Goal: Task Accomplishment & Management: Complete application form

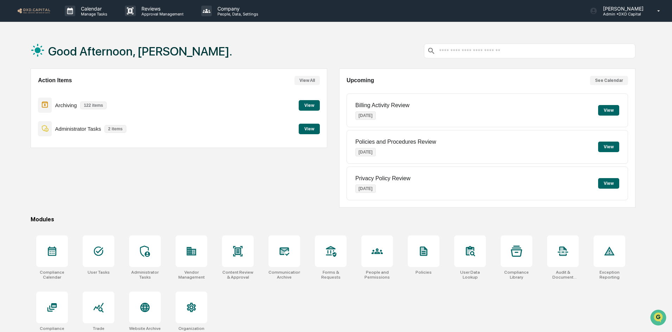
click at [311, 105] on button "View" at bounding box center [309, 105] width 21 height 11
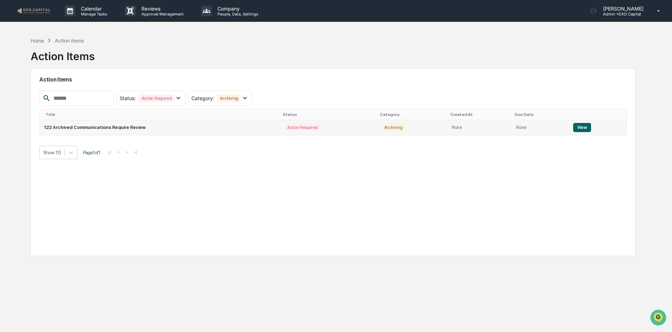
click at [579, 128] on button "View" at bounding box center [582, 127] width 18 height 9
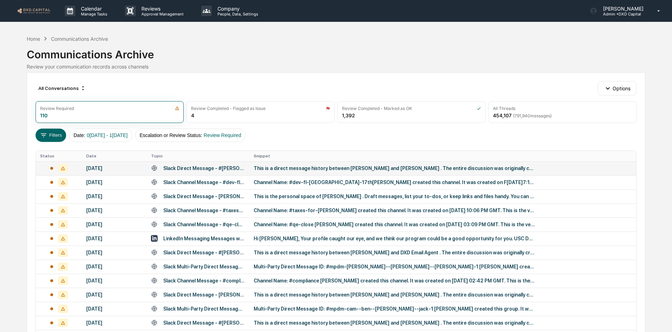
click at [300, 170] on div "This is a direct message history between [PERSON_NAME] and [PERSON_NAME] . The …" at bounding box center [394, 169] width 281 height 6
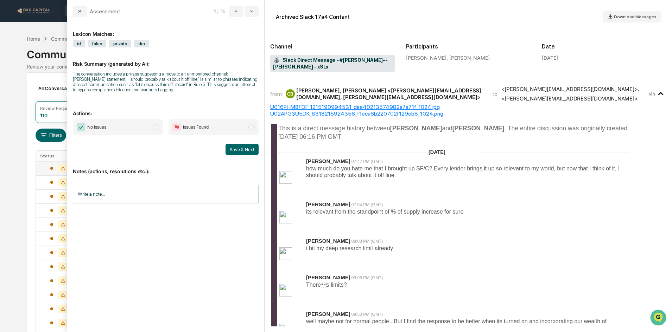
click at [131, 125] on span "No Issues" at bounding box center [118, 127] width 90 height 16
click at [248, 150] on button "Save & Next" at bounding box center [241, 149] width 33 height 11
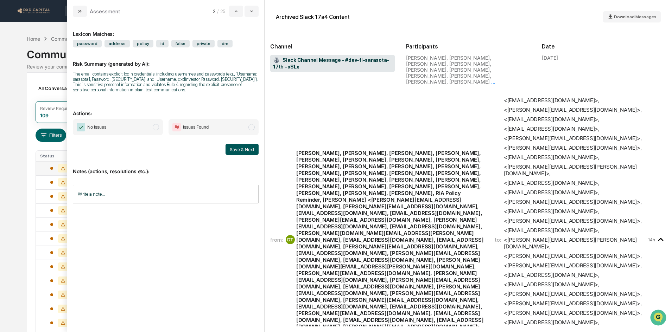
click at [128, 128] on span "No Issues" at bounding box center [118, 127] width 90 height 16
click at [245, 146] on button "Save & Next" at bounding box center [241, 149] width 33 height 11
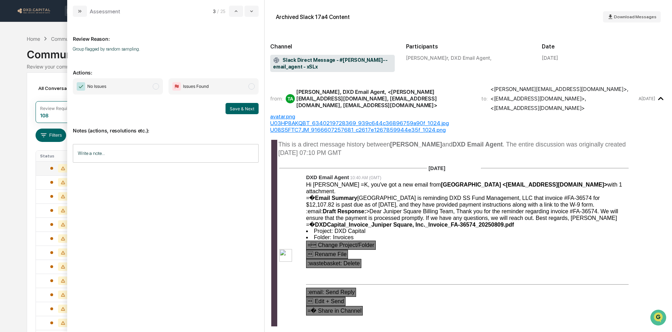
click at [116, 86] on span "No Issues" at bounding box center [118, 86] width 90 height 16
click at [250, 112] on button "Save & Next" at bounding box center [241, 108] width 33 height 11
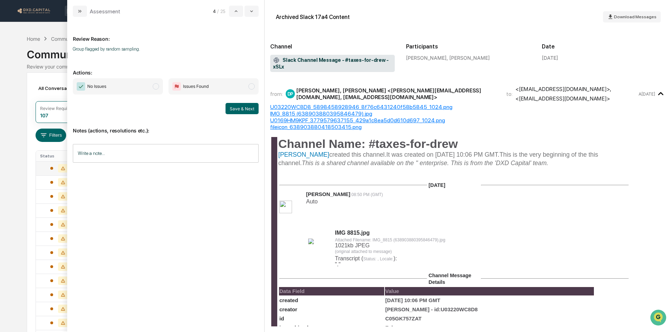
click at [143, 87] on span "No Issues" at bounding box center [118, 86] width 90 height 16
click at [240, 109] on button "Save & Next" at bounding box center [241, 108] width 33 height 11
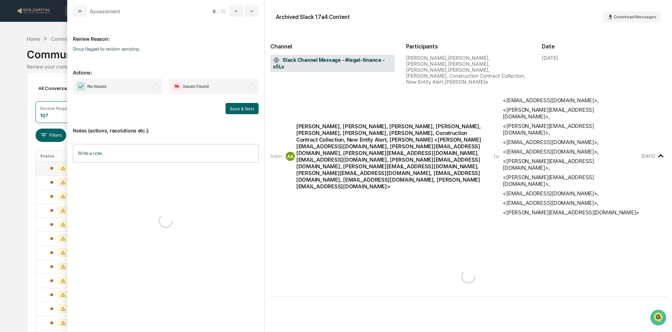
click at [121, 87] on span "No Issues" at bounding box center [118, 86] width 90 height 16
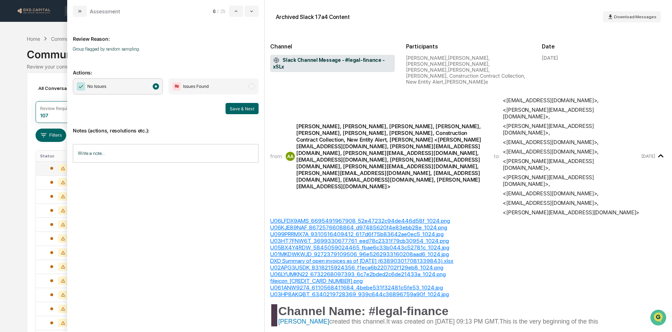
click at [238, 105] on button "Save & Next" at bounding box center [241, 108] width 33 height 11
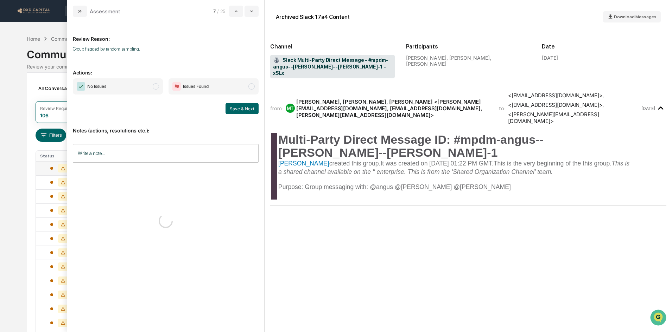
click at [128, 86] on span "No Issues" at bounding box center [118, 86] width 90 height 16
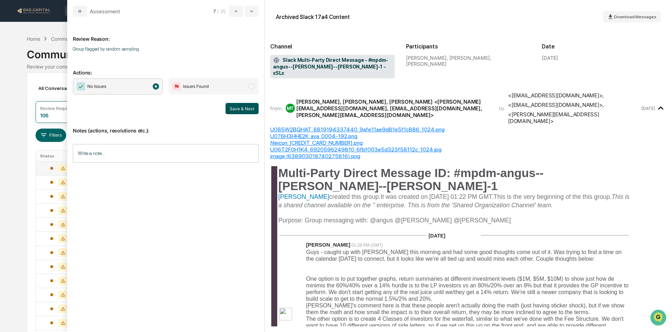
click at [244, 109] on button "Save & Next" at bounding box center [241, 108] width 33 height 11
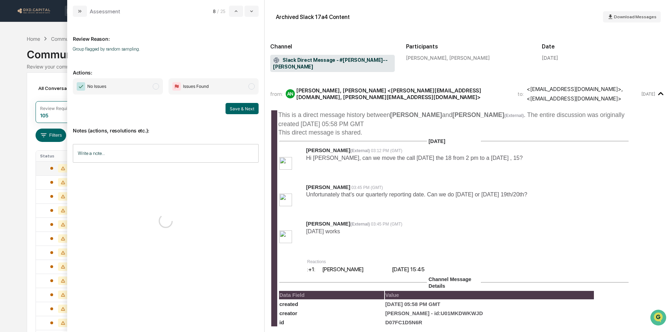
click at [134, 87] on span "No Issues" at bounding box center [118, 86] width 90 height 16
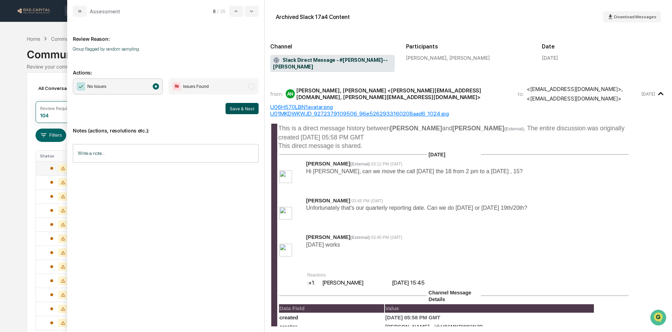
click at [234, 108] on button "Save & Next" at bounding box center [241, 108] width 33 height 11
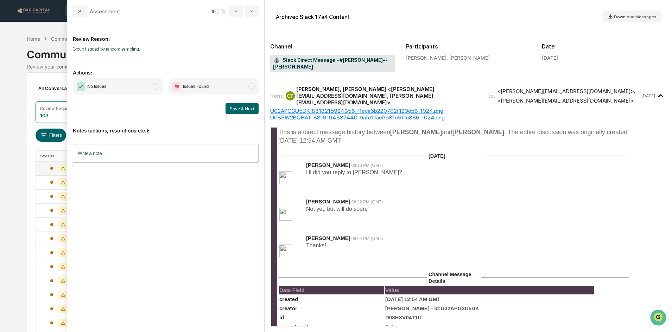
click at [124, 92] on span "No Issues" at bounding box center [118, 86] width 90 height 16
click at [224, 106] on div "Save & Next" at bounding box center [166, 108] width 186 height 11
click at [237, 108] on button "Save & Next" at bounding box center [241, 108] width 33 height 11
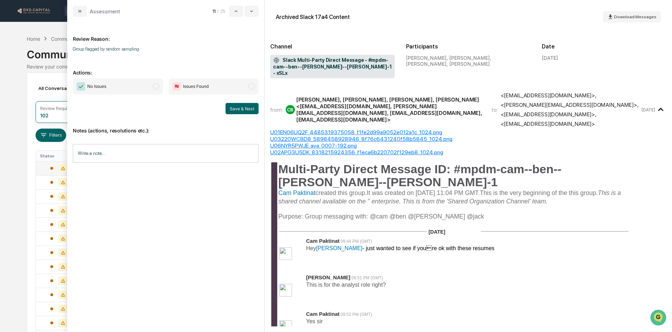
click at [124, 85] on span "No Issues" at bounding box center [118, 86] width 90 height 16
click at [226, 108] on button "Save & Next" at bounding box center [241, 108] width 33 height 11
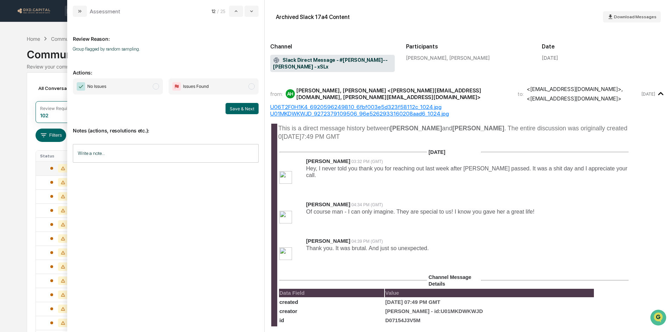
click at [114, 81] on span "No Issues" at bounding box center [118, 86] width 90 height 16
drag, startPoint x: 246, startPoint y: 111, endPoint x: 229, endPoint y: 109, distance: 17.0
click at [246, 110] on button "Save & Next" at bounding box center [241, 108] width 33 height 11
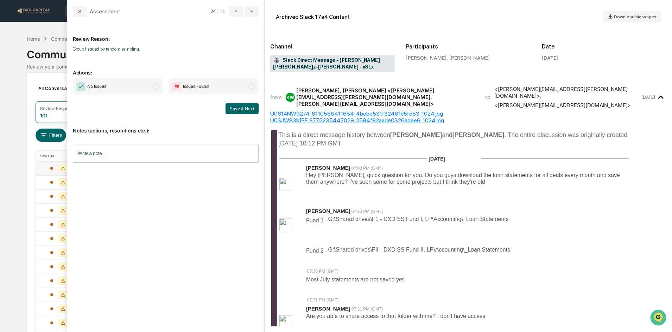
click at [132, 91] on span "No Issues" at bounding box center [118, 86] width 90 height 16
click at [229, 109] on button "Save & Next" at bounding box center [241, 108] width 33 height 11
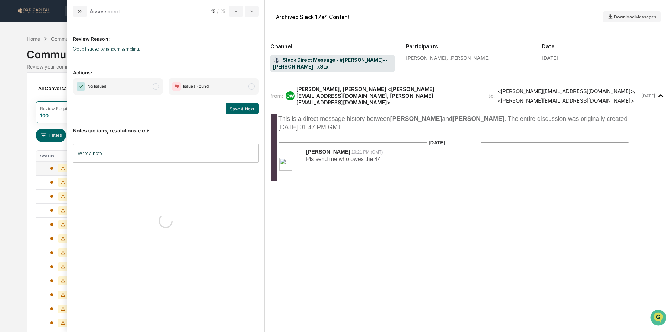
click at [137, 82] on span "No Issues" at bounding box center [118, 86] width 90 height 16
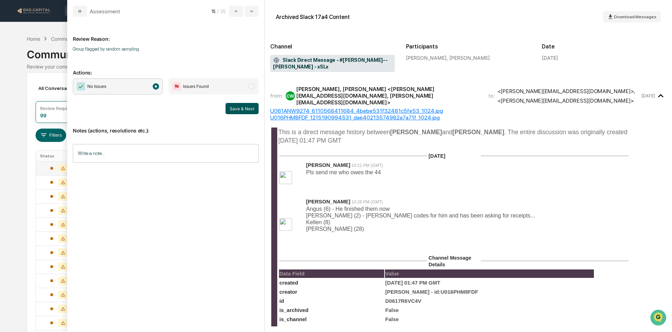
click at [242, 108] on button "Save & Next" at bounding box center [241, 108] width 33 height 11
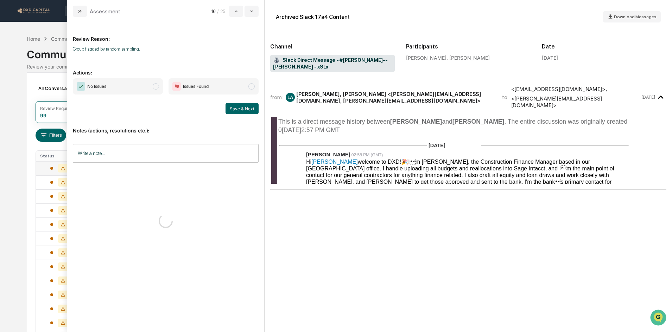
click at [139, 87] on span "No Issues" at bounding box center [118, 86] width 90 height 16
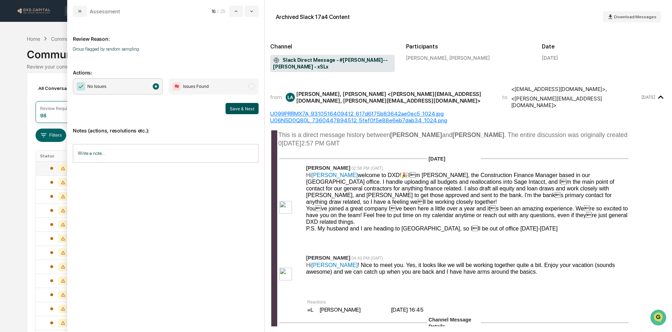
click at [236, 112] on button "Save & Next" at bounding box center [241, 108] width 33 height 11
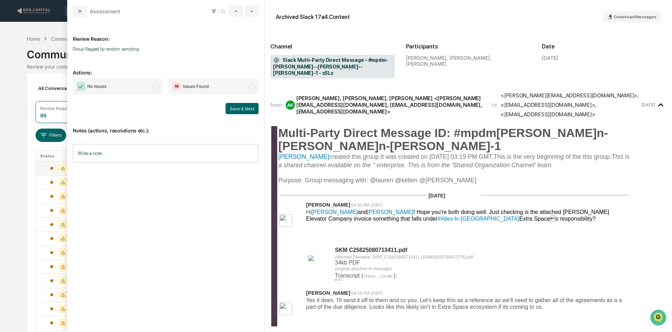
click at [138, 89] on span "No Issues" at bounding box center [118, 86] width 90 height 16
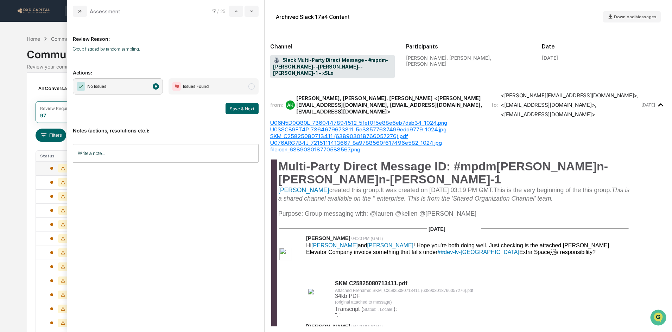
click at [244, 109] on button "Save & Next" at bounding box center [241, 108] width 33 height 11
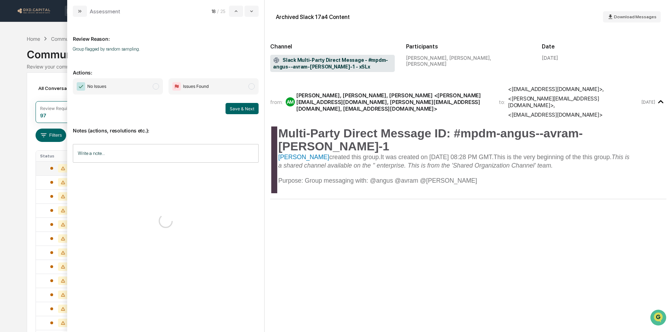
click at [128, 81] on span "No Issues" at bounding box center [118, 86] width 90 height 16
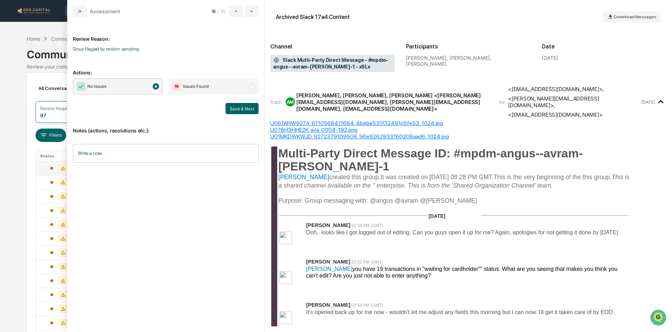
click at [259, 112] on div "Review Reason: Group flagged by random sampling. Actions: No Issues Issues Foun…" at bounding box center [165, 174] width 197 height 315
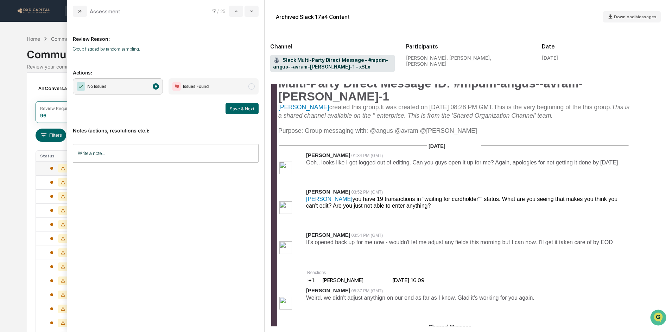
scroll to position [70, 0]
click at [231, 107] on button "Save & Next" at bounding box center [241, 108] width 33 height 11
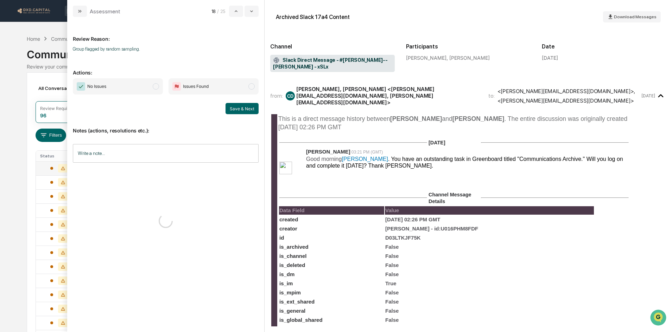
click at [126, 85] on span "No Issues" at bounding box center [118, 86] width 90 height 16
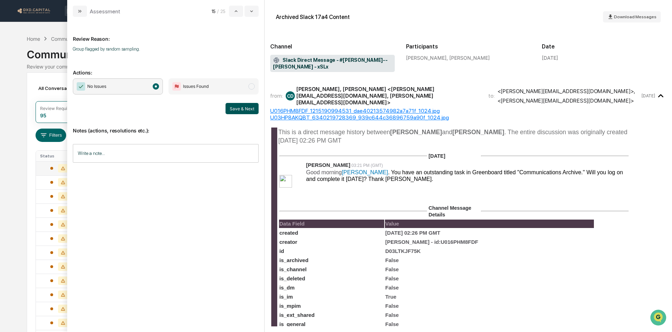
click at [252, 108] on button "Save & Next" at bounding box center [241, 108] width 33 height 11
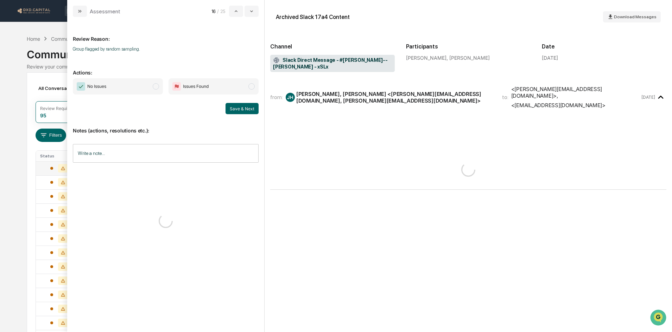
click at [142, 85] on span "No Issues" at bounding box center [118, 86] width 90 height 16
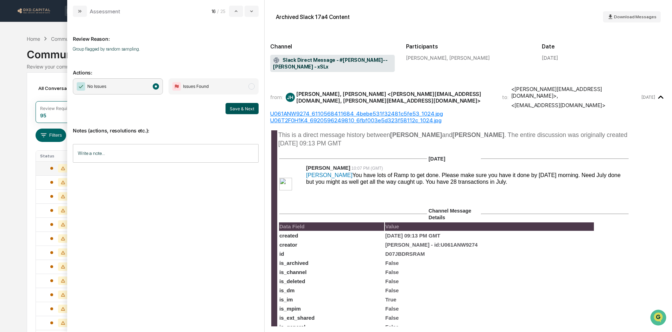
click at [244, 108] on button "Save & Next" at bounding box center [241, 108] width 33 height 11
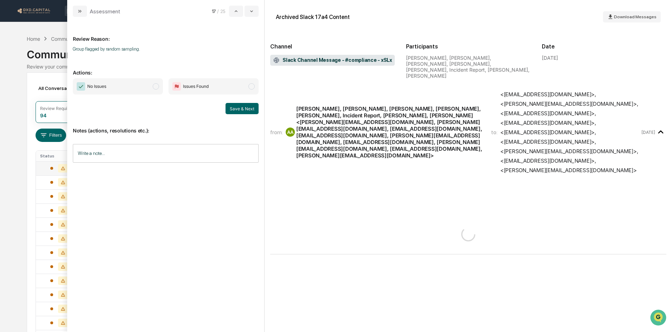
click at [129, 86] on span "No Issues" at bounding box center [118, 86] width 90 height 16
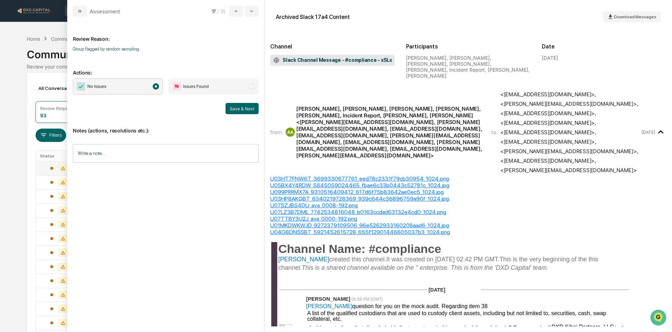
click at [244, 108] on button "Save & Next" at bounding box center [241, 108] width 33 height 11
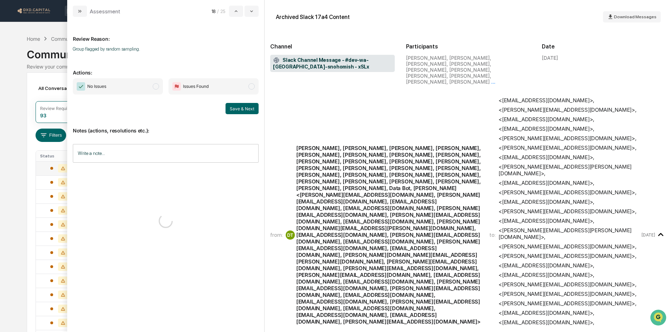
click at [127, 87] on span "No Issues" at bounding box center [118, 86] width 90 height 16
click at [238, 111] on button "Save & Next" at bounding box center [241, 108] width 33 height 11
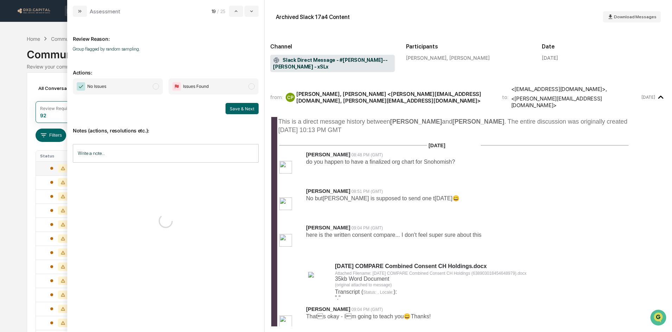
click at [143, 82] on span "No Issues" at bounding box center [118, 86] width 90 height 16
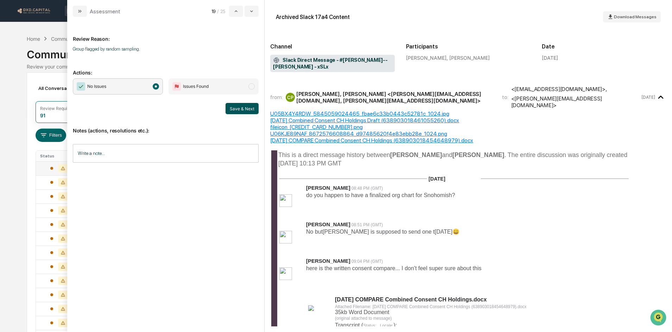
click at [250, 110] on button "Save & Next" at bounding box center [241, 108] width 33 height 11
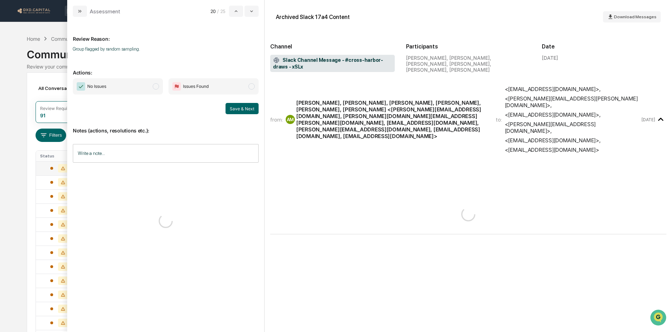
drag, startPoint x: 128, startPoint y: 85, endPoint x: 136, endPoint y: 86, distance: 8.5
click at [128, 85] on span "No Issues" at bounding box center [118, 86] width 90 height 16
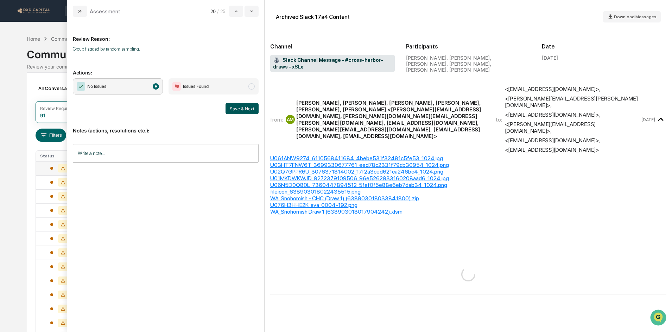
click at [235, 108] on button "Save & Next" at bounding box center [241, 108] width 33 height 11
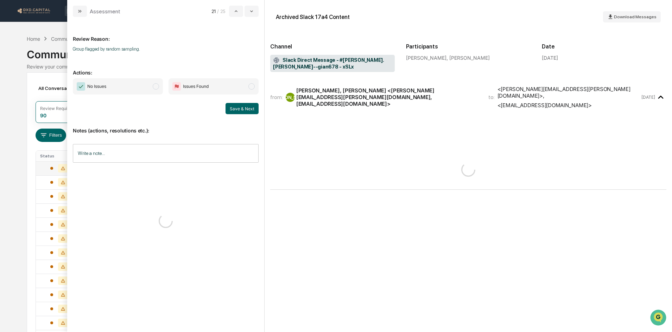
drag, startPoint x: 127, startPoint y: 85, endPoint x: 165, endPoint y: 94, distance: 38.5
click at [125, 86] on span "No Issues" at bounding box center [118, 86] width 90 height 16
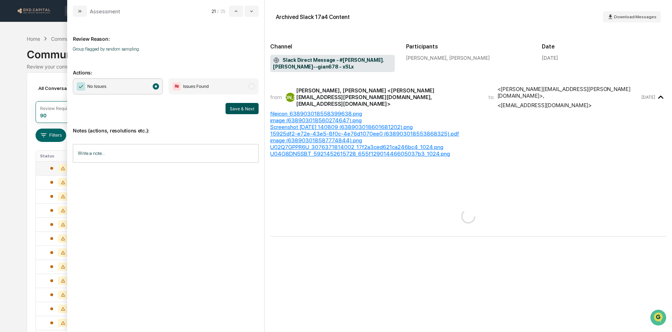
click at [245, 109] on button "Save & Next" at bounding box center [241, 108] width 33 height 11
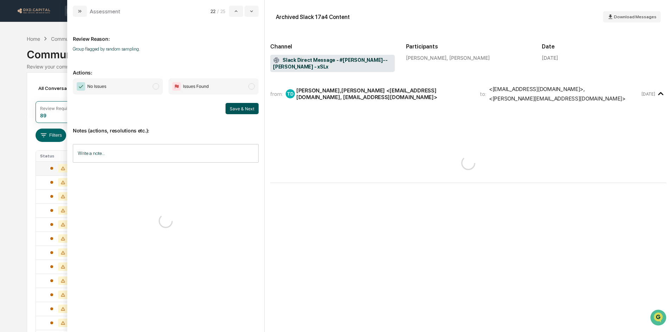
click at [140, 86] on span "No Issues" at bounding box center [118, 86] width 90 height 16
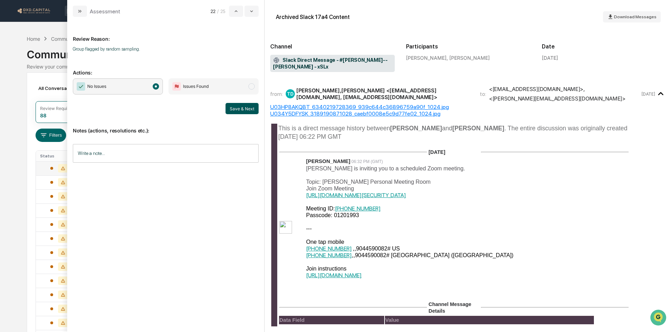
click at [243, 111] on button "Save & Next" at bounding box center [241, 108] width 33 height 11
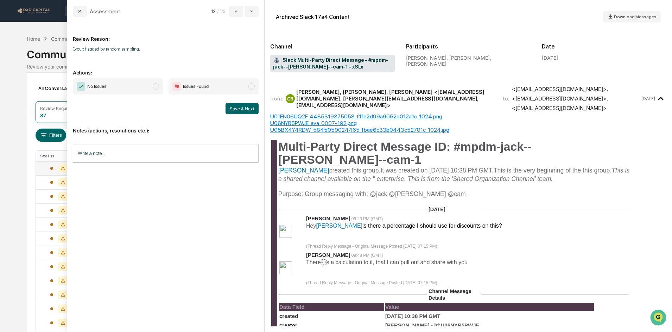
drag, startPoint x: 148, startPoint y: 94, endPoint x: 127, endPoint y: 89, distance: 21.7
click at [148, 93] on span "No Issues" at bounding box center [118, 86] width 90 height 16
click at [248, 112] on button "Save & Next" at bounding box center [241, 108] width 33 height 11
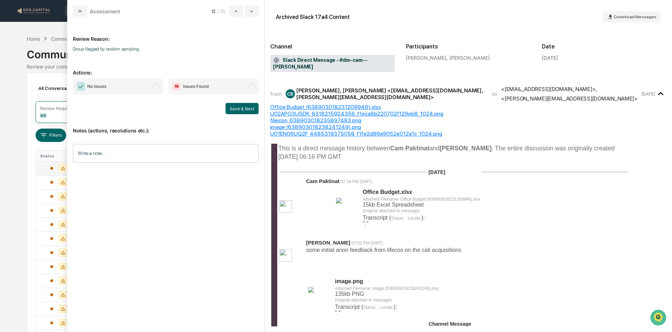
click at [135, 85] on span "No Issues" at bounding box center [118, 86] width 90 height 16
click at [232, 111] on button "Save & Next" at bounding box center [241, 108] width 33 height 11
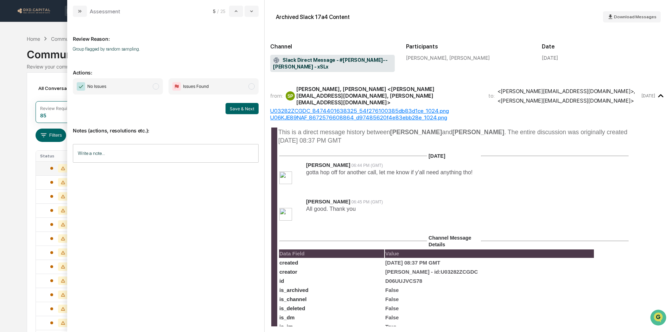
click at [136, 88] on span "No Issues" at bounding box center [118, 86] width 90 height 16
click at [244, 107] on button "Save & Next" at bounding box center [241, 108] width 33 height 11
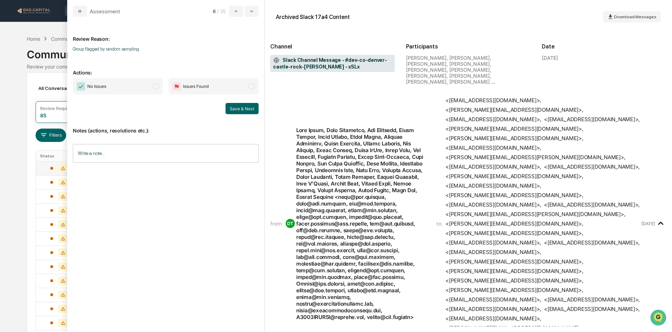
click at [122, 87] on span "No Issues" at bounding box center [118, 86] width 90 height 16
click at [247, 109] on button "Save & Next" at bounding box center [241, 108] width 33 height 11
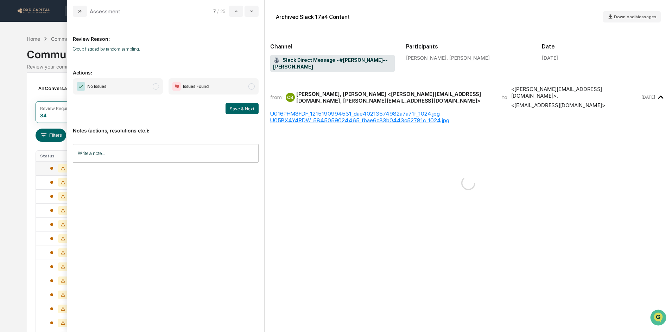
click at [139, 90] on span "No Issues" at bounding box center [118, 86] width 90 height 16
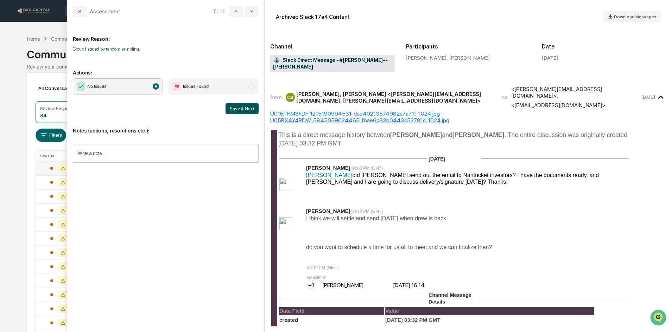
click at [228, 110] on button "Save & Next" at bounding box center [241, 108] width 33 height 11
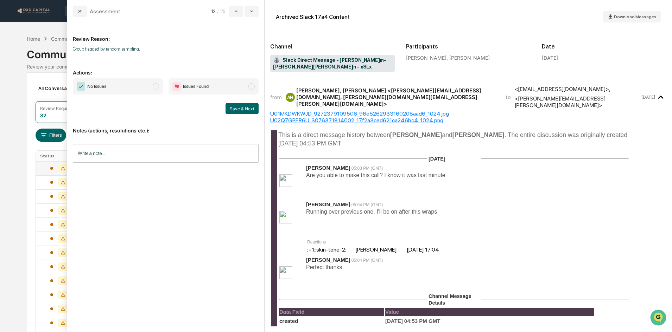
click at [147, 89] on span "No Issues" at bounding box center [118, 86] width 90 height 16
click at [233, 110] on button "Save & Next" at bounding box center [241, 108] width 33 height 11
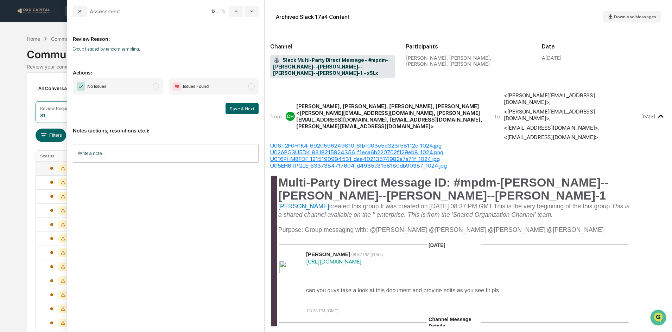
click at [146, 86] on span "No Issues" at bounding box center [118, 86] width 90 height 16
click at [253, 110] on button "Save & Next" at bounding box center [241, 108] width 33 height 11
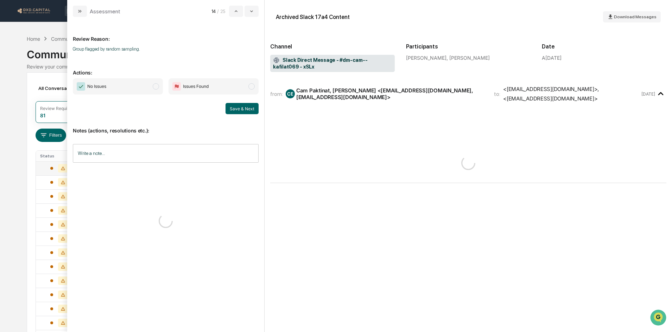
click at [121, 89] on span "No Issues" at bounding box center [118, 86] width 90 height 16
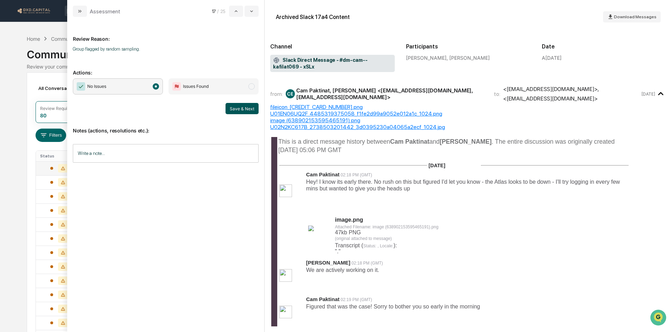
click at [236, 108] on button "Save & Next" at bounding box center [241, 108] width 33 height 11
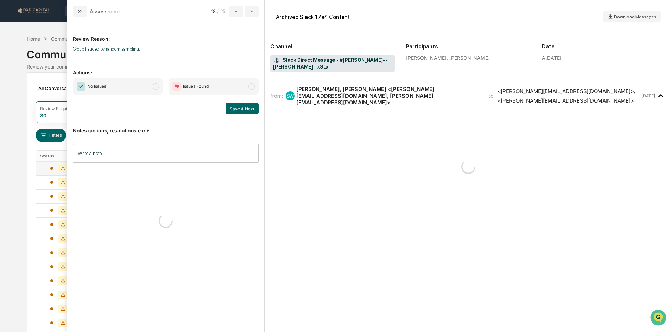
click at [143, 91] on span "No Issues" at bounding box center [118, 86] width 90 height 16
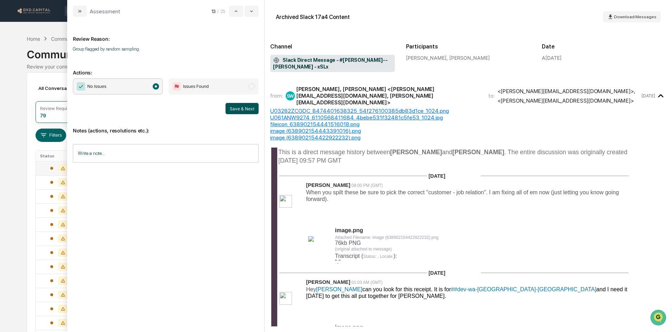
click at [238, 112] on button "Save & Next" at bounding box center [241, 108] width 33 height 11
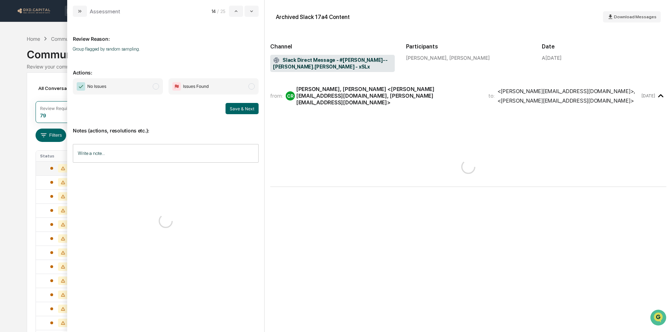
click at [140, 82] on span "No Issues" at bounding box center [118, 86] width 90 height 16
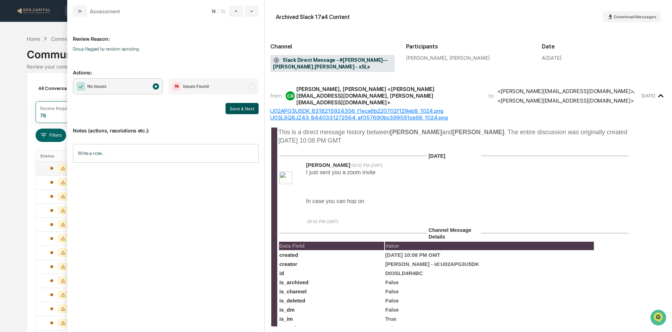
click at [232, 108] on button "Save & Next" at bounding box center [241, 108] width 33 height 11
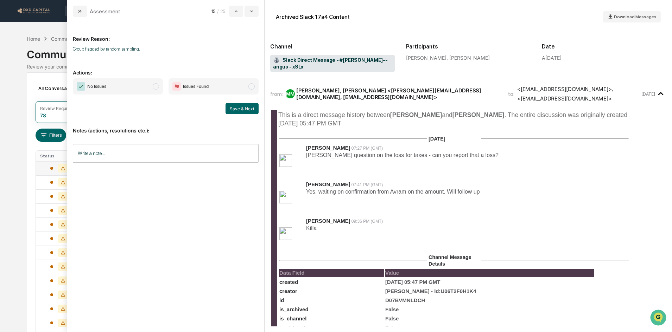
click at [124, 87] on span "No Issues" at bounding box center [118, 86] width 90 height 16
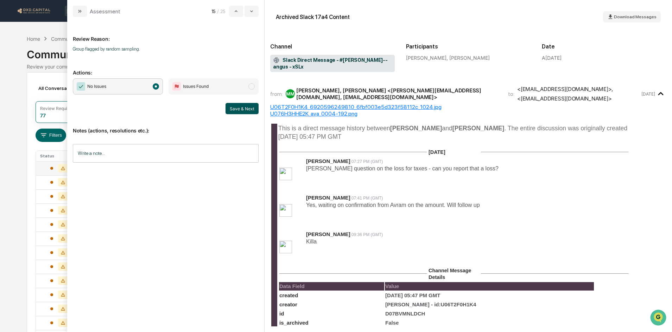
click at [238, 109] on button "Save & Next" at bounding box center [241, 108] width 33 height 11
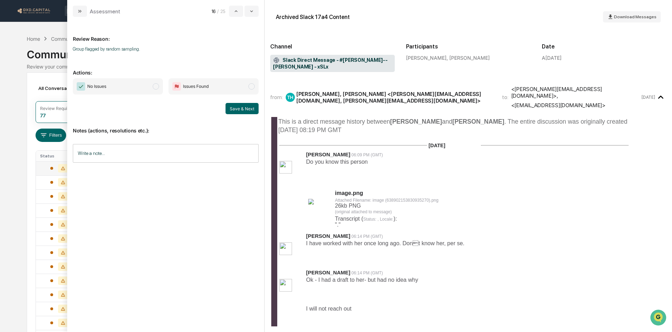
click at [120, 84] on span "No Issues" at bounding box center [118, 86] width 90 height 16
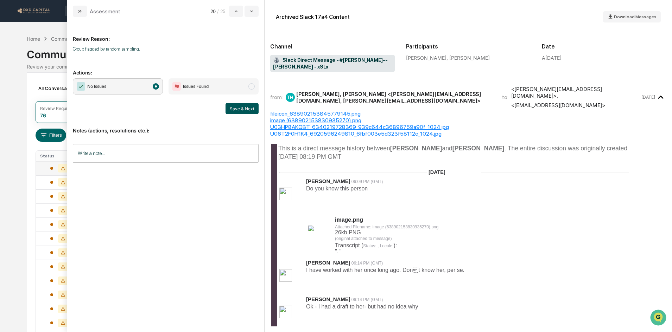
click at [244, 107] on button "Save & Next" at bounding box center [241, 108] width 33 height 11
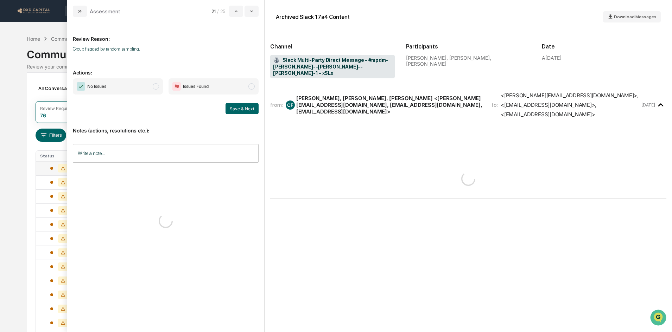
click at [114, 84] on span "No Issues" at bounding box center [118, 86] width 90 height 16
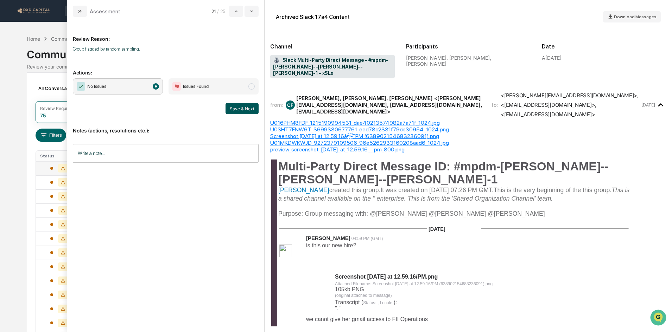
click at [238, 108] on button "Save & Next" at bounding box center [241, 108] width 33 height 11
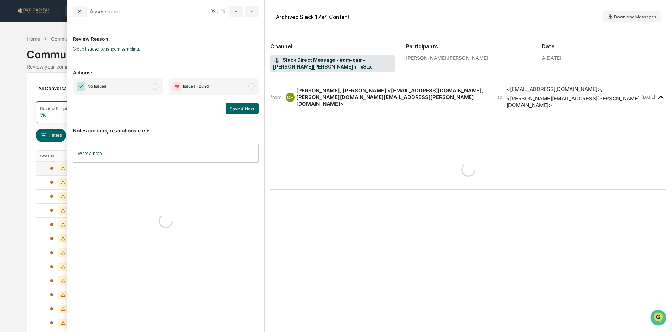
click at [122, 88] on span "No Issues" at bounding box center [118, 86] width 90 height 16
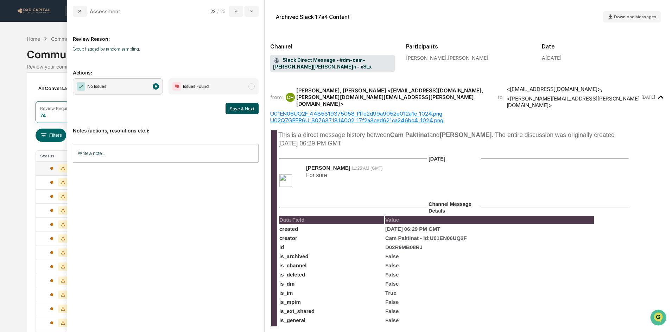
click at [242, 110] on button "Save & Next" at bounding box center [241, 108] width 33 height 11
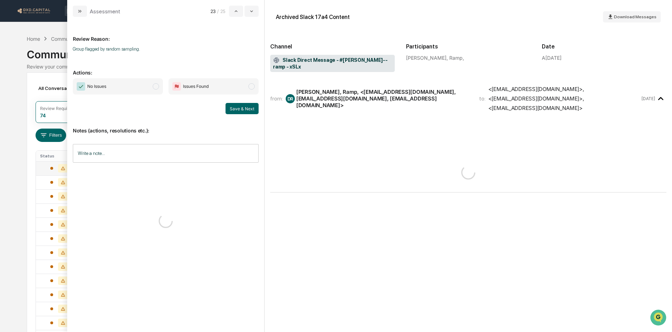
click at [141, 87] on span "No Issues" at bounding box center [118, 86] width 90 height 16
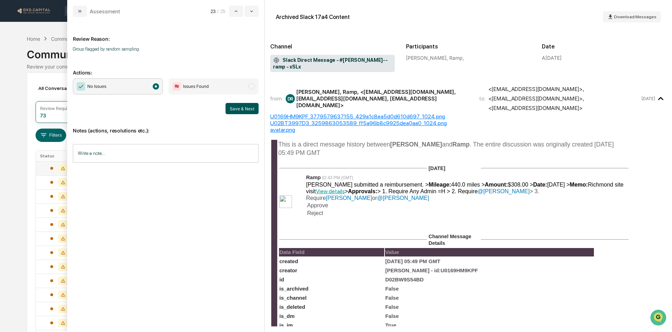
click at [237, 107] on button "Save & Next" at bounding box center [241, 108] width 33 height 11
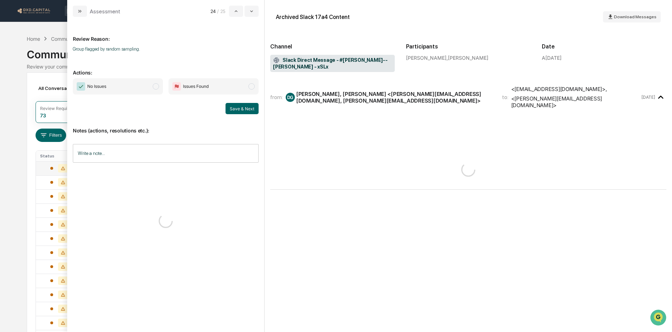
click at [133, 81] on span "No Issues" at bounding box center [118, 86] width 90 height 16
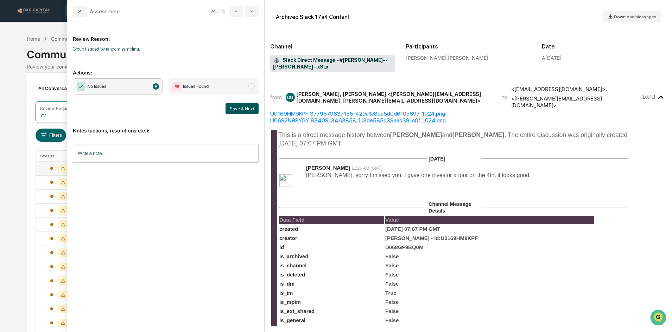
click at [234, 107] on button "Save & Next" at bounding box center [241, 108] width 33 height 11
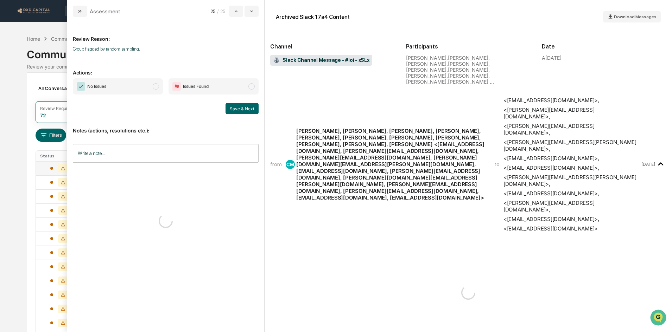
click at [117, 90] on span "No Issues" at bounding box center [118, 86] width 90 height 16
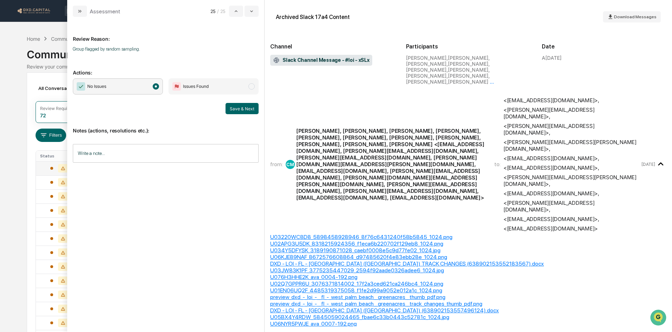
drag, startPoint x: 238, startPoint y: 107, endPoint x: 137, endPoint y: 94, distance: 101.4
click at [238, 107] on button "Save & Next" at bounding box center [241, 108] width 33 height 11
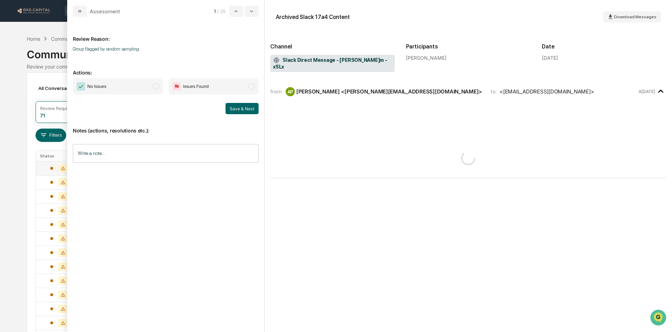
click at [126, 89] on span "No Issues" at bounding box center [118, 86] width 90 height 16
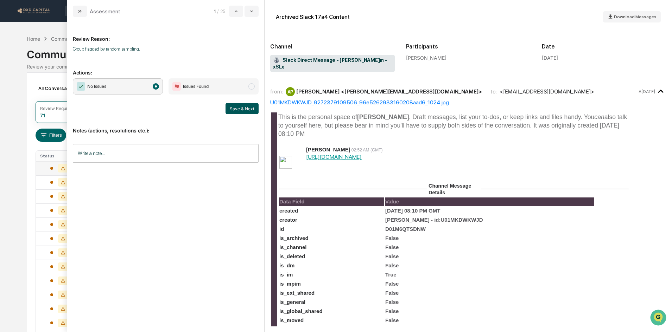
click at [245, 111] on button "Save & Next" at bounding box center [241, 108] width 33 height 11
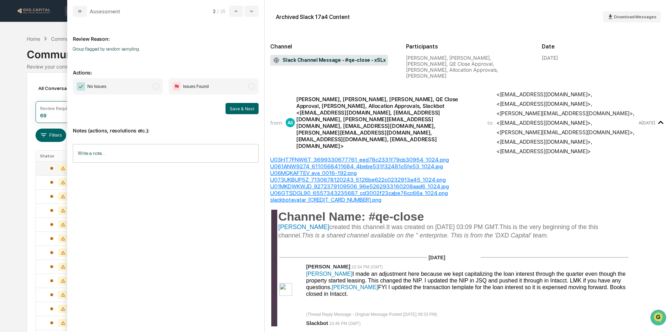
drag, startPoint x: 115, startPoint y: 87, endPoint x: 207, endPoint y: 98, distance: 92.9
click at [115, 87] on span "No Issues" at bounding box center [118, 86] width 90 height 16
click at [236, 110] on button "Save & Next" at bounding box center [241, 108] width 33 height 11
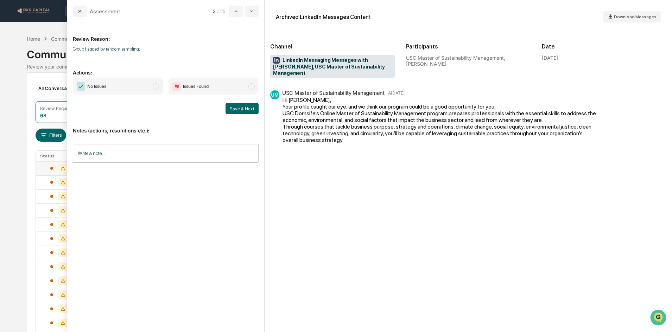
click at [111, 85] on span "No Issues" at bounding box center [118, 86] width 90 height 16
click at [244, 109] on button "Save & Next" at bounding box center [241, 108] width 33 height 11
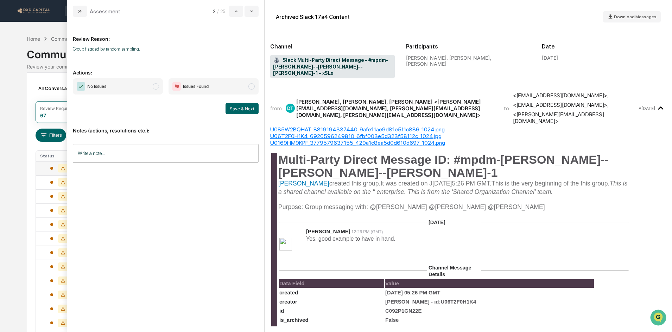
click at [145, 88] on span "No Issues" at bounding box center [118, 86] width 90 height 16
click at [239, 110] on button "Save & Next" at bounding box center [241, 108] width 33 height 11
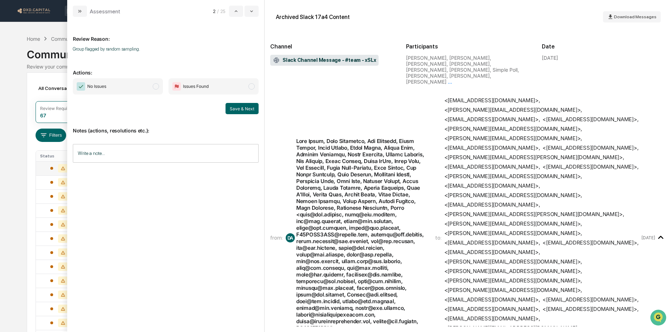
click at [124, 81] on span "No Issues" at bounding box center [118, 86] width 90 height 16
click at [245, 108] on button "Save & Next" at bounding box center [241, 108] width 33 height 11
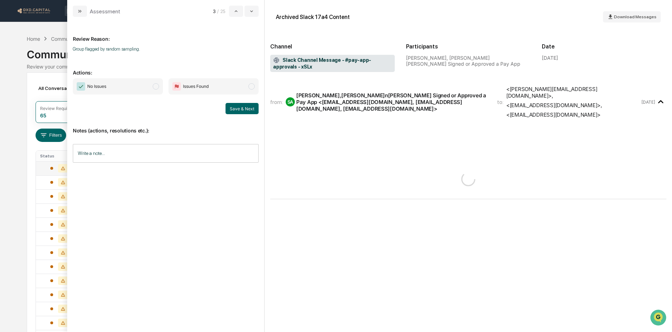
click at [137, 85] on span "No Issues" at bounding box center [118, 86] width 90 height 16
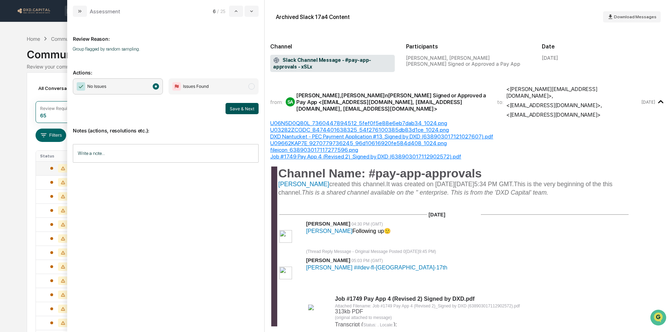
click at [246, 108] on button "Save & Next" at bounding box center [241, 108] width 33 height 11
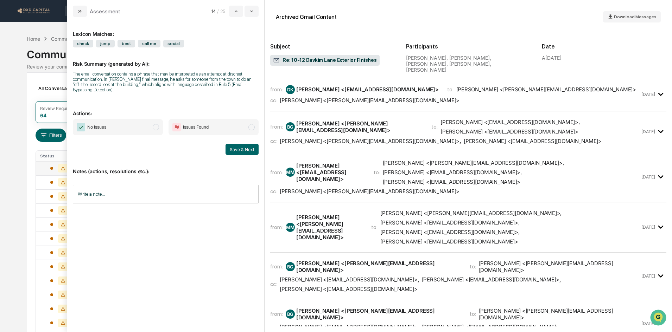
click at [122, 131] on span "No Issues" at bounding box center [118, 127] width 90 height 16
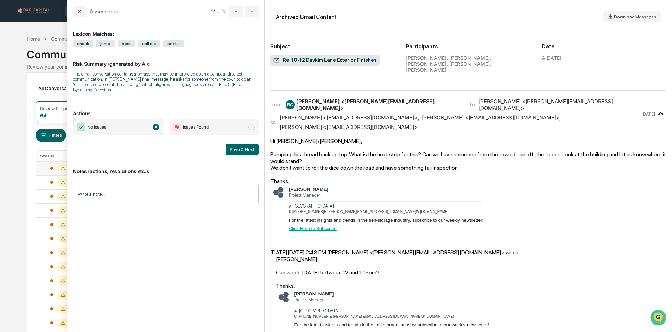
scroll to position [387, 0]
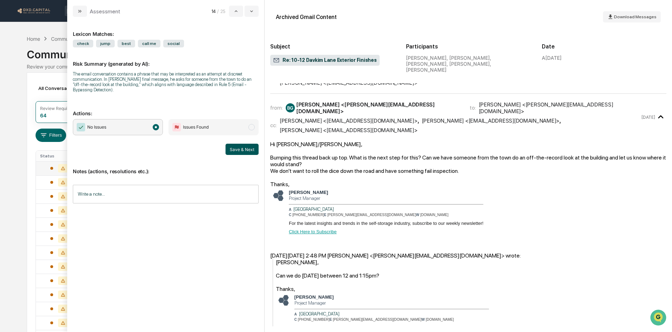
click at [250, 151] on button "Save & Next" at bounding box center [241, 149] width 33 height 11
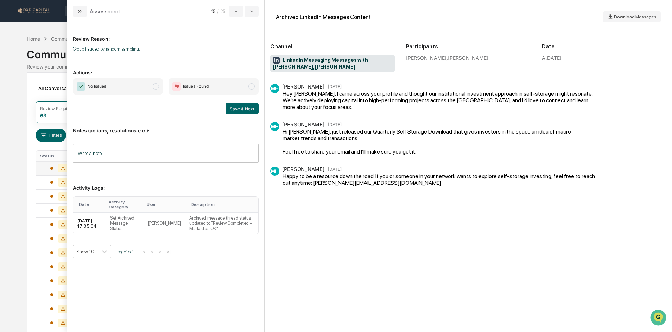
drag, startPoint x: 126, startPoint y: 87, endPoint x: 139, endPoint y: 89, distance: 13.5
click at [126, 87] on span "No Issues" at bounding box center [118, 86] width 90 height 16
click at [238, 110] on button "Save & Next" at bounding box center [241, 108] width 33 height 11
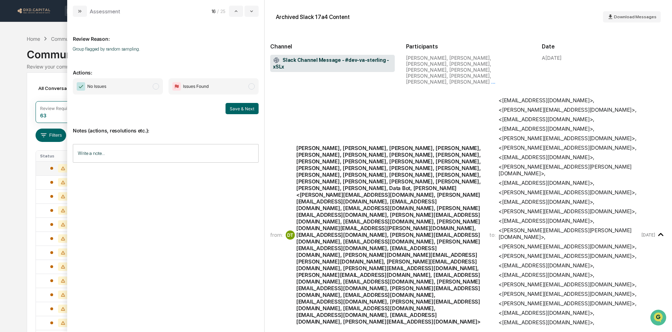
click at [127, 81] on span "No Issues" at bounding box center [118, 86] width 90 height 16
click at [244, 108] on button "Save & Next" at bounding box center [241, 108] width 33 height 11
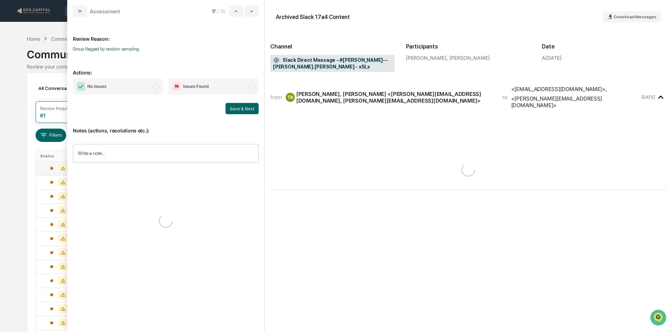
click at [145, 84] on span "No Issues" at bounding box center [118, 86] width 90 height 16
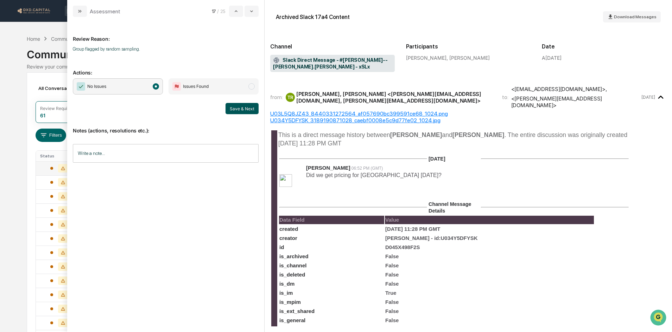
click at [241, 109] on button "Save & Next" at bounding box center [241, 108] width 33 height 11
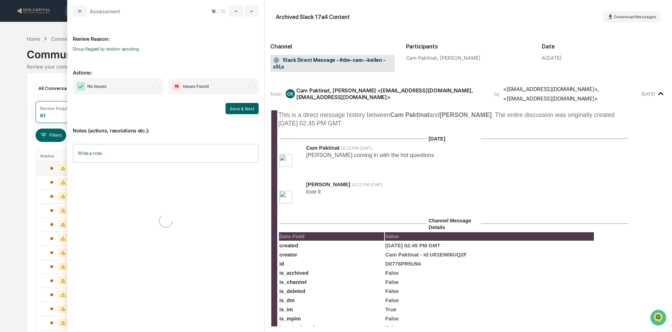
click at [125, 87] on span "No Issues" at bounding box center [118, 86] width 90 height 16
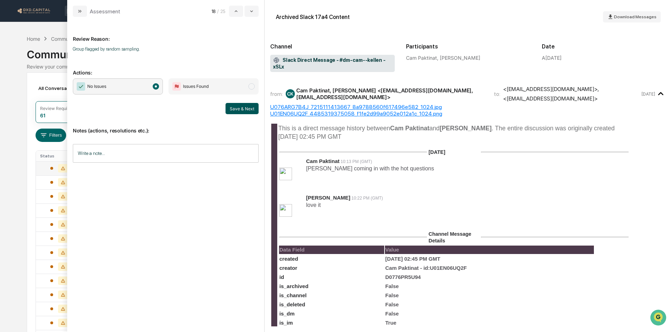
click at [237, 108] on button "Save & Next" at bounding box center [241, 108] width 33 height 11
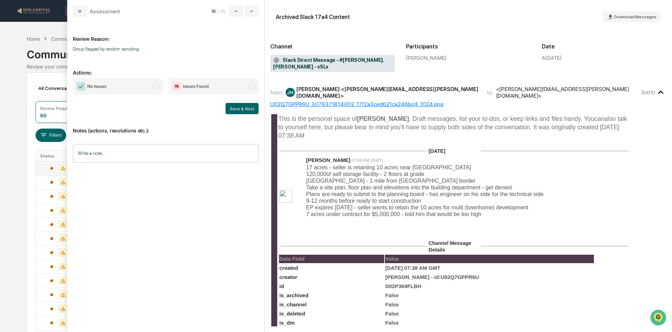
click at [137, 85] on span "No Issues" at bounding box center [118, 86] width 90 height 16
click at [245, 107] on button "Save & Next" at bounding box center [241, 108] width 33 height 11
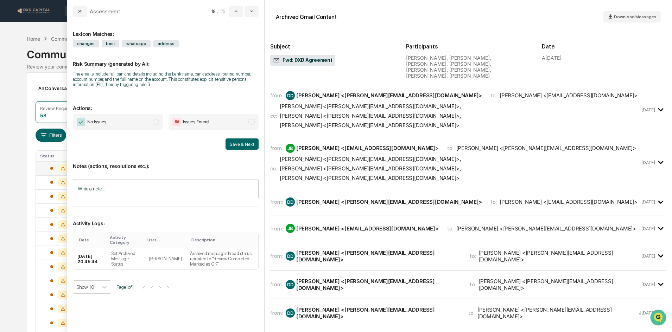
click at [136, 112] on div "Lexicon Matches: changes best whatsapp address Risk Summary (generated by AI): …" at bounding box center [166, 172] width 186 height 298
click at [126, 117] on span "No Issues" at bounding box center [118, 122] width 90 height 16
click at [241, 145] on button "Save & Next" at bounding box center [241, 144] width 33 height 11
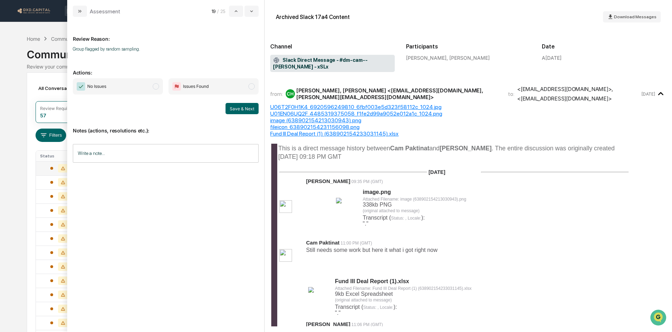
click at [136, 90] on span "No Issues" at bounding box center [118, 86] width 90 height 16
drag, startPoint x: 231, startPoint y: 108, endPoint x: 171, endPoint y: 102, distance: 60.4
click at [231, 108] on button "Save & Next" at bounding box center [241, 108] width 33 height 11
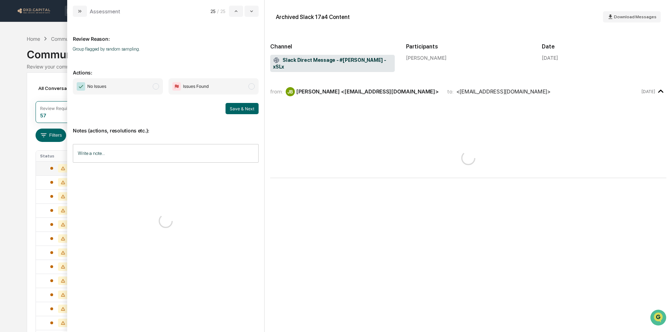
click at [134, 92] on span "No Issues" at bounding box center [118, 86] width 90 height 16
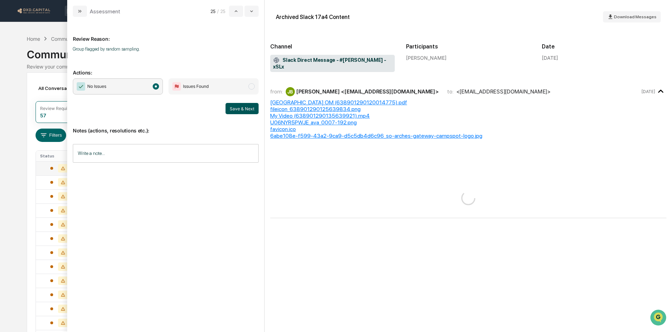
click at [246, 113] on button "Save & Next" at bounding box center [241, 108] width 33 height 11
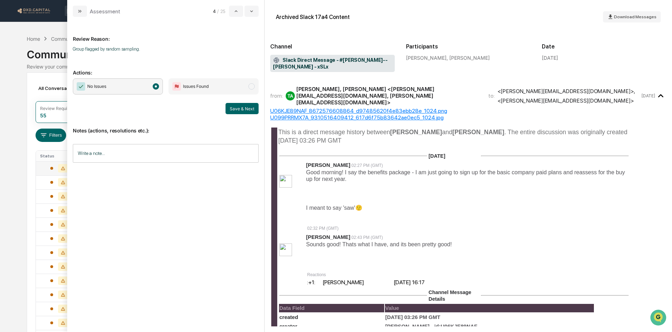
click at [236, 114] on div "Notes (actions, resolutions etc.): Write a note... Write a note..." at bounding box center [166, 142] width 186 height 57
click at [238, 111] on button "Save & Next" at bounding box center [241, 108] width 33 height 11
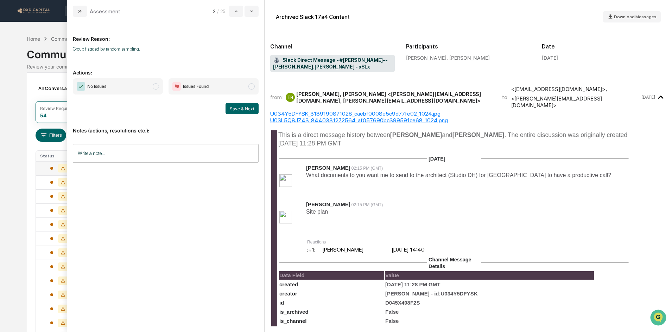
click at [143, 89] on span "No Issues" at bounding box center [118, 86] width 90 height 16
click at [242, 107] on button "Save & Next" at bounding box center [241, 108] width 33 height 11
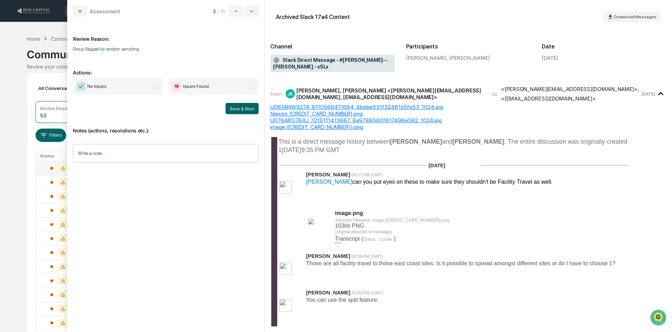
click at [139, 88] on span "No Issues" at bounding box center [118, 86] width 90 height 16
click at [236, 109] on button "Save & Next" at bounding box center [241, 108] width 33 height 11
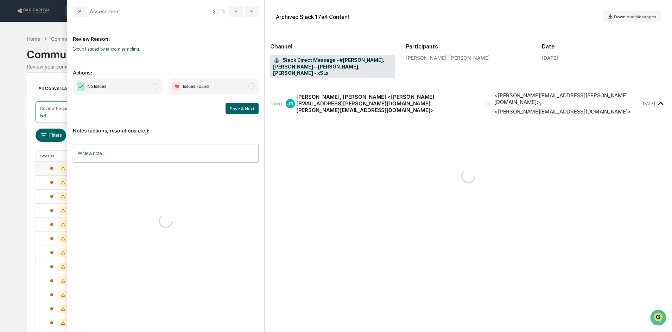
click at [138, 85] on span "No Issues" at bounding box center [118, 86] width 90 height 16
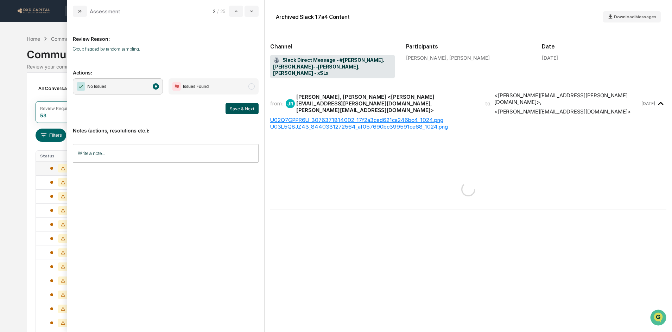
click at [250, 110] on button "Save & Next" at bounding box center [241, 108] width 33 height 11
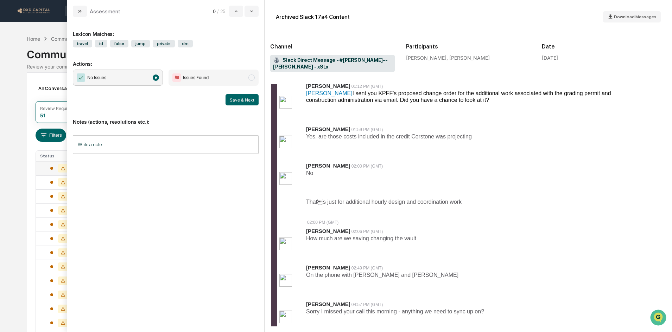
scroll to position [105, 0]
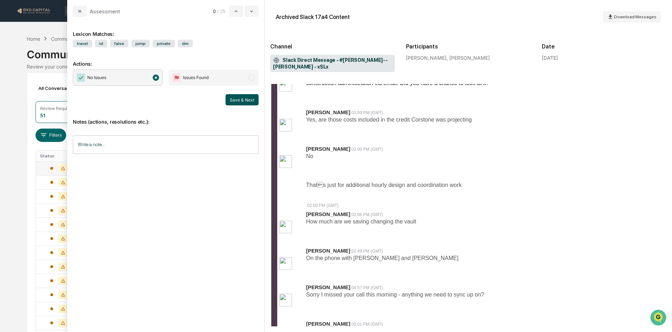
click at [238, 101] on button "Save & Next" at bounding box center [241, 99] width 33 height 11
click at [130, 77] on span "No Issues" at bounding box center [118, 78] width 90 height 16
drag, startPoint x: 243, startPoint y: 98, endPoint x: 213, endPoint y: 94, distance: 29.7
click at [243, 99] on button "Save & Next" at bounding box center [241, 99] width 33 height 11
click at [118, 76] on span "No Issues" at bounding box center [118, 78] width 90 height 16
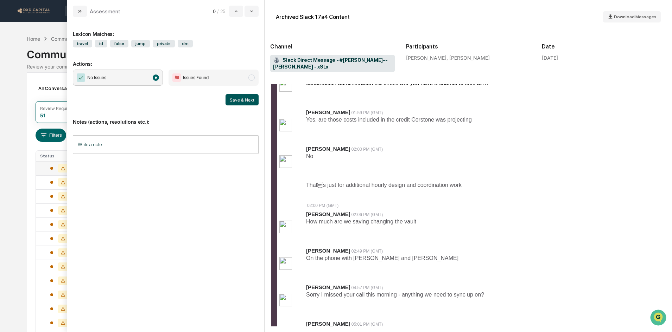
click at [244, 100] on button "Save & Next" at bounding box center [241, 99] width 33 height 11
click at [85, 11] on button "modal" at bounding box center [80, 11] width 14 height 11
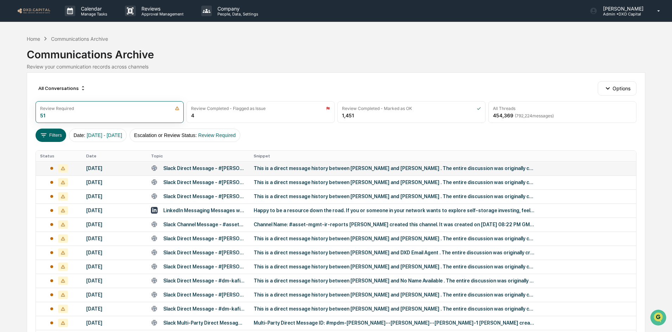
click at [285, 170] on div "This is a direct message history between [PERSON_NAME] and [PERSON_NAME] . The …" at bounding box center [394, 169] width 281 height 6
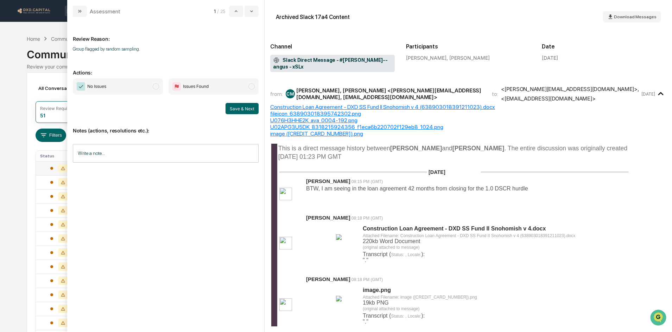
click at [154, 87] on span "modal" at bounding box center [156, 86] width 6 height 6
click at [238, 110] on button "Save & Next" at bounding box center [241, 108] width 33 height 11
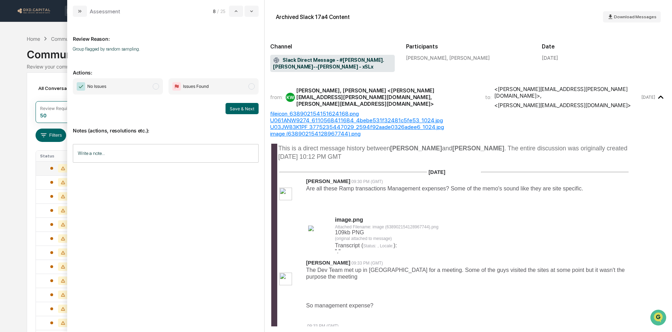
click at [134, 86] on span "No Issues" at bounding box center [118, 86] width 90 height 16
click at [236, 112] on button "Save & Next" at bounding box center [241, 108] width 33 height 11
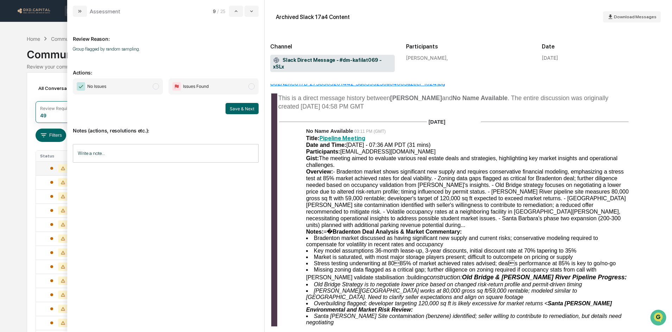
scroll to position [105, 0]
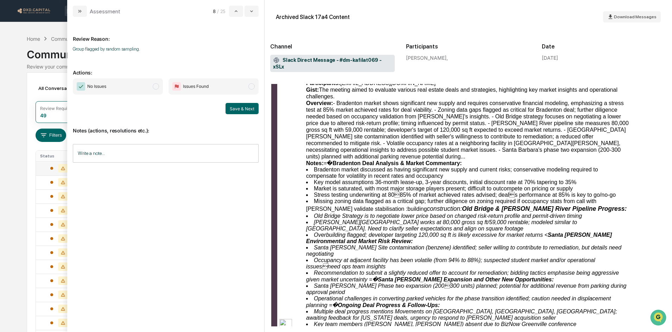
click at [141, 85] on span "No Issues" at bounding box center [118, 86] width 90 height 16
click at [243, 107] on button "Save & Next" at bounding box center [241, 108] width 33 height 11
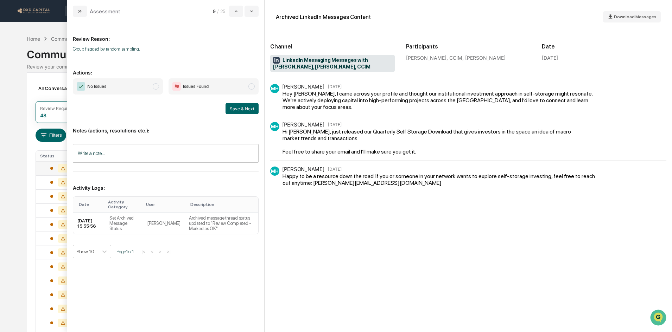
click at [149, 88] on span "No Issues" at bounding box center [118, 86] width 90 height 16
click at [239, 112] on button "Save & Next" at bounding box center [241, 108] width 33 height 11
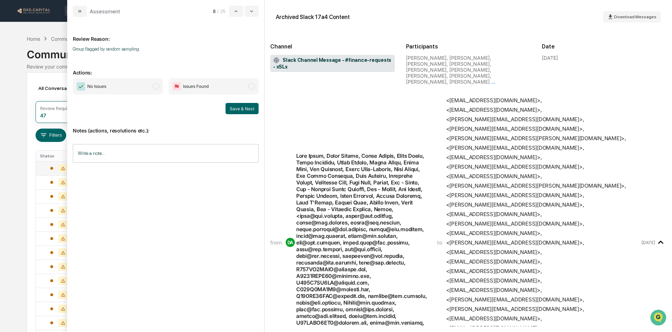
drag, startPoint x: 143, startPoint y: 85, endPoint x: 154, endPoint y: 89, distance: 11.1
click at [144, 85] on span "No Issues" at bounding box center [118, 86] width 90 height 16
click at [248, 108] on button "Save & Next" at bounding box center [241, 108] width 33 height 11
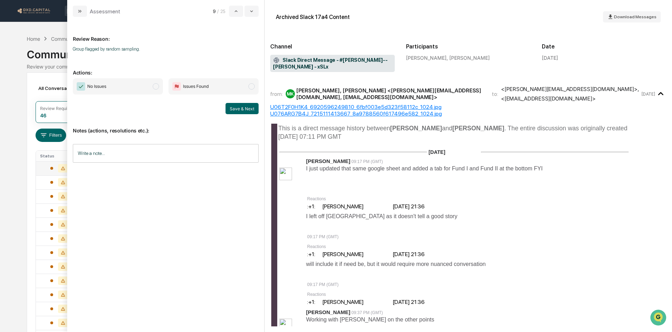
click at [151, 83] on span "No Issues" at bounding box center [118, 86] width 90 height 16
click at [244, 105] on button "Save & Next" at bounding box center [241, 108] width 33 height 11
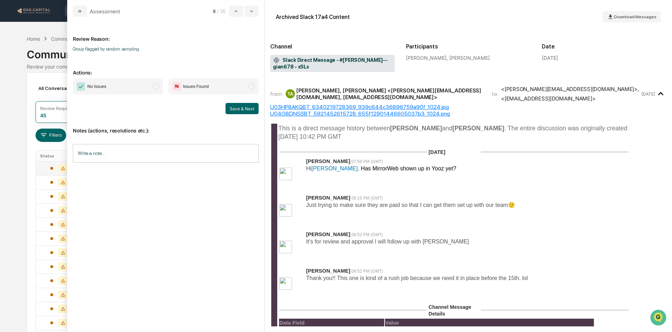
click at [128, 92] on span "No Issues" at bounding box center [118, 86] width 90 height 16
click at [235, 103] on button "Save & Next" at bounding box center [241, 108] width 33 height 11
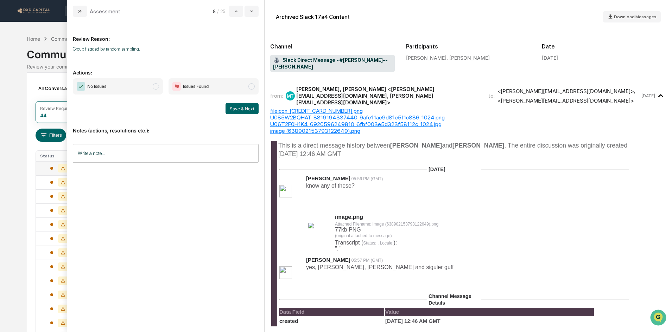
drag, startPoint x: 130, startPoint y: 82, endPoint x: 149, endPoint y: 90, distance: 20.0
click at [130, 82] on span "No Issues" at bounding box center [118, 86] width 90 height 16
click at [241, 109] on button "Save & Next" at bounding box center [241, 108] width 33 height 11
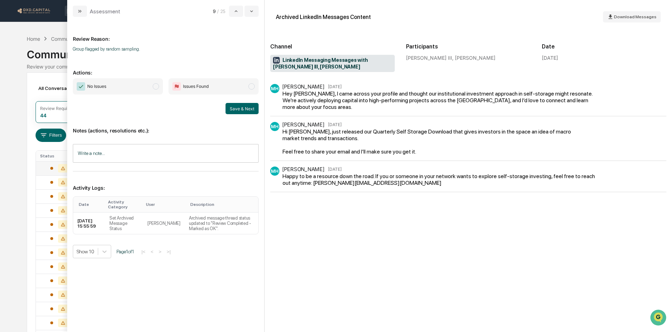
click at [142, 89] on span "No Issues" at bounding box center [118, 86] width 90 height 16
click at [236, 112] on button "Save & Next" at bounding box center [241, 108] width 33 height 11
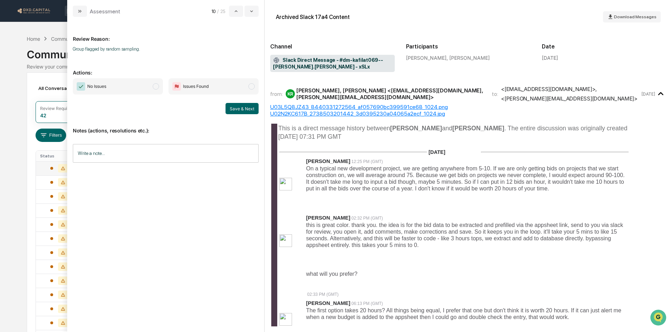
click at [140, 87] on span "No Issues" at bounding box center [118, 86] width 90 height 16
click at [240, 111] on button "Save & Next" at bounding box center [241, 108] width 33 height 11
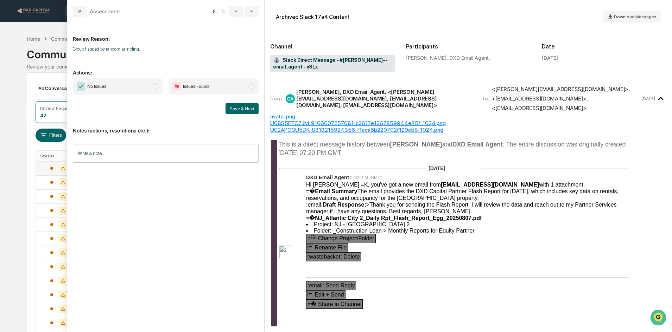
click at [117, 88] on span "No Issues" at bounding box center [118, 86] width 90 height 16
click at [251, 111] on button "Save & Next" at bounding box center [241, 108] width 33 height 11
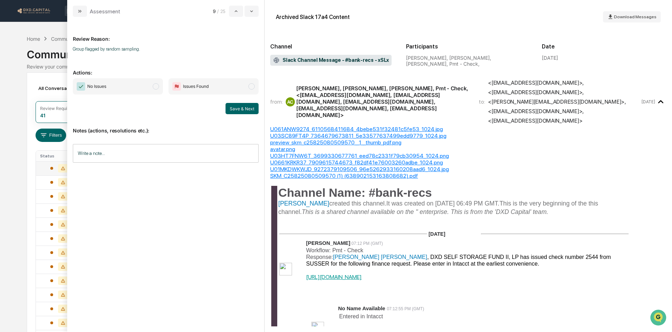
click at [131, 89] on span "No Issues" at bounding box center [118, 86] width 90 height 16
click at [236, 110] on button "Save & Next" at bounding box center [241, 108] width 33 height 11
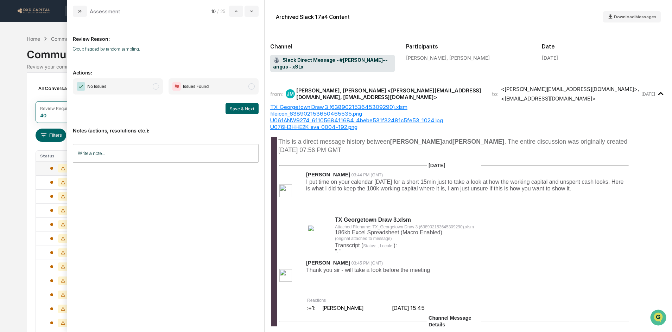
click at [120, 83] on span "No Issues" at bounding box center [118, 86] width 90 height 16
click at [243, 108] on button "Save & Next" at bounding box center [241, 108] width 33 height 11
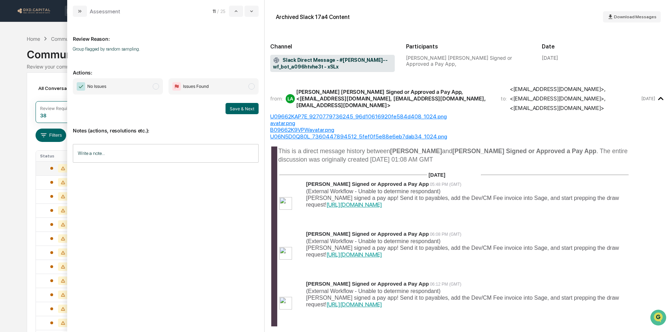
click at [136, 89] on span "No Issues" at bounding box center [118, 86] width 90 height 16
click at [247, 112] on button "Save & Next" at bounding box center [241, 108] width 33 height 11
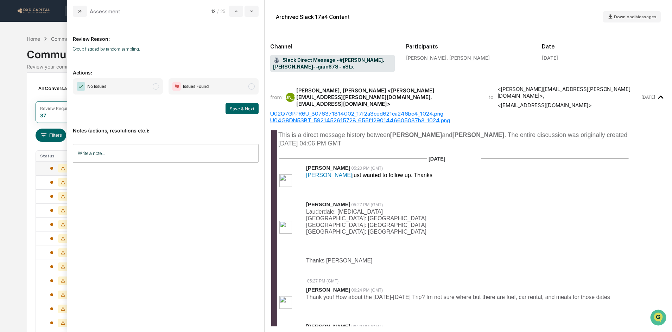
click at [137, 85] on span "No Issues" at bounding box center [118, 86] width 90 height 16
click at [235, 111] on button "Save & Next" at bounding box center [241, 108] width 33 height 11
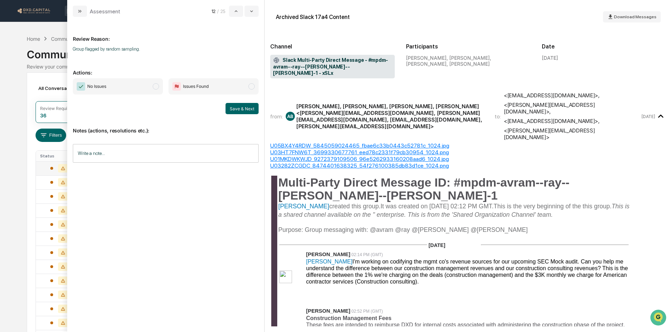
click at [132, 91] on span "No Issues" at bounding box center [118, 86] width 90 height 16
click at [251, 112] on button "Save & Next" at bounding box center [241, 108] width 33 height 11
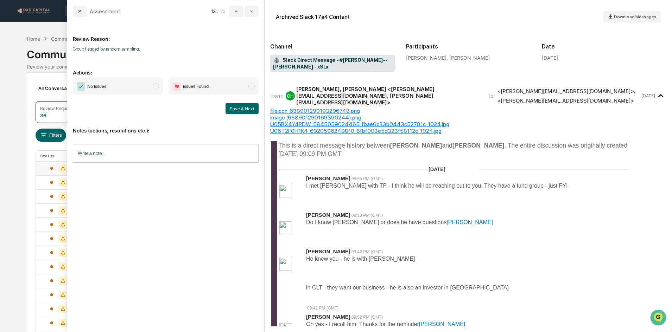
click at [138, 85] on span "No Issues" at bounding box center [118, 86] width 90 height 16
click at [244, 110] on button "Save & Next" at bounding box center [241, 108] width 33 height 11
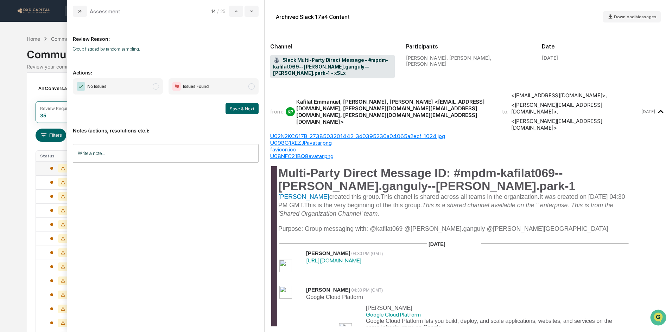
click at [124, 84] on span "No Issues" at bounding box center [118, 86] width 90 height 16
click at [234, 108] on button "Save & Next" at bounding box center [241, 108] width 33 height 11
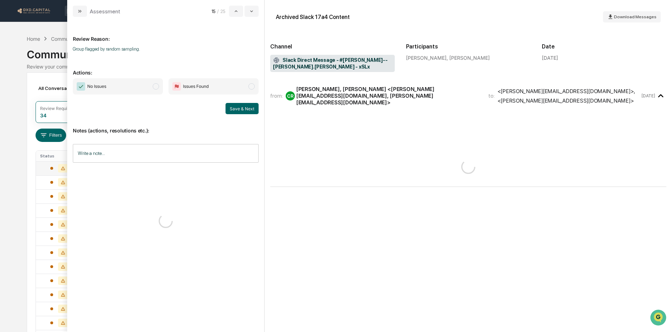
click at [140, 87] on span "No Issues" at bounding box center [118, 86] width 90 height 16
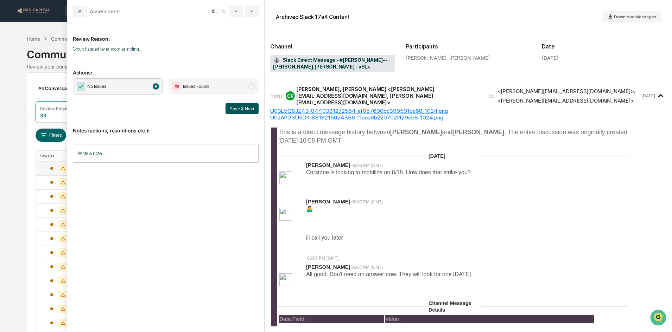
click at [243, 108] on button "Save & Next" at bounding box center [241, 108] width 33 height 11
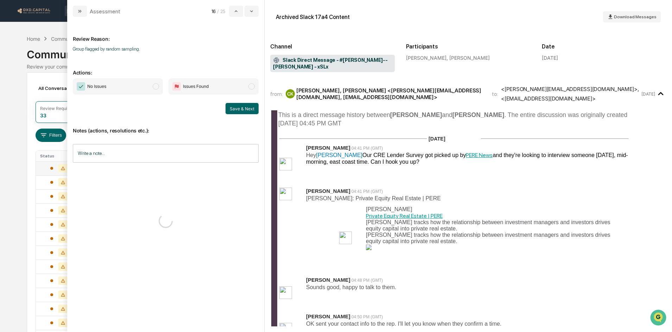
click at [129, 87] on span "No Issues" at bounding box center [118, 86] width 90 height 16
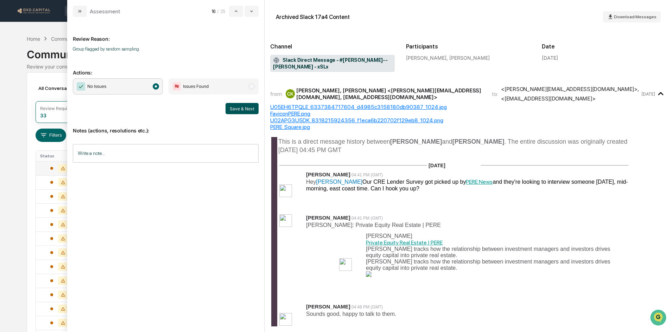
click at [240, 108] on button "Save & Next" at bounding box center [241, 108] width 33 height 11
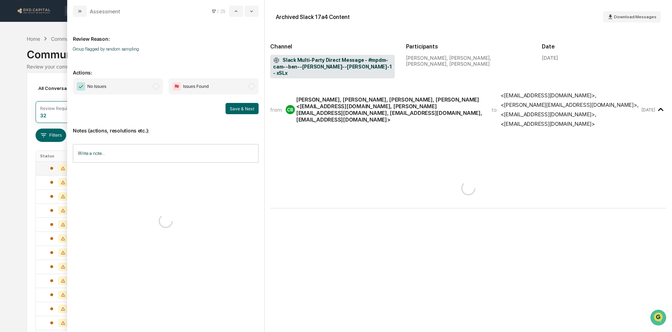
click at [113, 83] on span "No Issues" at bounding box center [118, 86] width 90 height 16
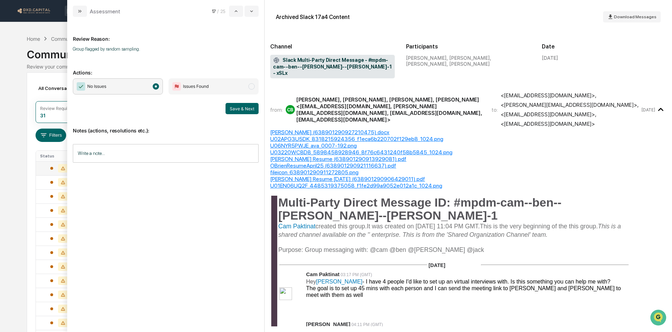
click at [238, 109] on button "Save & Next" at bounding box center [241, 108] width 33 height 11
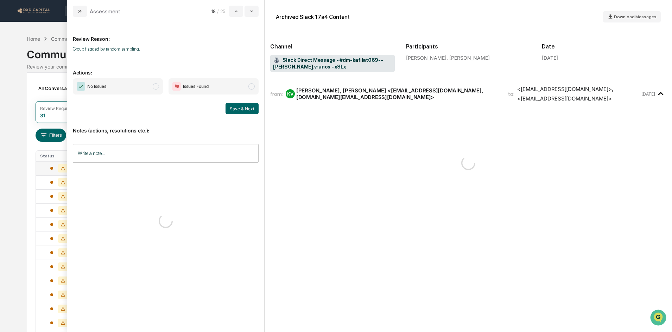
click at [128, 87] on span "No Issues" at bounding box center [118, 86] width 90 height 16
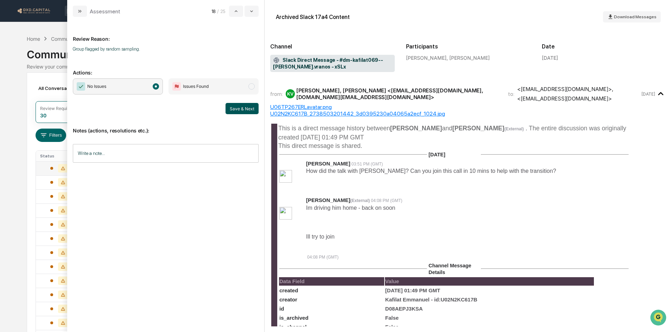
click at [235, 107] on button "Save & Next" at bounding box center [241, 108] width 33 height 11
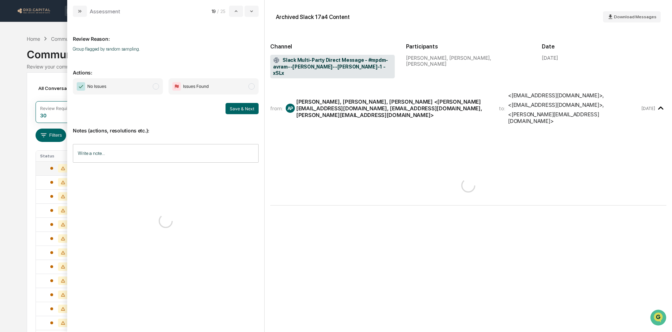
click at [123, 86] on span "No Issues" at bounding box center [118, 86] width 90 height 16
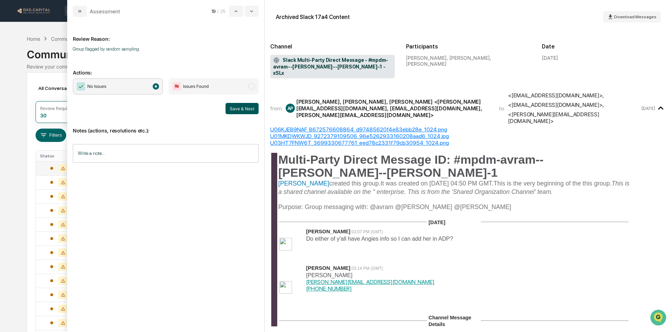
click at [237, 108] on button "Save & Next" at bounding box center [241, 108] width 33 height 11
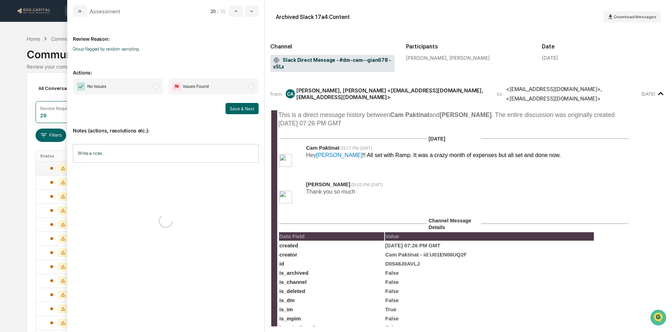
click at [117, 83] on span "No Issues" at bounding box center [118, 86] width 90 height 16
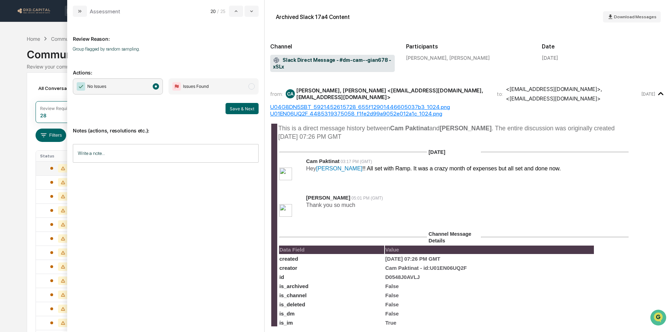
click at [243, 103] on button "Save & Next" at bounding box center [241, 108] width 33 height 11
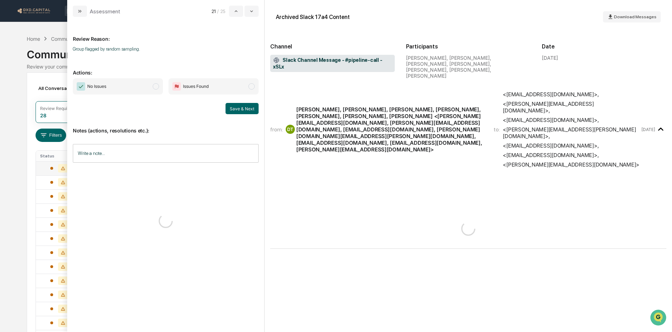
click at [112, 83] on span "No Issues" at bounding box center [118, 86] width 90 height 16
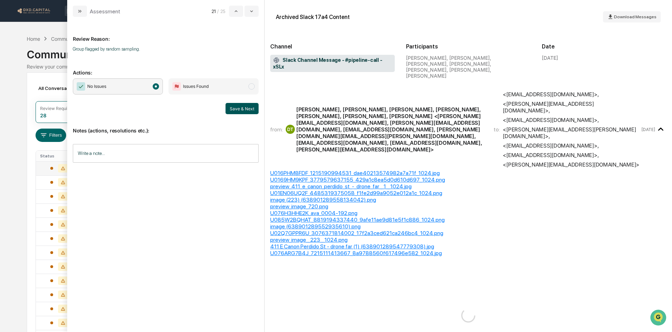
click at [240, 103] on button "Save & Next" at bounding box center [241, 108] width 33 height 11
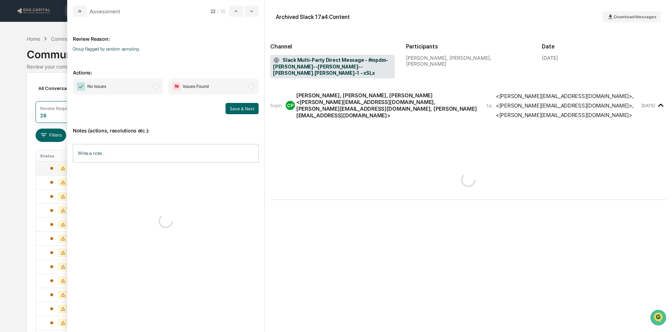
click at [130, 86] on span "No Issues" at bounding box center [118, 86] width 90 height 16
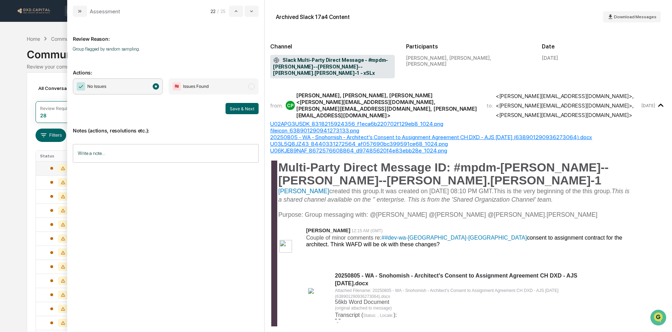
click at [234, 104] on button "Save & Next" at bounding box center [241, 108] width 33 height 11
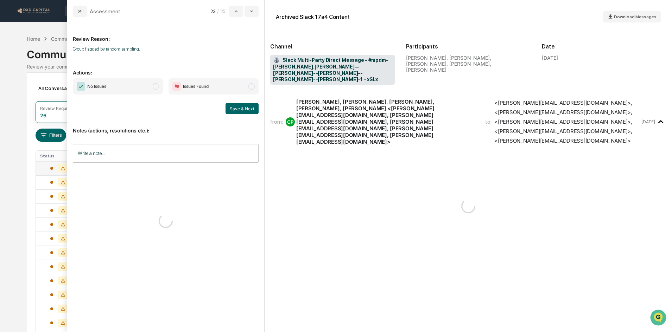
click at [132, 89] on span "No Issues" at bounding box center [118, 86] width 90 height 16
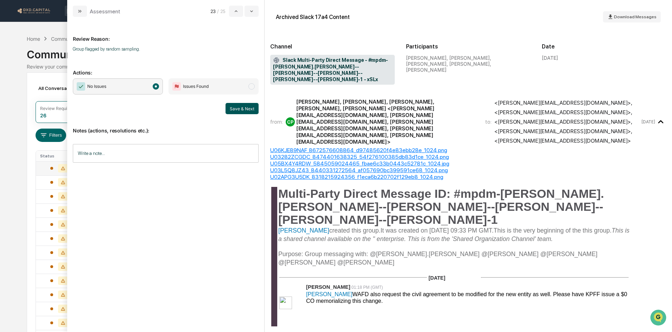
click at [240, 105] on button "Save & Next" at bounding box center [241, 108] width 33 height 11
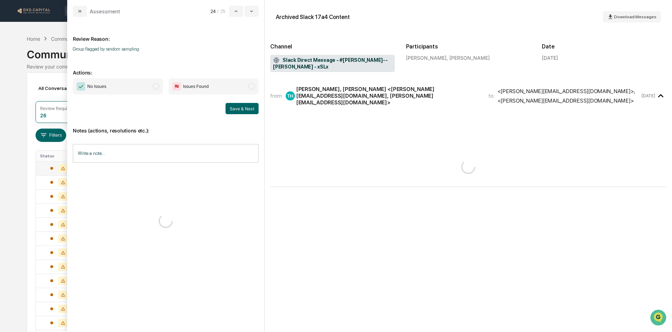
click at [127, 84] on span "No Issues" at bounding box center [118, 86] width 90 height 16
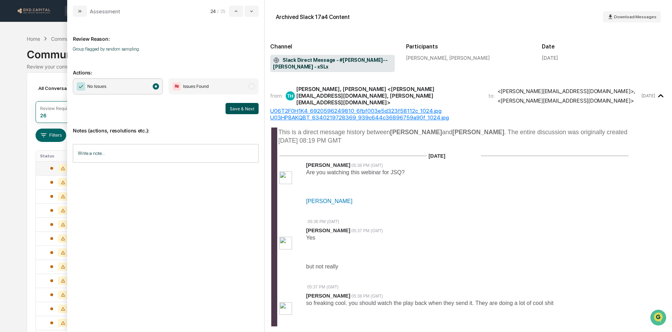
click at [241, 109] on button "Save & Next" at bounding box center [241, 108] width 33 height 11
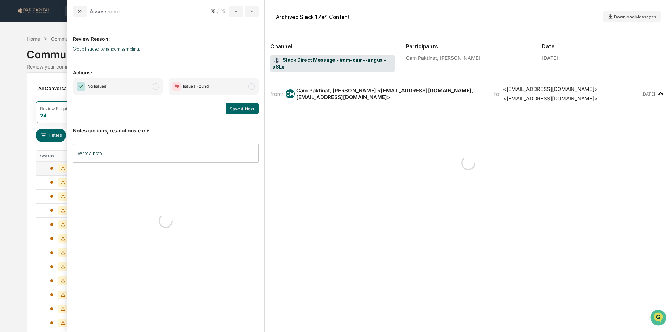
click at [121, 84] on span "No Issues" at bounding box center [118, 86] width 90 height 16
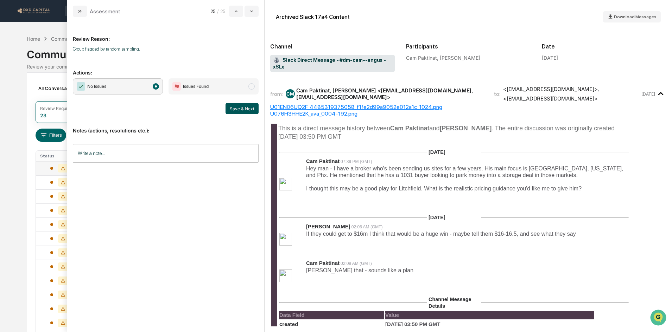
click at [244, 106] on button "Save & Next" at bounding box center [241, 108] width 33 height 11
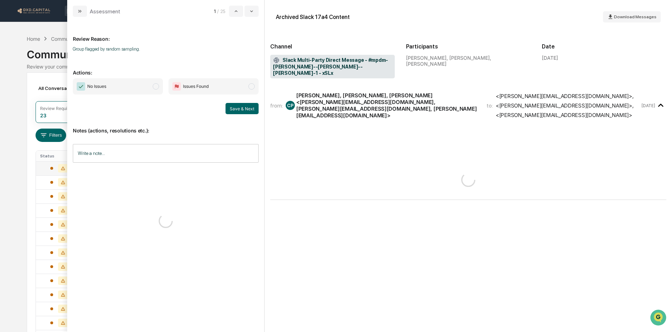
click at [127, 89] on span "No Issues" at bounding box center [118, 86] width 90 height 16
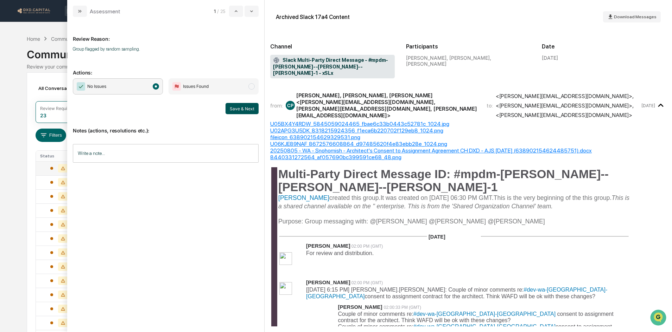
click at [240, 106] on button "Save & Next" at bounding box center [241, 108] width 33 height 11
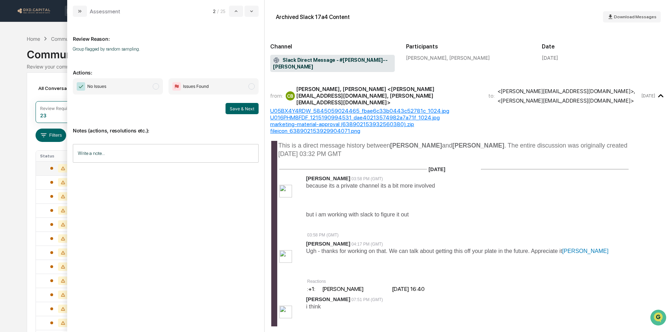
click at [136, 91] on span "No Issues" at bounding box center [118, 86] width 90 height 16
click at [237, 114] on button "Save & Next" at bounding box center [241, 108] width 33 height 11
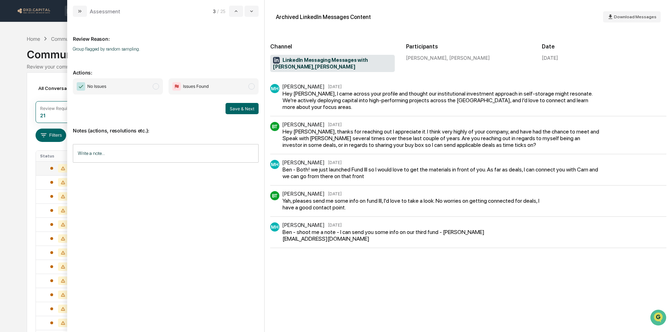
click at [124, 82] on span "No Issues" at bounding box center [118, 86] width 90 height 16
click at [236, 108] on button "Save & Next" at bounding box center [241, 108] width 33 height 11
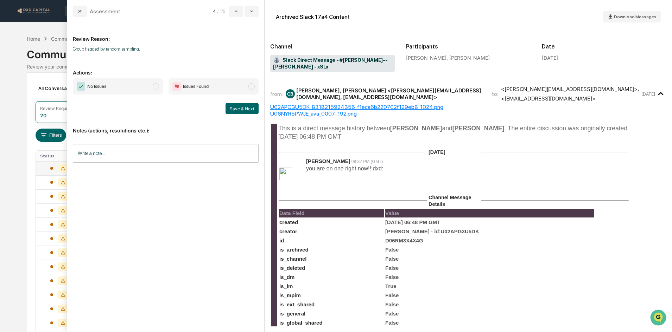
click at [122, 89] on span "No Issues" at bounding box center [118, 86] width 90 height 16
click at [247, 110] on button "Save & Next" at bounding box center [241, 108] width 33 height 11
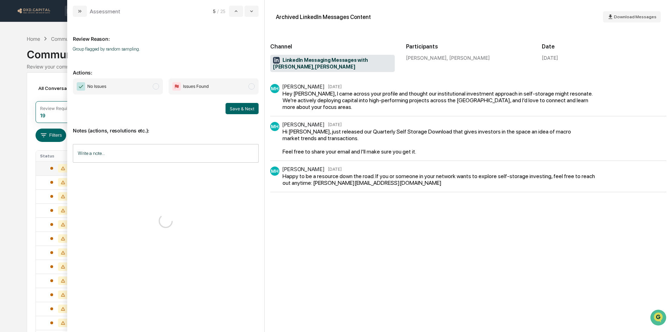
drag, startPoint x: 118, startPoint y: 90, endPoint x: 187, endPoint y: 99, distance: 69.9
click at [118, 90] on span "No Issues" at bounding box center [118, 86] width 90 height 16
drag, startPoint x: 239, startPoint y: 110, endPoint x: 104, endPoint y: 87, distance: 137.1
click at [239, 110] on button "Save & Next" at bounding box center [241, 108] width 33 height 11
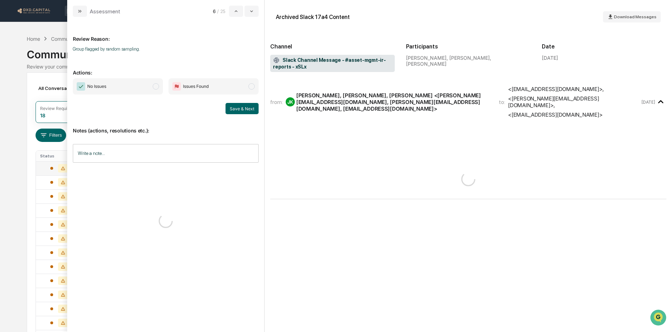
click at [108, 85] on span "No Issues" at bounding box center [118, 86] width 90 height 16
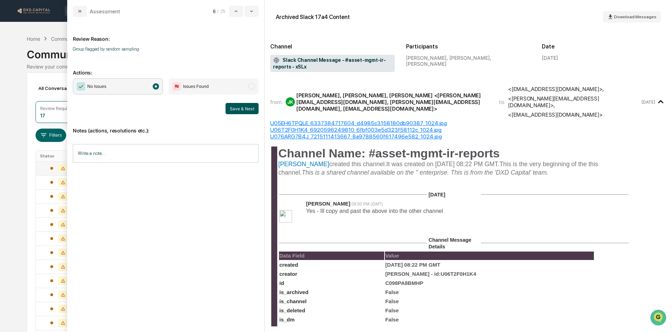
click at [242, 108] on button "Save & Next" at bounding box center [241, 108] width 33 height 11
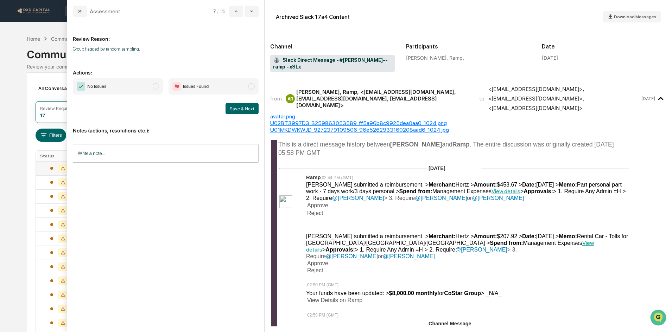
click at [116, 89] on span "No Issues" at bounding box center [118, 86] width 90 height 16
click at [245, 111] on button "Save & Next" at bounding box center [241, 108] width 33 height 11
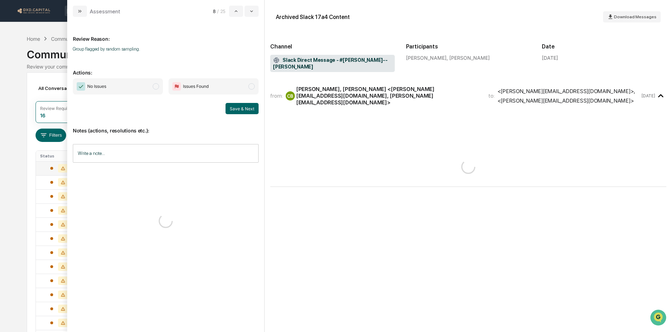
click at [144, 84] on span "No Issues" at bounding box center [118, 86] width 90 height 16
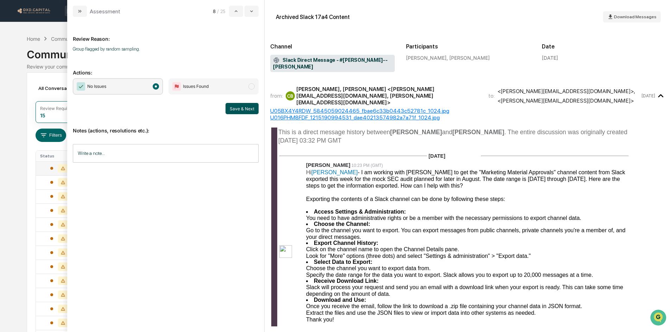
click at [241, 107] on button "Save & Next" at bounding box center [241, 108] width 33 height 11
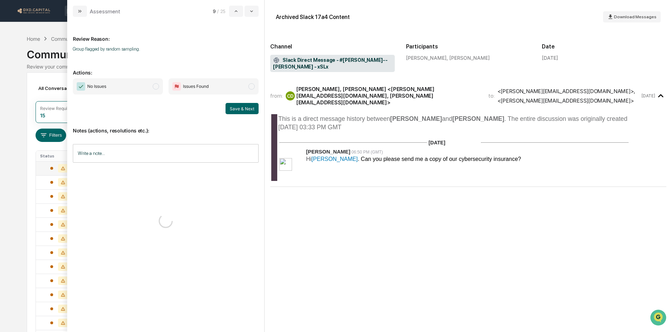
click at [138, 91] on span "No Issues" at bounding box center [118, 86] width 90 height 16
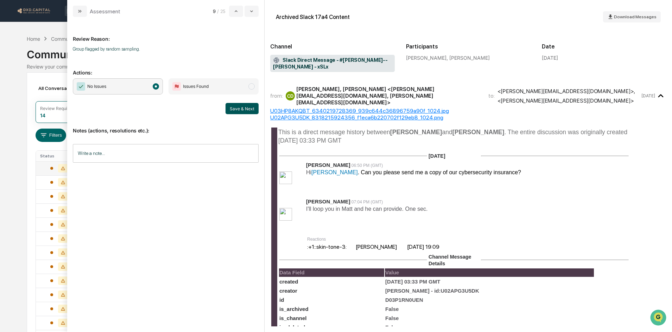
click at [237, 109] on button "Save & Next" at bounding box center [241, 108] width 33 height 11
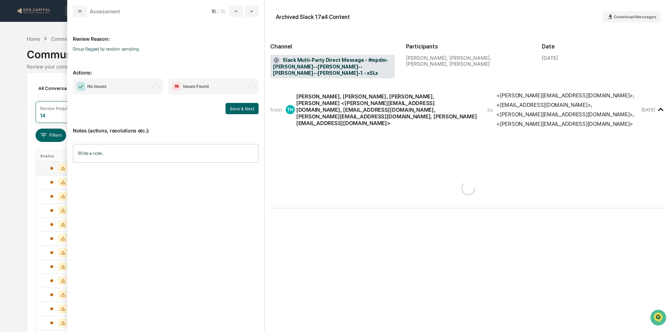
click at [98, 88] on span "No Issues" at bounding box center [96, 86] width 19 height 7
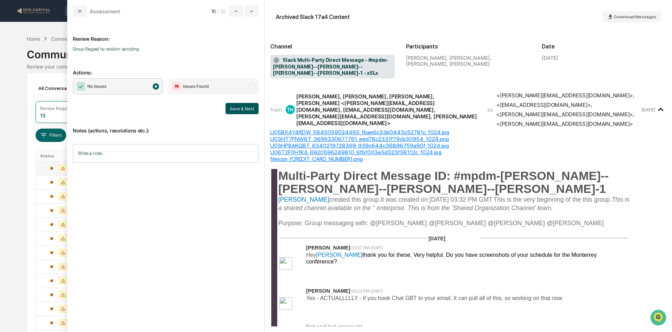
click at [238, 107] on button "Save & Next" at bounding box center [241, 108] width 33 height 11
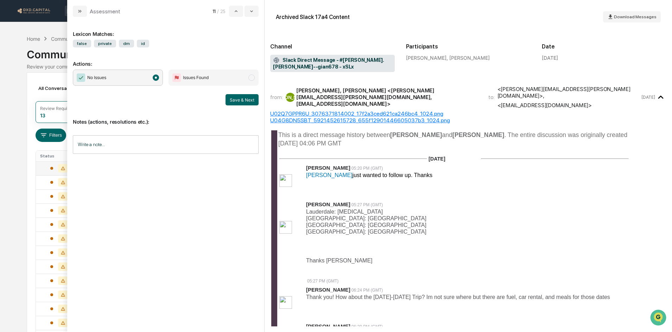
click at [122, 83] on span "No Issues" at bounding box center [118, 78] width 90 height 16
click at [242, 103] on button "Save & Next" at bounding box center [241, 99] width 33 height 11
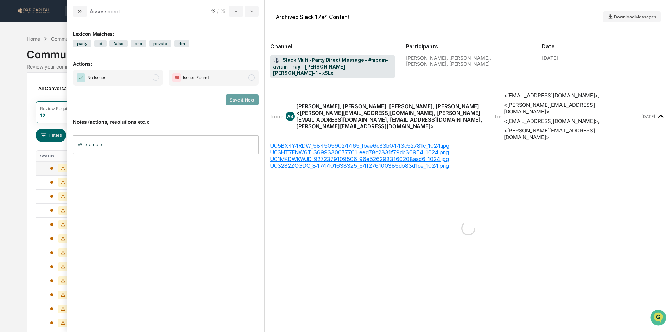
click at [123, 86] on div "No Issues Issues Found Save & Next" at bounding box center [166, 88] width 186 height 36
click at [130, 77] on span "No Issues" at bounding box center [118, 78] width 90 height 16
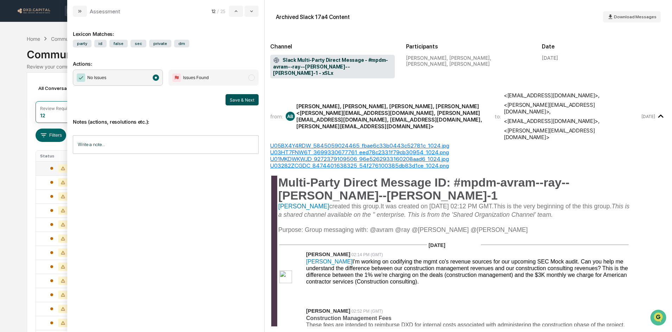
click at [232, 99] on button "Save & Next" at bounding box center [241, 99] width 33 height 11
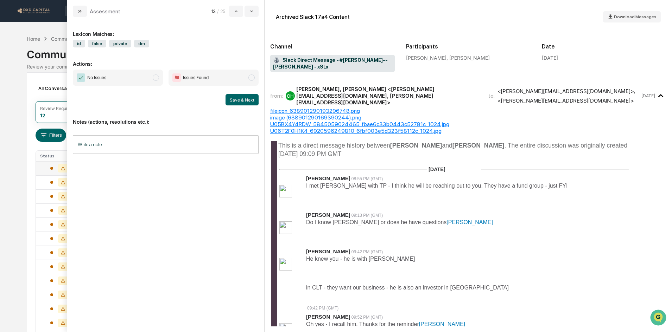
click at [128, 78] on span "No Issues" at bounding box center [118, 78] width 90 height 16
click at [239, 100] on button "Save & Next" at bounding box center [241, 99] width 33 height 11
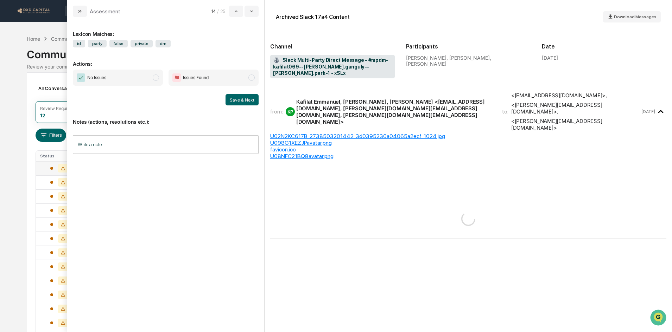
click at [132, 83] on span "No Issues" at bounding box center [118, 78] width 90 height 16
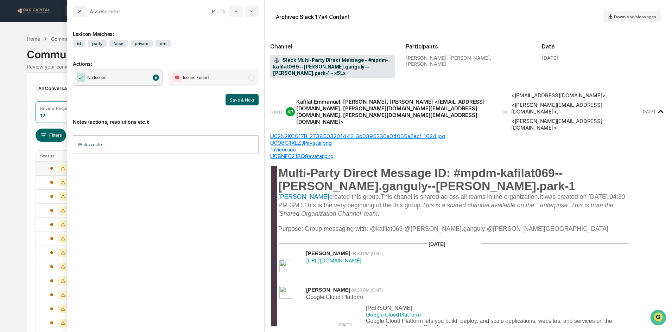
click at [243, 104] on button "Save & Next" at bounding box center [241, 99] width 33 height 11
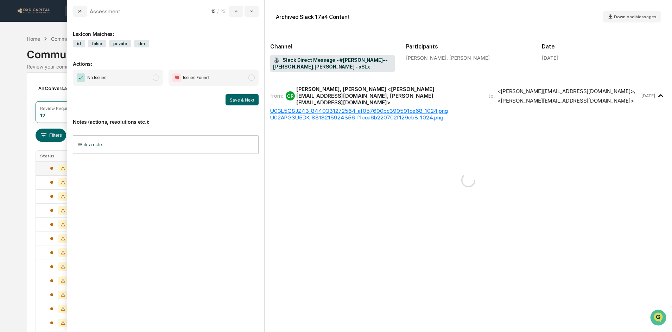
drag, startPoint x: 121, startPoint y: 82, endPoint x: 175, endPoint y: 91, distance: 55.6
click at [121, 82] on span "No Issues" at bounding box center [118, 78] width 90 height 16
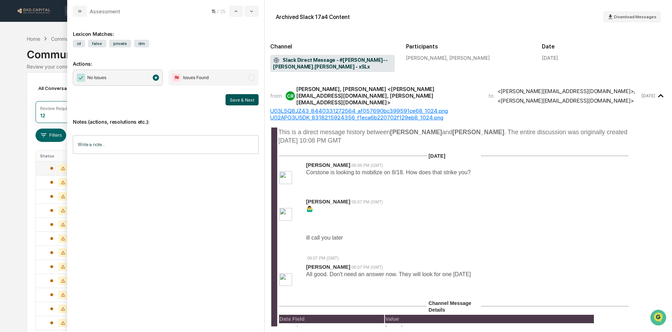
click at [233, 102] on button "Save & Next" at bounding box center [241, 99] width 33 height 11
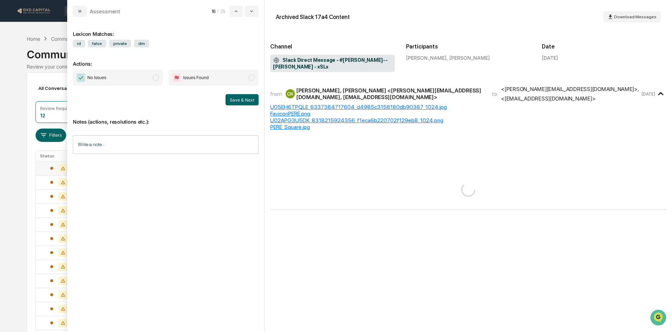
drag, startPoint x: 126, startPoint y: 81, endPoint x: 144, endPoint y: 82, distance: 18.0
click at [126, 81] on span "No Issues" at bounding box center [118, 78] width 90 height 16
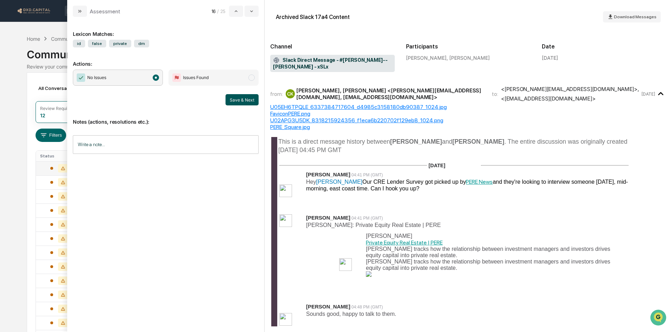
click at [239, 100] on button "Save & Next" at bounding box center [241, 99] width 33 height 11
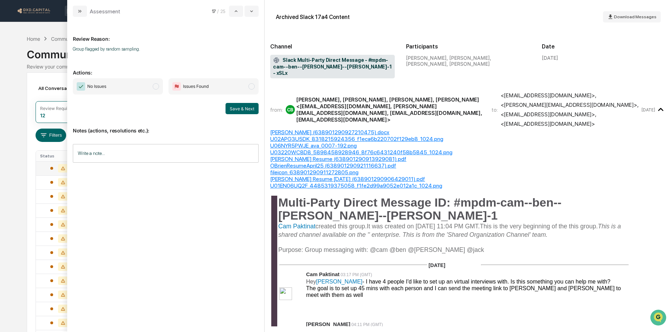
click at [127, 84] on span "No Issues" at bounding box center [118, 86] width 90 height 16
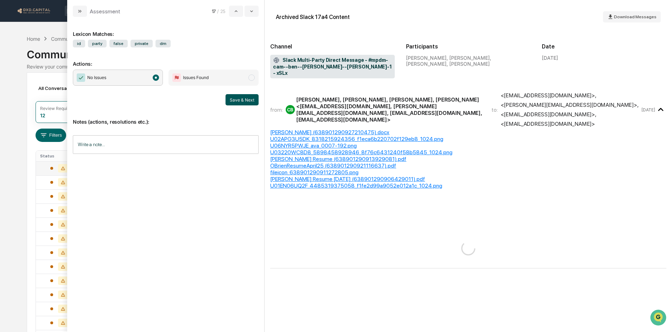
click at [237, 103] on button "Save & Next" at bounding box center [241, 99] width 33 height 11
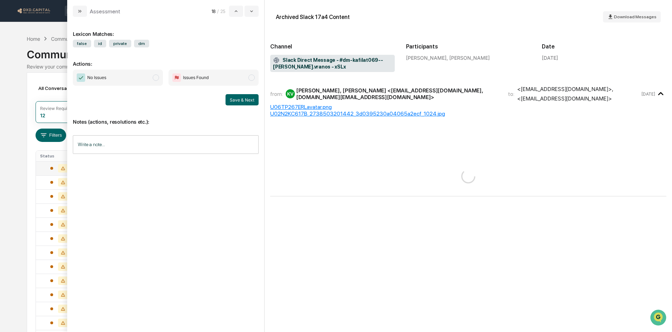
click at [137, 85] on span "No Issues" at bounding box center [118, 78] width 90 height 16
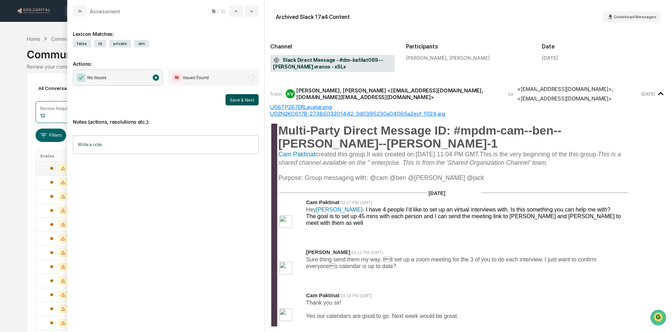
click at [240, 102] on button "Save & Next" at bounding box center [241, 99] width 33 height 11
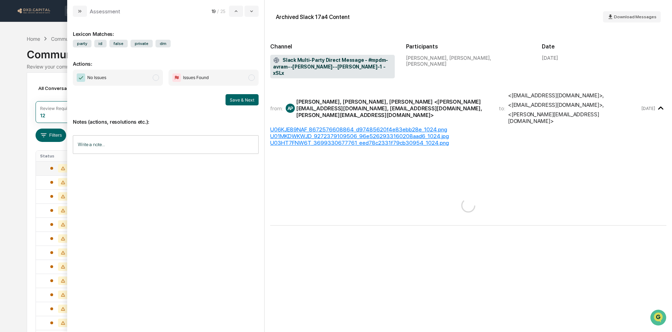
click at [128, 84] on span "No Issues" at bounding box center [118, 78] width 90 height 16
click at [255, 103] on button "Save & Next" at bounding box center [241, 99] width 33 height 11
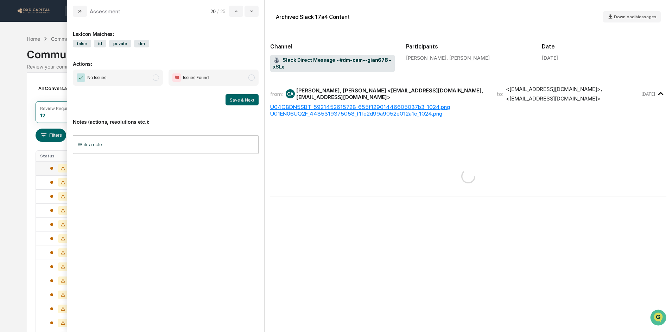
click at [125, 83] on span "No Issues" at bounding box center [118, 78] width 90 height 16
click at [241, 99] on button "Save & Next" at bounding box center [241, 99] width 33 height 11
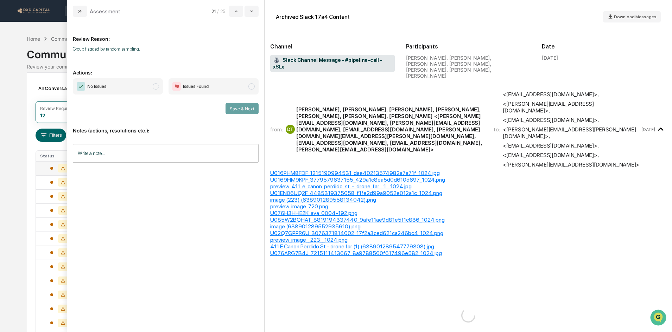
click at [142, 81] on span "No Issues" at bounding box center [118, 86] width 90 height 16
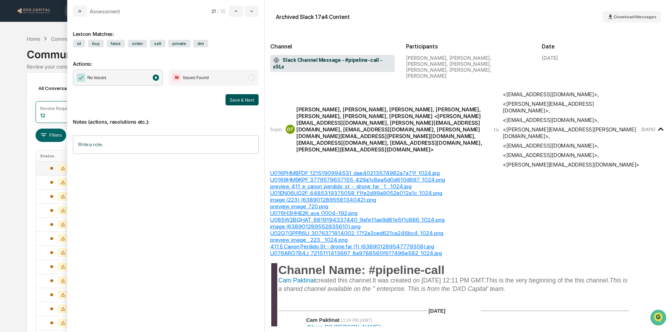
click at [242, 97] on button "Save & Next" at bounding box center [241, 99] width 33 height 11
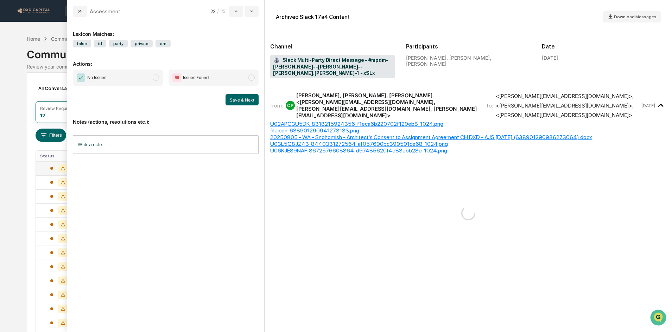
click at [121, 77] on span "No Issues" at bounding box center [118, 78] width 90 height 16
click at [249, 98] on button "Save & Next" at bounding box center [241, 99] width 33 height 11
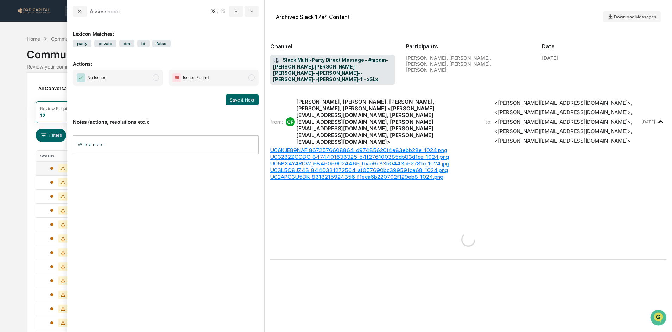
click at [129, 78] on span "No Issues" at bounding box center [118, 78] width 90 height 16
click at [245, 98] on button "Save & Next" at bounding box center [241, 99] width 33 height 11
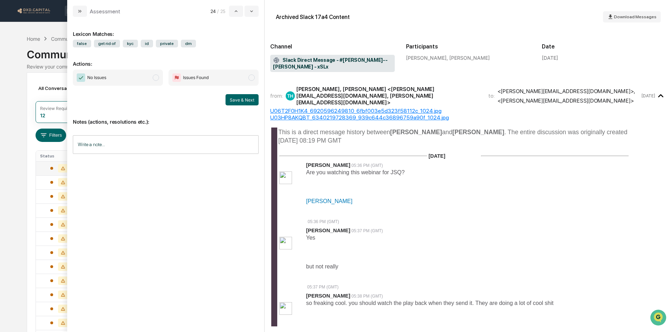
click at [132, 79] on span "No Issues" at bounding box center [118, 78] width 90 height 16
click at [226, 100] on button "Save & Next" at bounding box center [241, 99] width 33 height 11
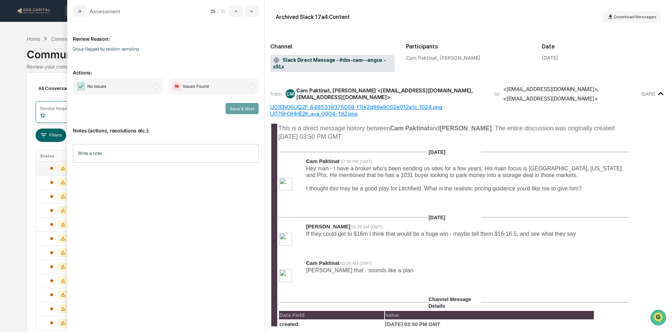
click at [114, 85] on span "No Issues" at bounding box center [118, 86] width 90 height 16
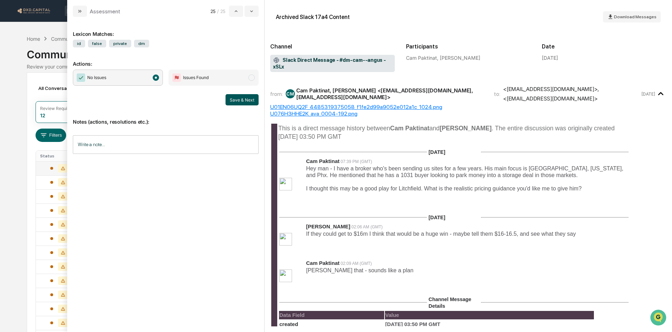
click at [239, 104] on button "Save & Next" at bounding box center [241, 99] width 33 height 11
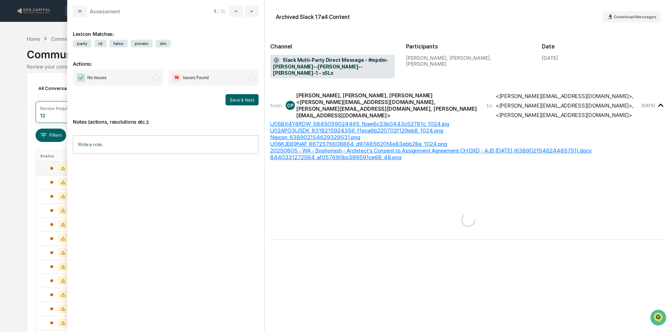
drag, startPoint x: 113, startPoint y: 84, endPoint x: 189, endPoint y: 92, distance: 76.4
click at [114, 84] on span "No Issues" at bounding box center [118, 78] width 90 height 16
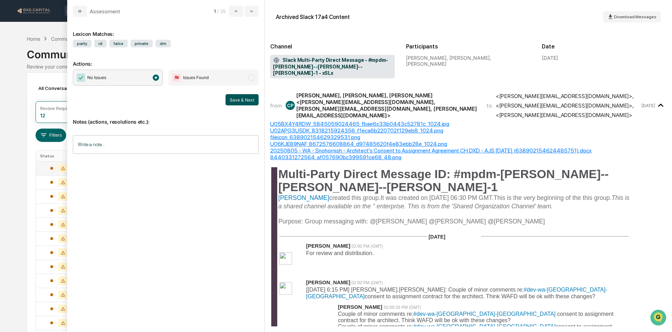
click at [248, 100] on button "Save & Next" at bounding box center [241, 99] width 33 height 11
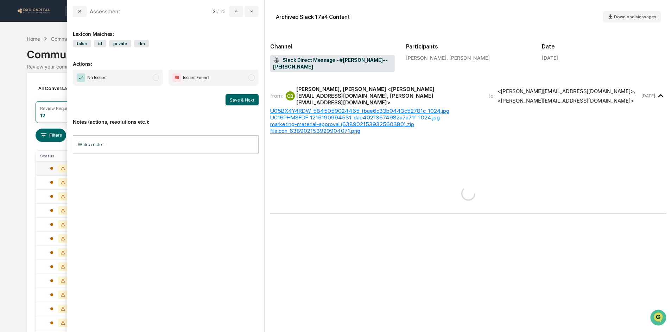
click at [132, 83] on span "No Issues" at bounding box center [118, 78] width 90 height 16
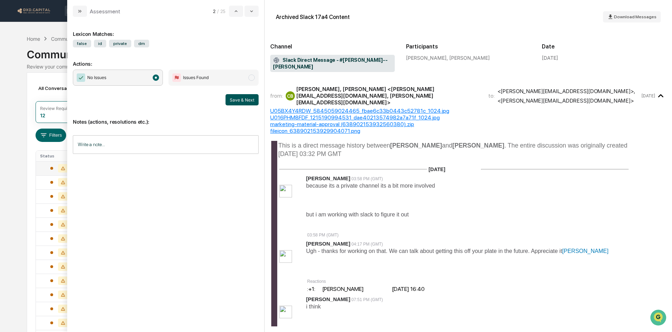
click at [242, 102] on button "Save & Next" at bounding box center [241, 99] width 33 height 11
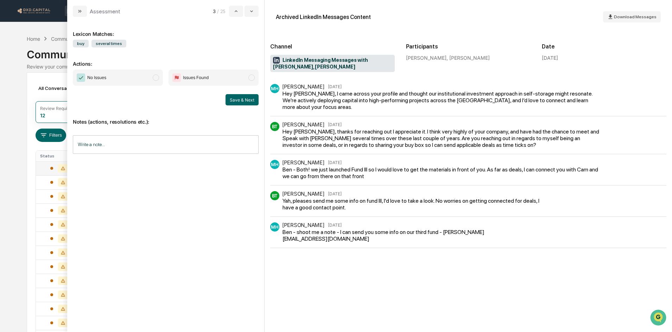
click at [129, 81] on span "No Issues" at bounding box center [118, 78] width 90 height 16
click at [242, 100] on button "Save & Next" at bounding box center [241, 99] width 33 height 11
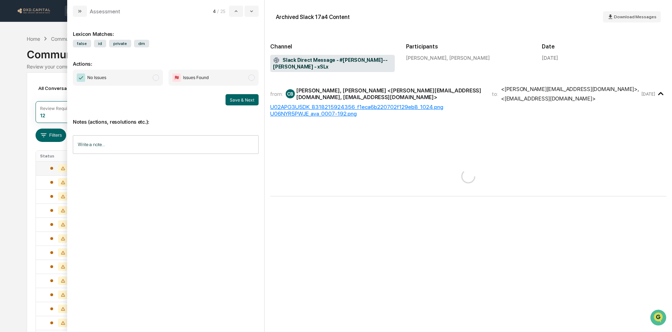
click at [140, 82] on span "No Issues" at bounding box center [118, 78] width 90 height 16
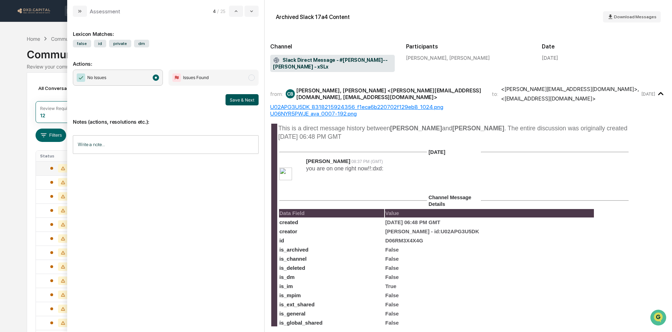
click at [257, 101] on button "Save & Next" at bounding box center [241, 99] width 33 height 11
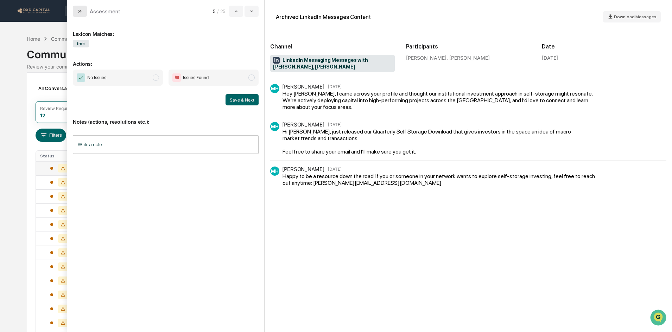
drag, startPoint x: 84, startPoint y: 7, endPoint x: 71, endPoint y: 48, distance: 42.6
click at [84, 8] on button "modal" at bounding box center [80, 11] width 14 height 11
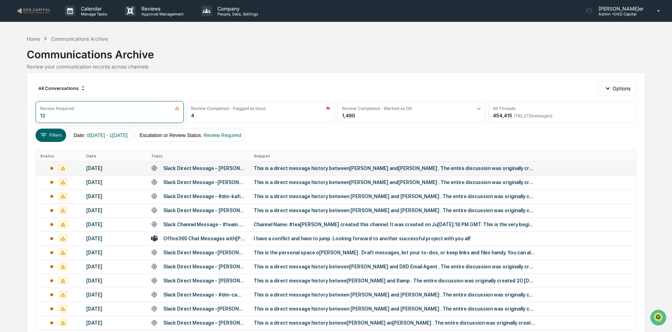
click at [381, 169] on div "This is a direct message history between[PERSON_NAME] and[PERSON_NAME] . The en…" at bounding box center [394, 169] width 281 height 6
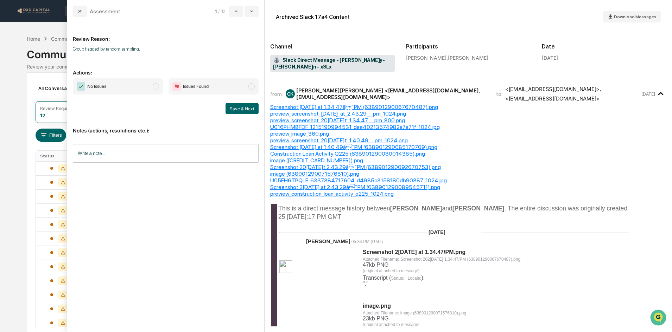
drag, startPoint x: 134, startPoint y: 82, endPoint x: 148, endPoint y: 87, distance: 14.7
click at [134, 82] on span "No Issues" at bounding box center [118, 86] width 90 height 16
click at [238, 107] on button "Save & Next" at bounding box center [241, 108] width 33 height 11
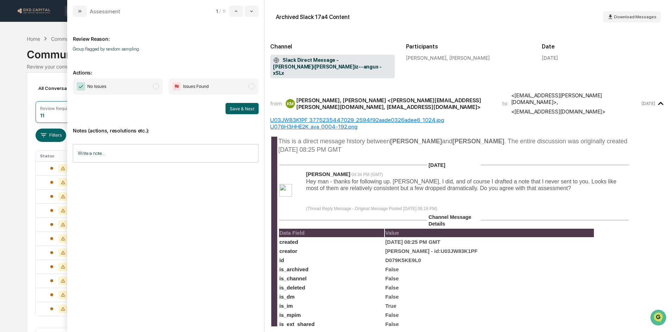
click at [138, 87] on span "No Issues" at bounding box center [118, 86] width 90 height 16
click at [240, 108] on button "Save & Next" at bounding box center [241, 108] width 33 height 11
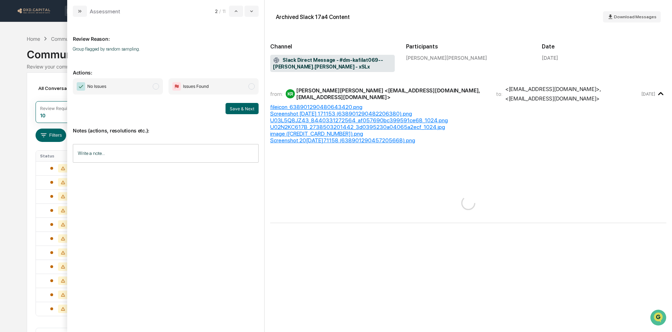
click at [142, 84] on span "No Issues" at bounding box center [118, 86] width 90 height 16
click at [241, 111] on button "Save & Next" at bounding box center [241, 108] width 33 height 11
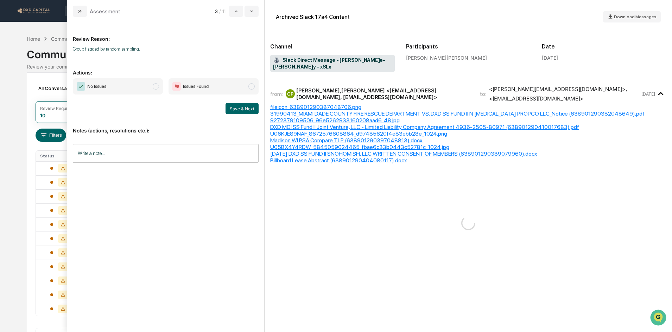
click at [131, 82] on span "No Issues" at bounding box center [118, 86] width 90 height 16
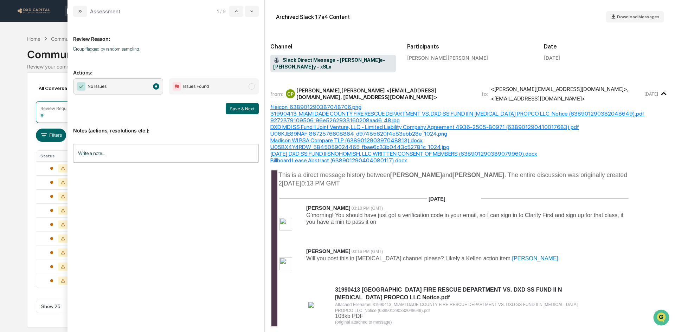
click at [238, 111] on button "Save & Next" at bounding box center [242, 108] width 33 height 11
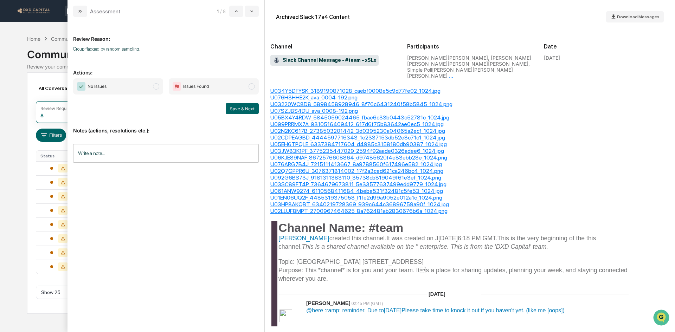
scroll to position [493, 0]
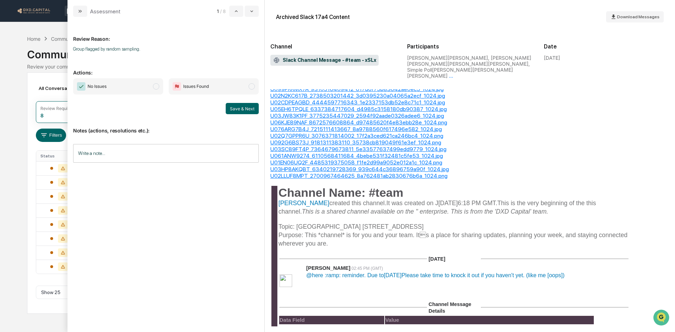
click at [134, 84] on span "No Issues" at bounding box center [118, 86] width 90 height 16
click at [248, 109] on button "Save & Next" at bounding box center [242, 108] width 33 height 11
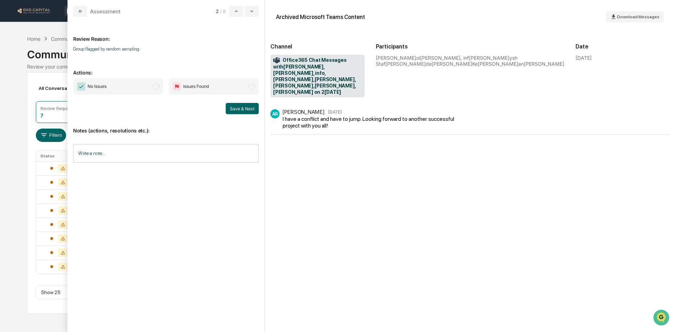
click at [128, 88] on span "No Issues" at bounding box center [118, 86] width 90 height 16
click at [241, 108] on button "Save & Next" at bounding box center [242, 108] width 33 height 11
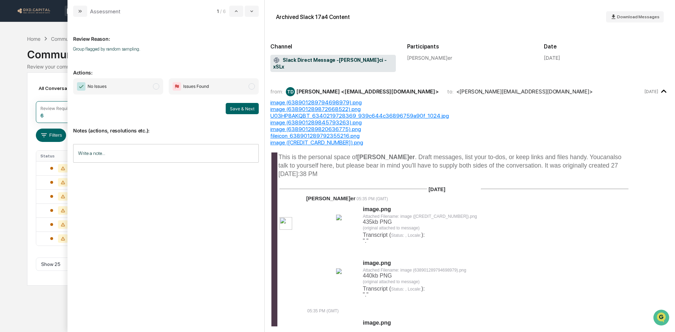
click at [124, 85] on span "No Issues" at bounding box center [118, 86] width 90 height 16
click at [250, 109] on button "Save & Next" at bounding box center [242, 108] width 33 height 11
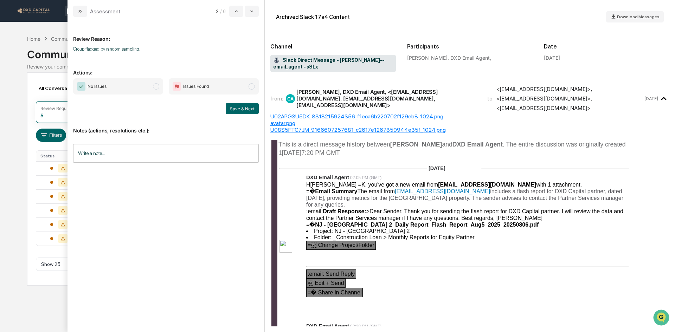
click at [138, 89] on span "No Issues" at bounding box center [118, 86] width 90 height 16
click at [234, 113] on button "Save & Next" at bounding box center [242, 108] width 33 height 11
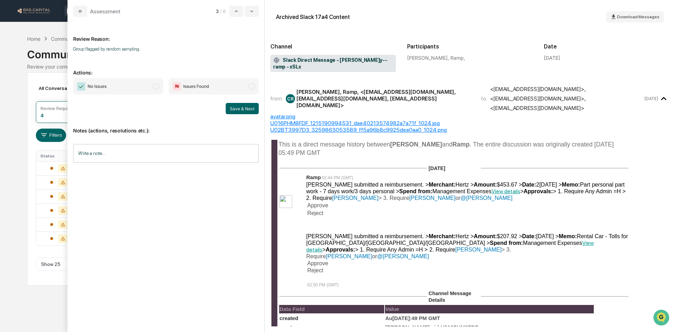
click at [122, 84] on span "No Issues" at bounding box center [118, 86] width 90 height 16
click at [248, 108] on button "Save & Next" at bounding box center [242, 108] width 33 height 11
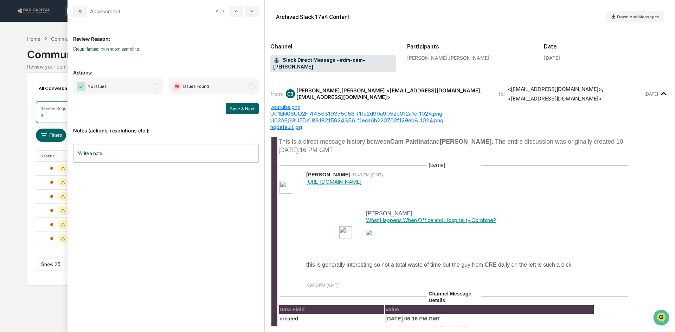
click at [114, 86] on span "No Issues" at bounding box center [118, 86] width 90 height 16
click at [242, 111] on button "Save & Next" at bounding box center [242, 108] width 33 height 11
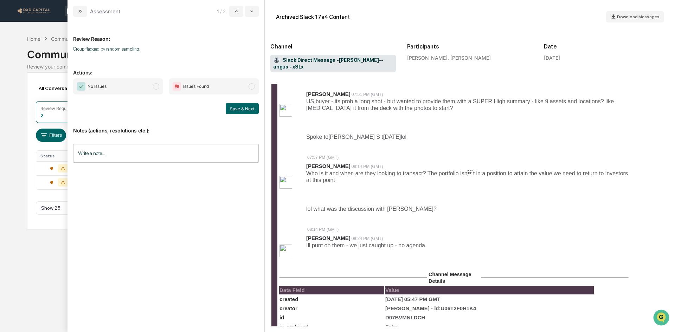
scroll to position [141, 0]
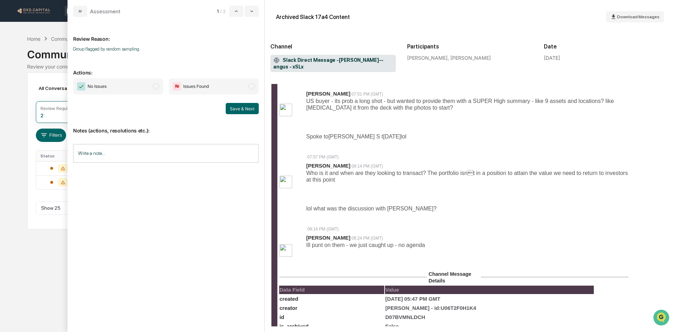
click at [127, 93] on span "No Issues" at bounding box center [118, 86] width 90 height 16
click at [238, 104] on button "Save & Next" at bounding box center [242, 108] width 33 height 11
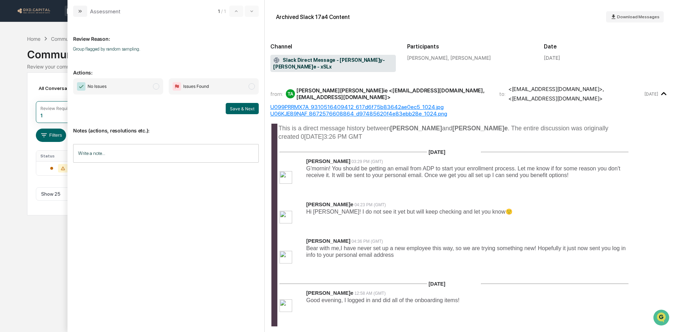
click at [144, 86] on span "No Issues" at bounding box center [118, 86] width 90 height 16
click at [238, 106] on button "Save & Next" at bounding box center [242, 108] width 33 height 11
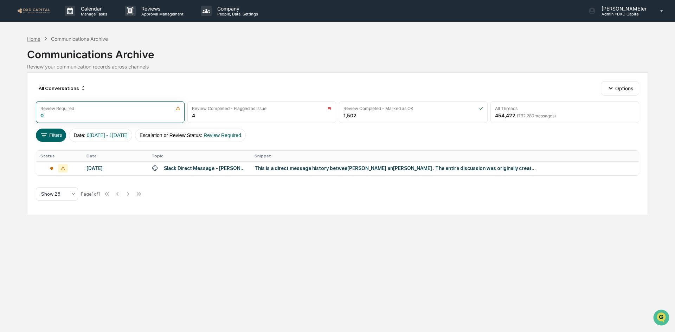
click at [36, 39] on div "Home" at bounding box center [33, 39] width 13 height 6
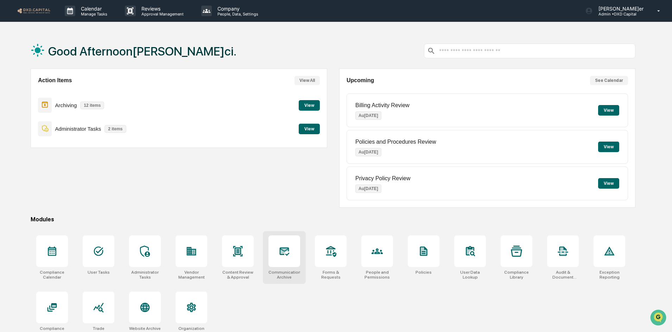
click at [293, 259] on div at bounding box center [284, 252] width 32 height 32
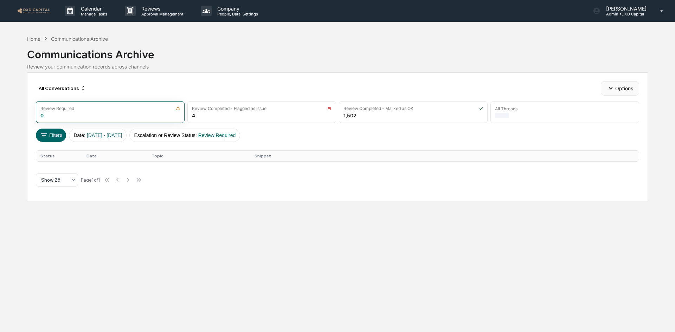
click at [607, 86] on icon "button" at bounding box center [611, 88] width 8 height 8
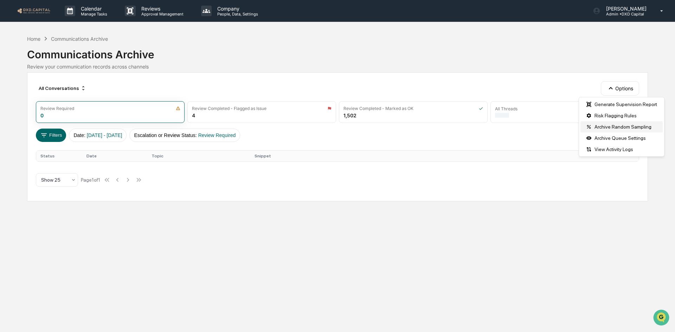
click at [601, 125] on div "Archive Random Sampling" at bounding box center [622, 126] width 82 height 11
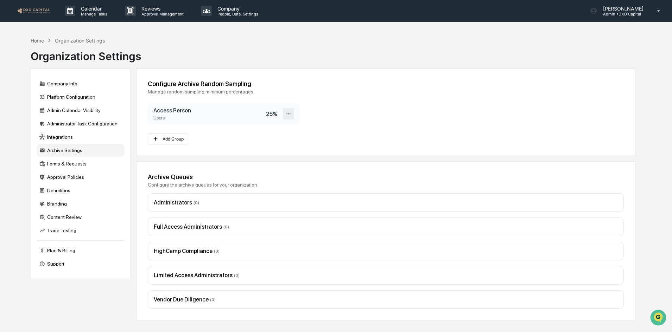
click at [294, 116] on div at bounding box center [288, 113] width 11 height 11
click at [269, 123] on div "Edit" at bounding box center [266, 126] width 56 height 12
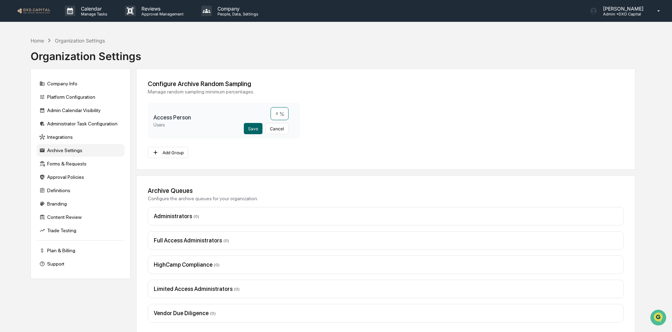
drag, startPoint x: 270, startPoint y: 112, endPoint x: 302, endPoint y: 116, distance: 31.9
click at [296, 116] on div "Access Person Users ** % Save Cancel" at bounding box center [224, 121] width 152 height 36
type input "*"
click at [248, 128] on button "Save" at bounding box center [253, 128] width 19 height 11
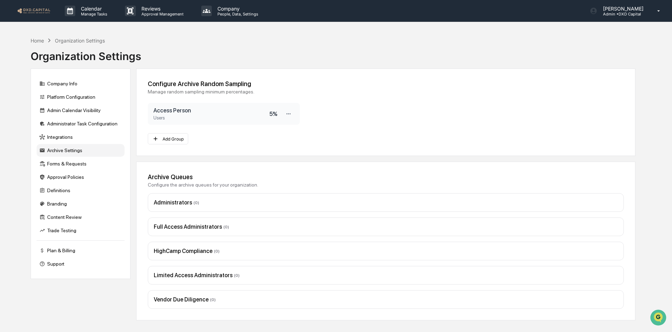
click at [47, 40] on icon at bounding box center [49, 41] width 8 height 8
click at [33, 41] on div "Home" at bounding box center [37, 41] width 13 height 6
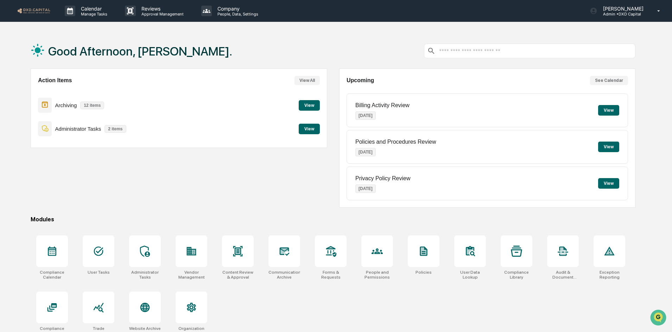
click at [309, 107] on button "View" at bounding box center [309, 105] width 21 height 11
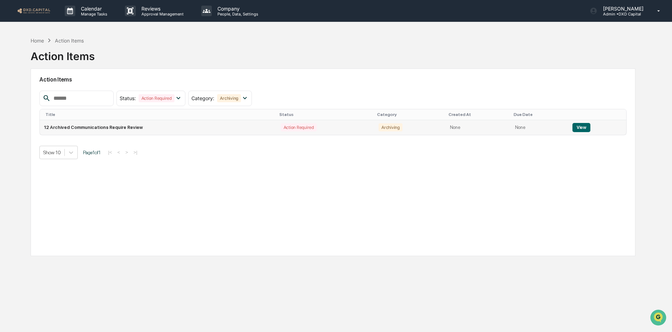
click at [581, 127] on button "View" at bounding box center [581, 127] width 18 height 9
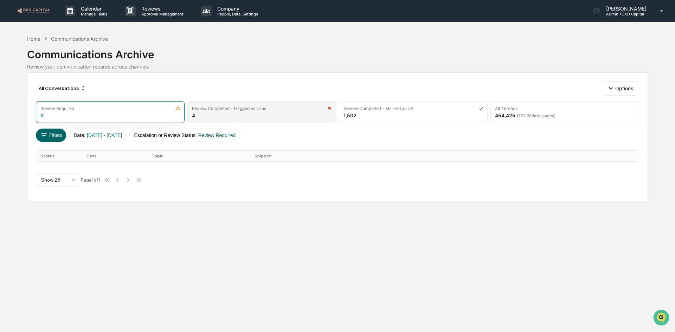
click at [278, 109] on div "Review Completed - Flagged as Issue" at bounding box center [262, 108] width 140 height 5
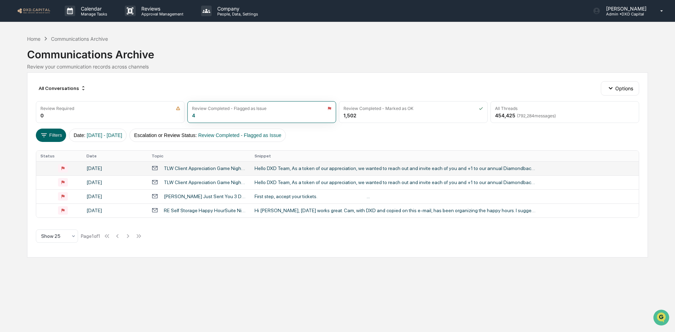
click at [296, 169] on div "Hello DXD Team, As a token of our appreciation, we wanted to reach out and invi…" at bounding box center [395, 169] width 281 height 6
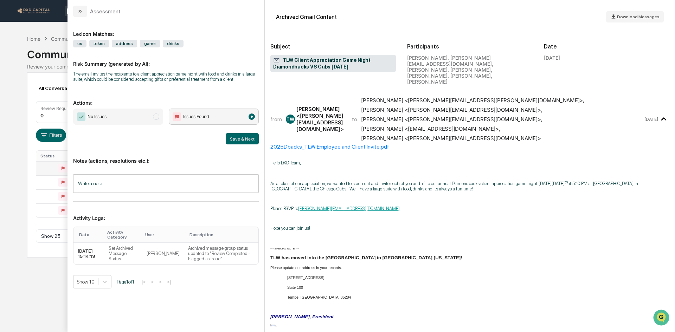
click at [147, 117] on span "No Issues" at bounding box center [118, 117] width 90 height 16
click at [242, 142] on button "Save & Next" at bounding box center [242, 138] width 33 height 11
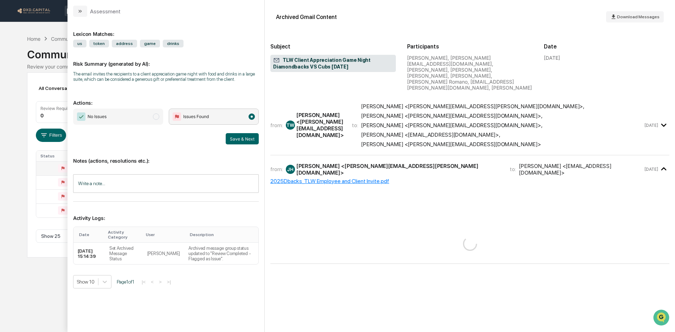
click at [152, 116] on span "No Issues" at bounding box center [118, 117] width 90 height 16
click at [249, 138] on button "Save & Next" at bounding box center [242, 138] width 33 height 11
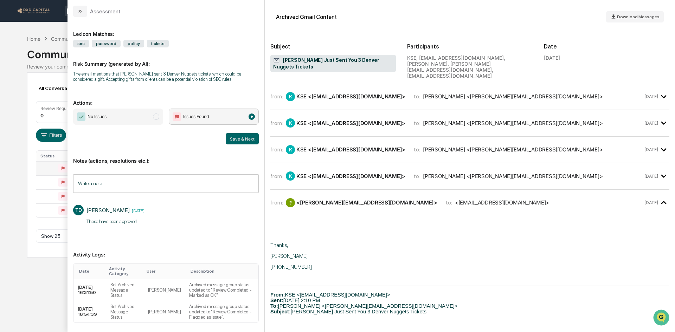
click at [132, 116] on span "No Issues" at bounding box center [118, 117] width 90 height 16
click at [237, 140] on button "Save & Next" at bounding box center [242, 138] width 33 height 11
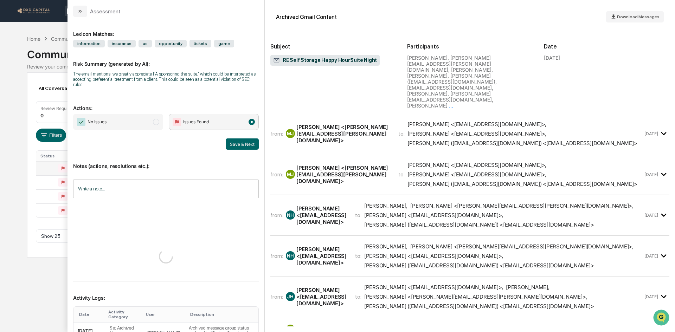
click at [130, 117] on span "No Issues" at bounding box center [118, 122] width 90 height 16
click at [245, 142] on button "Save & Next" at bounding box center [242, 144] width 33 height 11
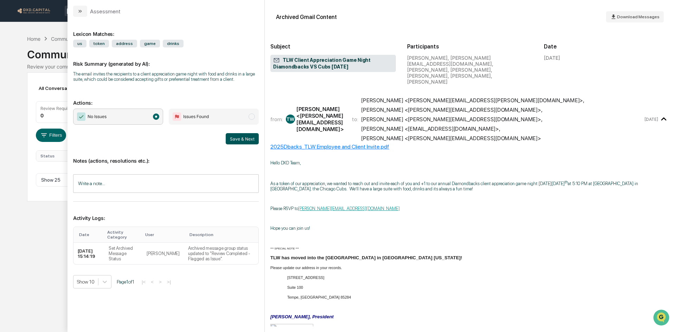
click at [237, 137] on button "Save & Next" at bounding box center [242, 138] width 33 height 11
click at [235, 137] on button "Save & Next" at bounding box center [242, 138] width 33 height 11
drag, startPoint x: 137, startPoint y: 114, endPoint x: 147, endPoint y: 119, distance: 11.3
click at [137, 114] on span "No Issues" at bounding box center [118, 117] width 90 height 16
click at [240, 138] on button "Save & Next" at bounding box center [242, 138] width 33 height 11
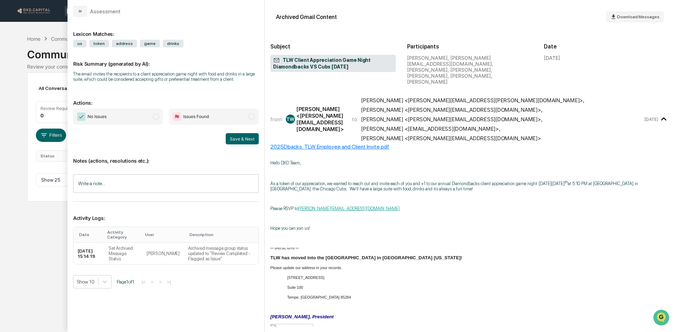
click at [152, 114] on span "No Issues" at bounding box center [118, 117] width 90 height 16
click at [239, 137] on button "Save & Next" at bounding box center [242, 138] width 33 height 11
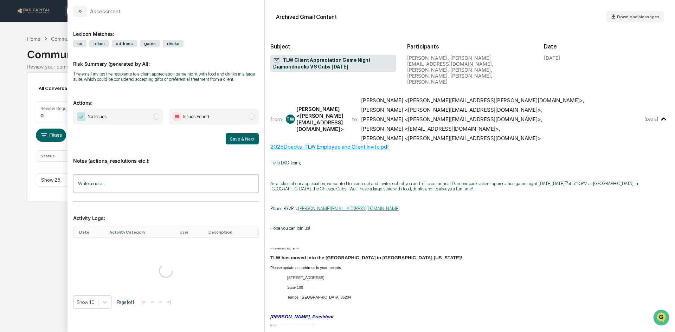
click at [144, 116] on span "No Issues" at bounding box center [118, 117] width 90 height 16
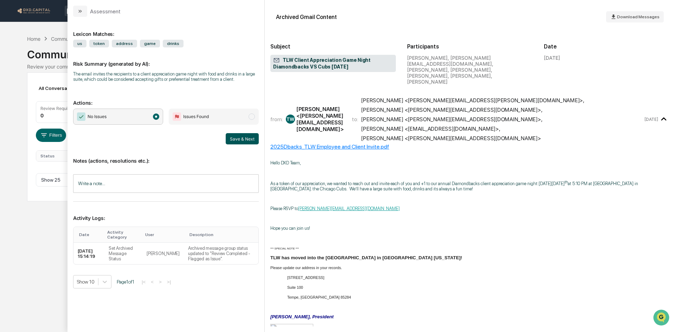
click at [236, 135] on button "Save & Next" at bounding box center [242, 138] width 33 height 11
click at [130, 117] on span "No Issues" at bounding box center [118, 117] width 90 height 16
click at [238, 140] on button "Save & Next" at bounding box center [242, 138] width 33 height 11
click at [128, 111] on span "No Issues" at bounding box center [118, 117] width 90 height 16
click at [247, 139] on button "Save & Next" at bounding box center [242, 138] width 33 height 11
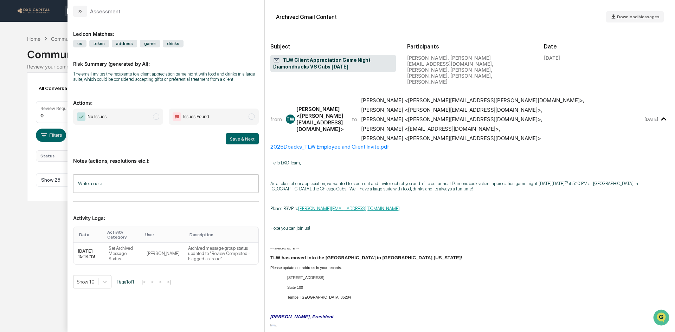
click at [141, 118] on span "No Issues" at bounding box center [118, 117] width 90 height 16
click at [236, 139] on button "Save & Next" at bounding box center [242, 138] width 33 height 11
drag, startPoint x: 77, startPoint y: 9, endPoint x: 79, endPoint y: 18, distance: 8.7
click at [77, 10] on icon "modal" at bounding box center [80, 11] width 6 height 6
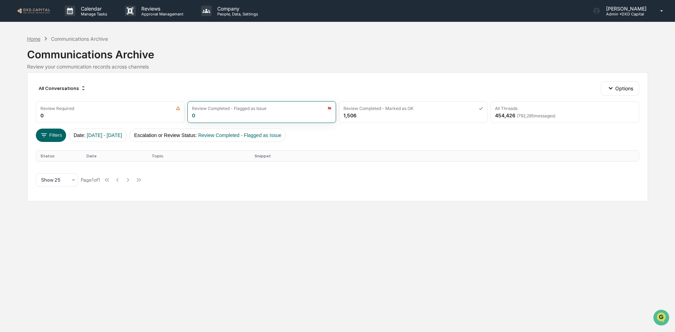
click at [37, 41] on div "Home" at bounding box center [33, 39] width 13 height 6
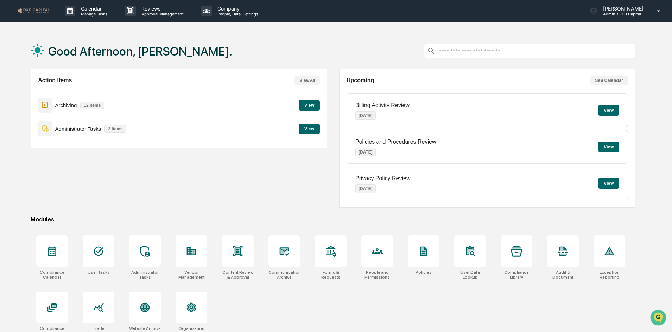
click at [306, 127] on button "View" at bounding box center [309, 129] width 21 height 11
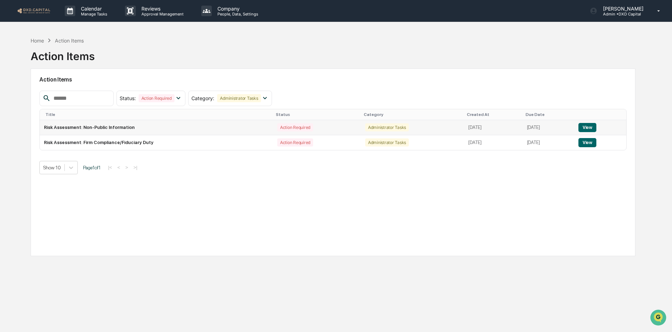
click at [591, 128] on button "View" at bounding box center [587, 127] width 18 height 9
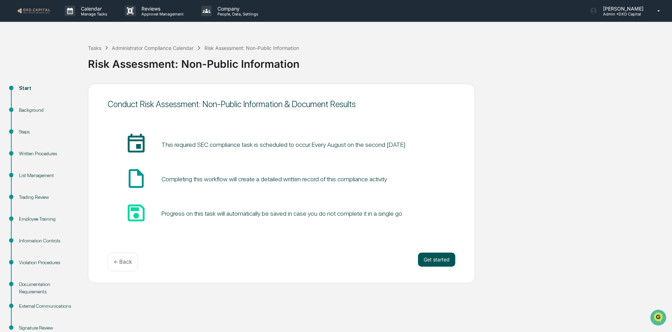
click at [431, 261] on button "Get started" at bounding box center [436, 260] width 37 height 14
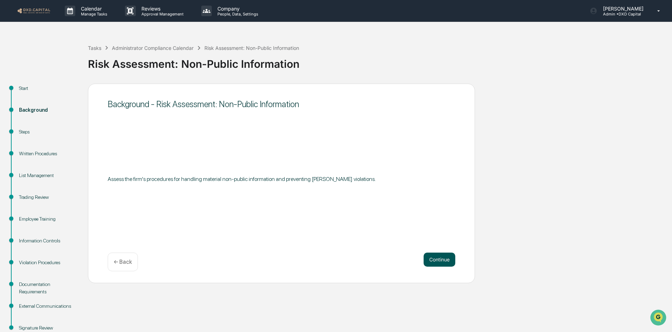
click at [431, 256] on button "Continue" at bounding box center [439, 260] width 32 height 14
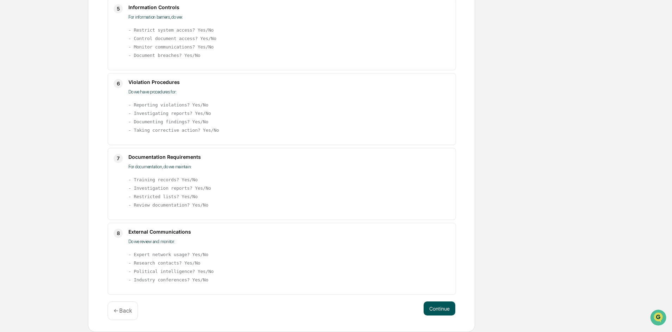
click at [443, 307] on button "Continue" at bounding box center [439, 309] width 32 height 14
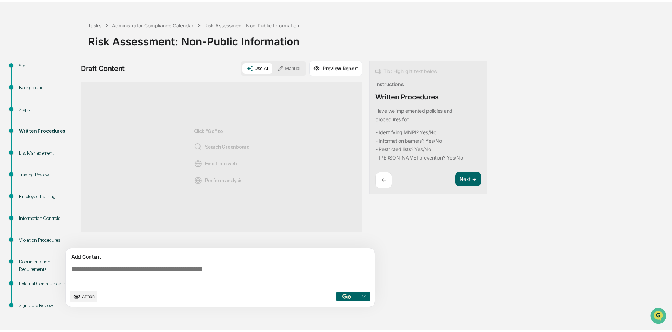
scroll to position [21, 0]
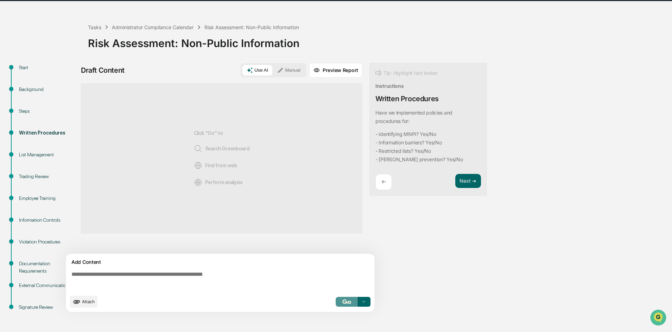
click at [345, 305] on button "button" at bounding box center [346, 302] width 23 height 10
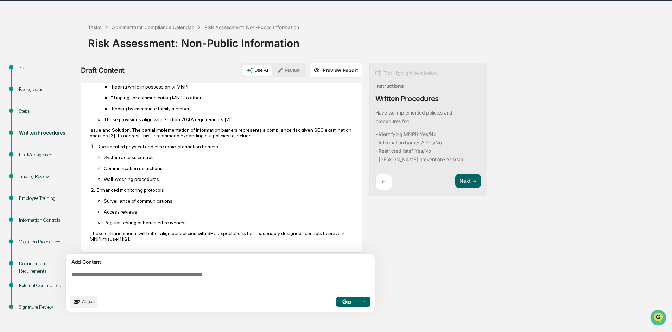
scroll to position [285, 0]
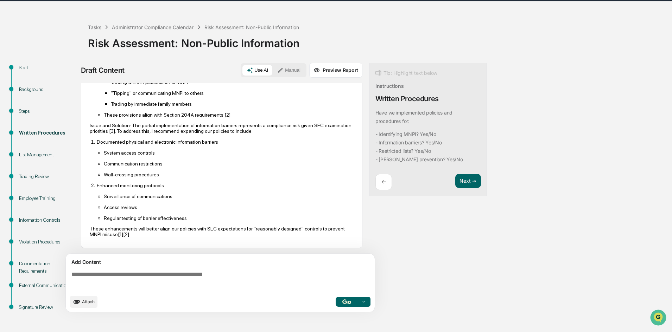
drag, startPoint x: 466, startPoint y: 180, endPoint x: 422, endPoint y: 174, distance: 44.0
click at [466, 180] on button "Next ➔" at bounding box center [468, 181] width 26 height 14
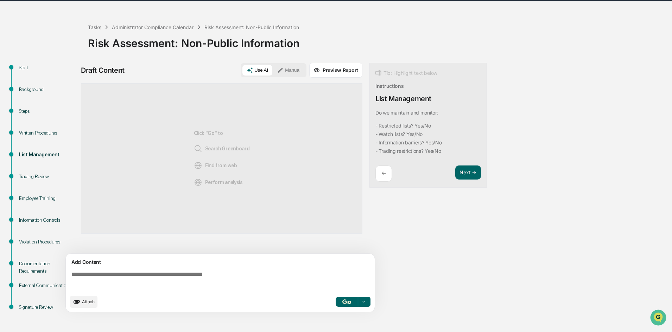
scroll to position [0, 0]
click at [342, 300] on button "button" at bounding box center [346, 302] width 23 height 10
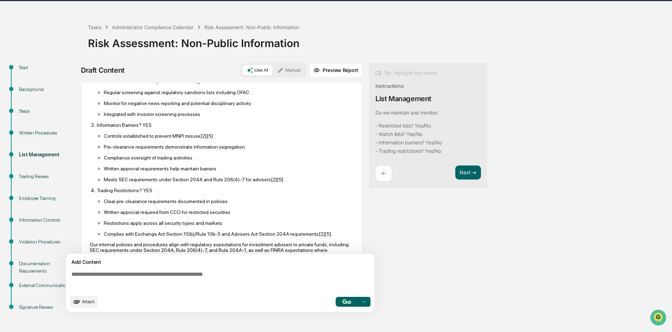
scroll to position [137, 0]
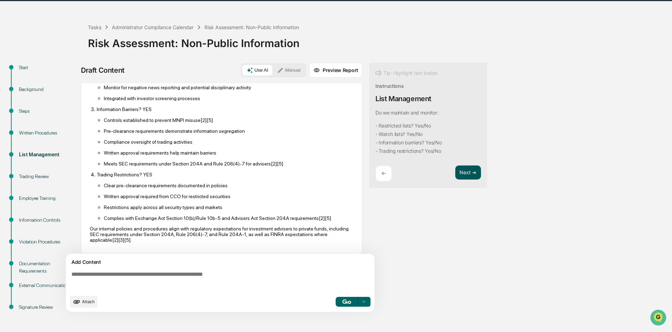
click at [468, 169] on button "Next ➔" at bounding box center [468, 173] width 26 height 14
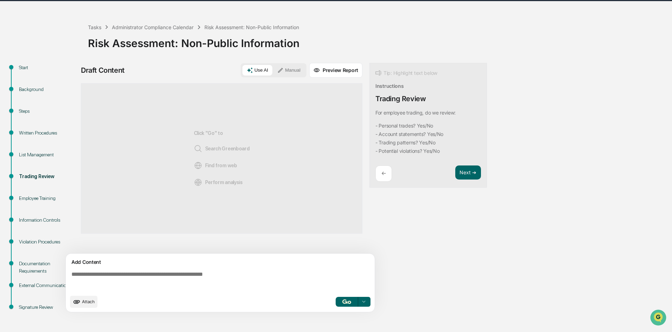
click at [347, 301] on img "button" at bounding box center [346, 302] width 8 height 5
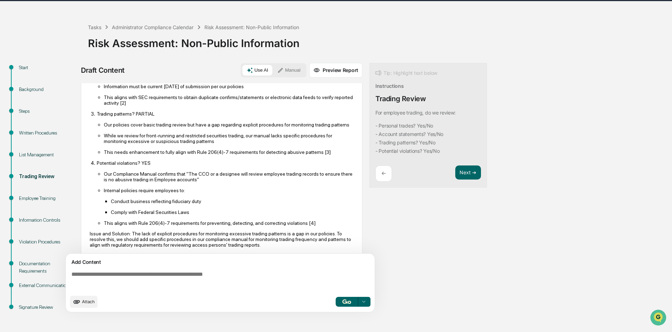
scroll to position [133, 0]
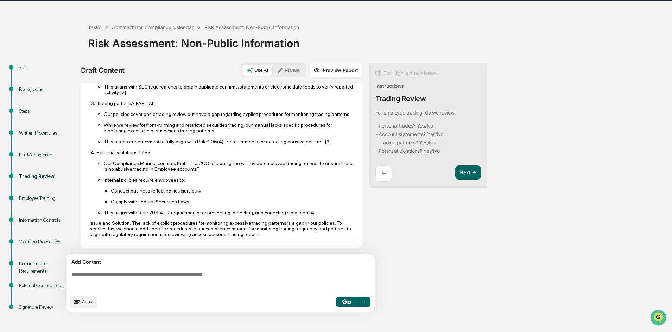
click at [84, 276] on textarea at bounding box center [222, 281] width 306 height 25
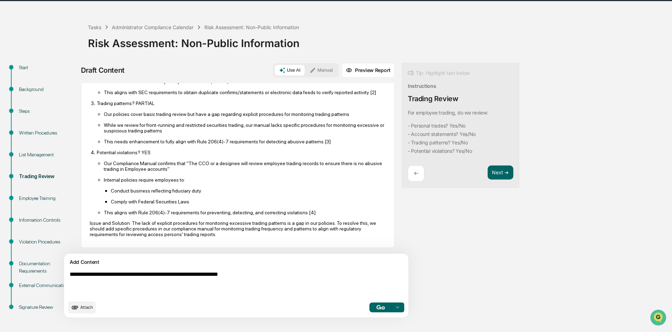
type textarea "**********"
click at [305, 69] on button "Manual" at bounding box center [321, 70] width 32 height 11
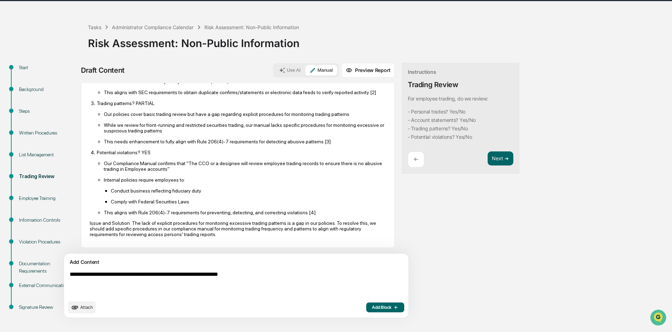
click at [372, 308] on span "Add Block" at bounding box center [385, 308] width 27 height 6
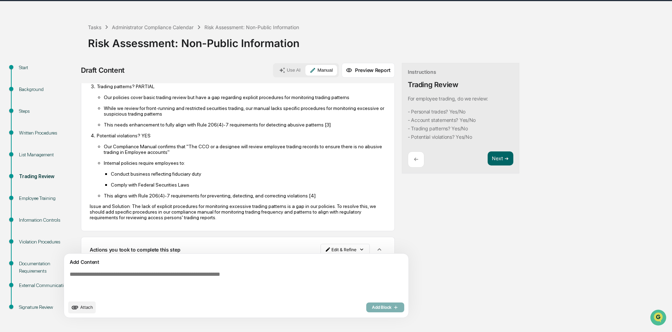
click at [275, 67] on button "Use AI" at bounding box center [290, 70] width 30 height 11
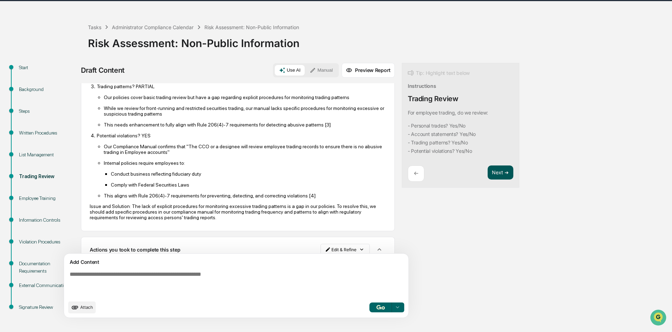
click at [487, 172] on button "Next ➔" at bounding box center [500, 173] width 26 height 14
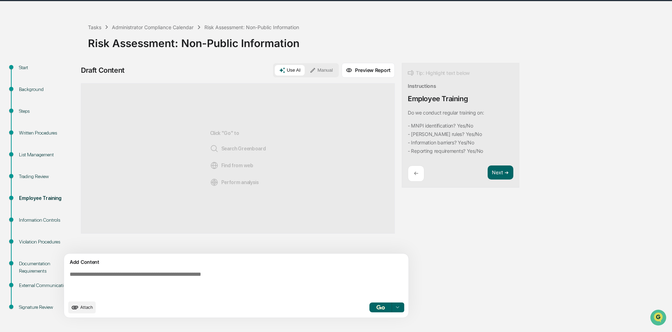
scroll to position [0, 0]
click at [369, 306] on button "button" at bounding box center [380, 308] width 23 height 10
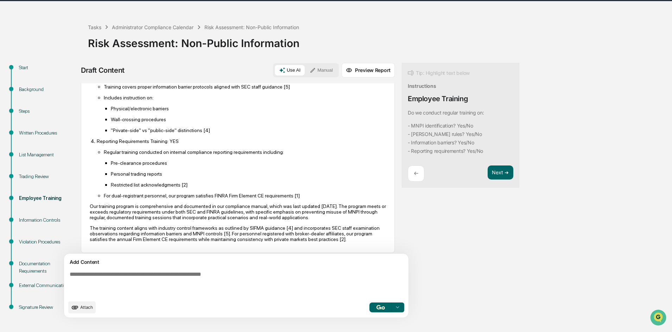
scroll to position [171, 0]
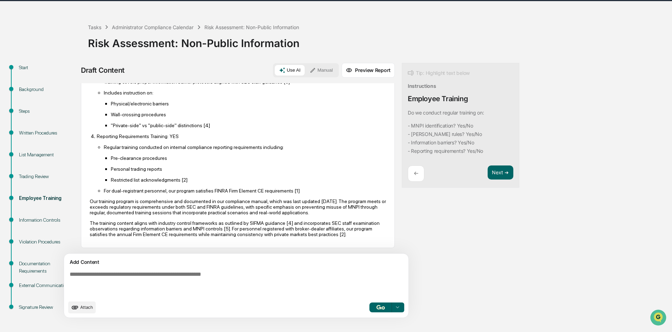
drag, startPoint x: 468, startPoint y: 170, endPoint x: 345, endPoint y: 142, distance: 126.3
click at [487, 170] on button "Next ➔" at bounding box center [500, 173] width 26 height 14
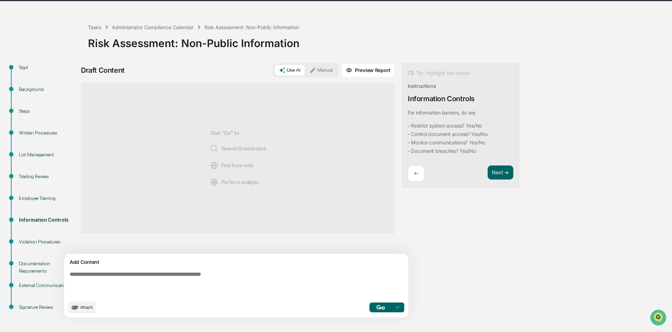
scroll to position [0, 0]
click at [376, 309] on img "button" at bounding box center [380, 307] width 8 height 5
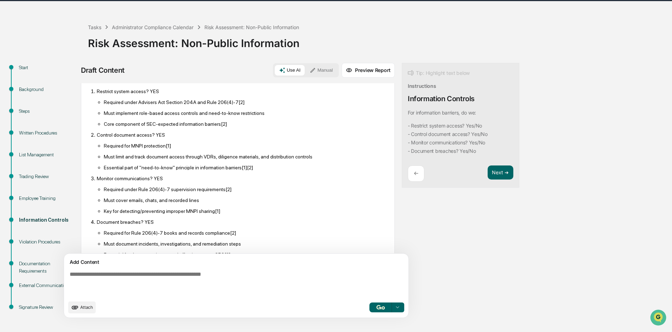
scroll to position [105, 0]
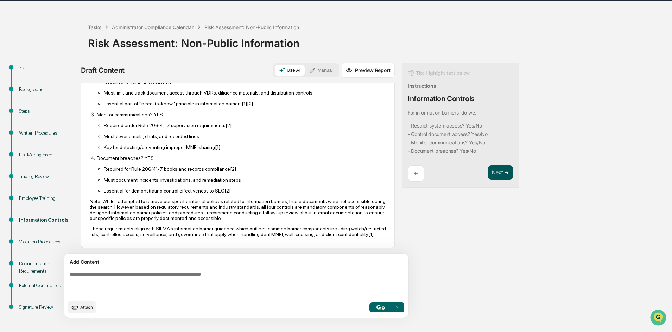
click at [487, 171] on button "Next ➔" at bounding box center [500, 173] width 26 height 14
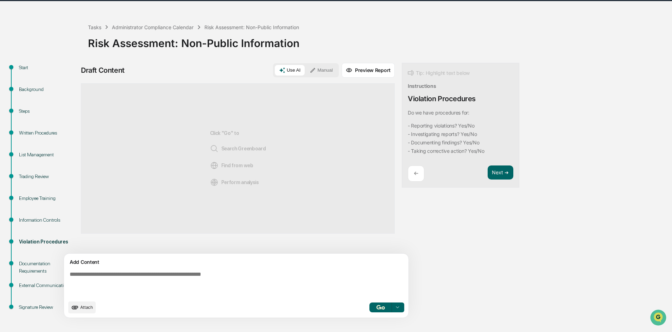
scroll to position [0, 0]
click at [376, 307] on img "button" at bounding box center [380, 307] width 8 height 5
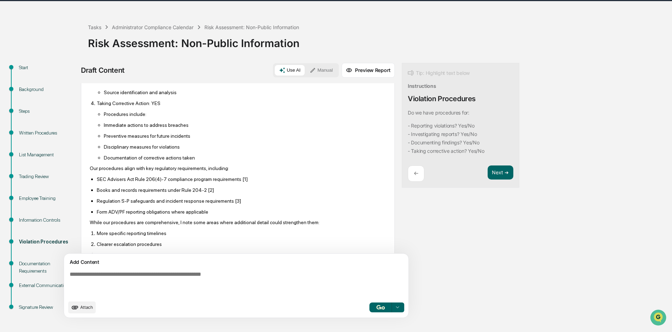
scroll to position [268, 0]
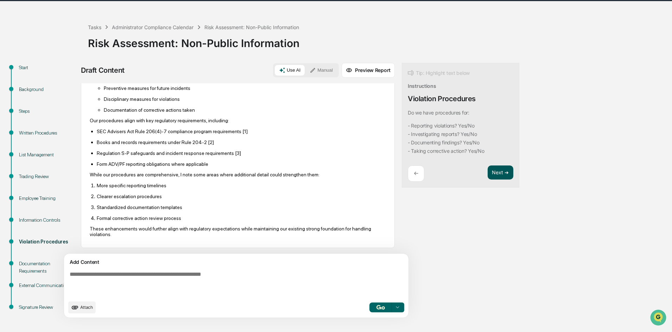
click at [487, 171] on button "Next ➔" at bounding box center [500, 173] width 26 height 14
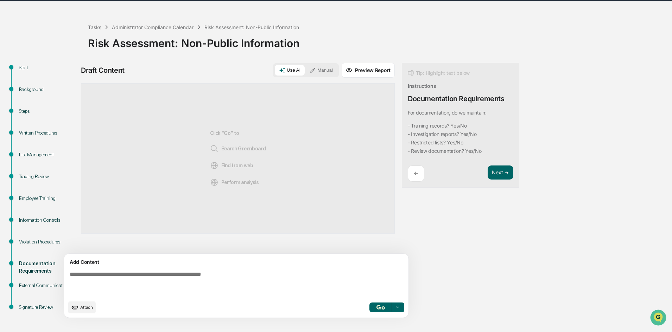
scroll to position [0, 0]
click at [369, 311] on button "button" at bounding box center [380, 308] width 23 height 10
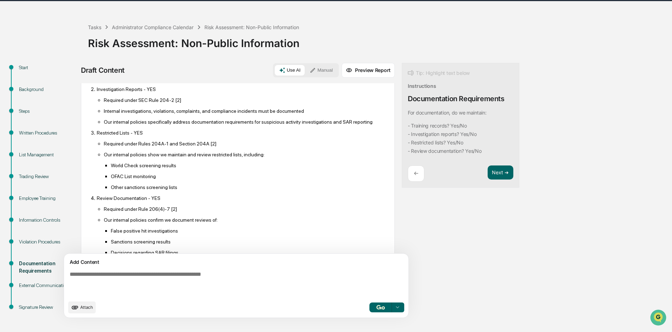
scroll to position [170, 0]
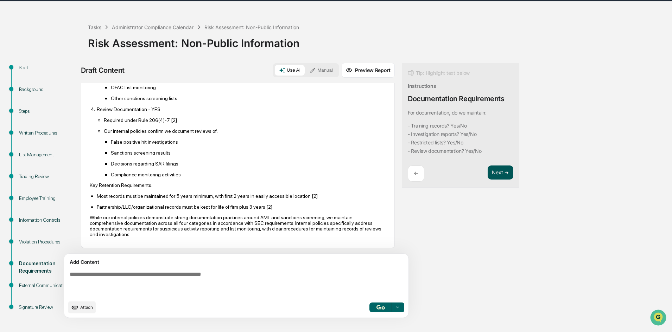
click at [487, 171] on button "Next ➔" at bounding box center [500, 173] width 26 height 14
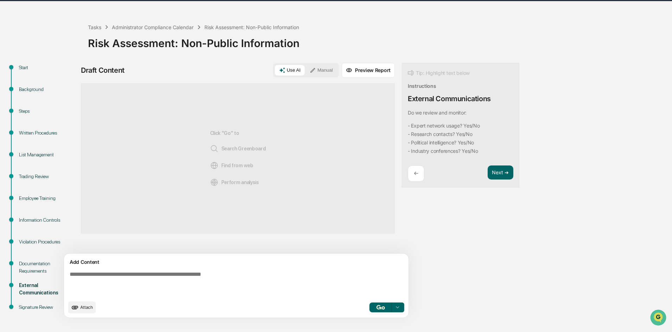
click at [369, 306] on button "button" at bounding box center [380, 308] width 23 height 10
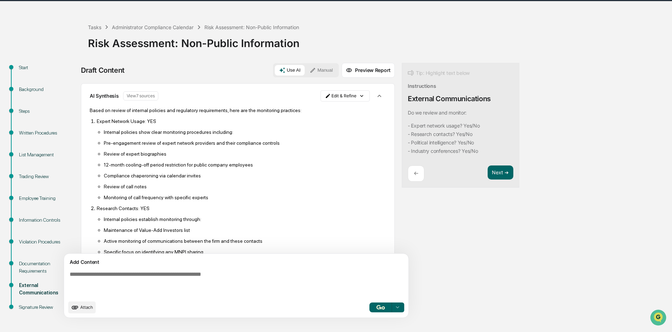
scroll to position [182, 0]
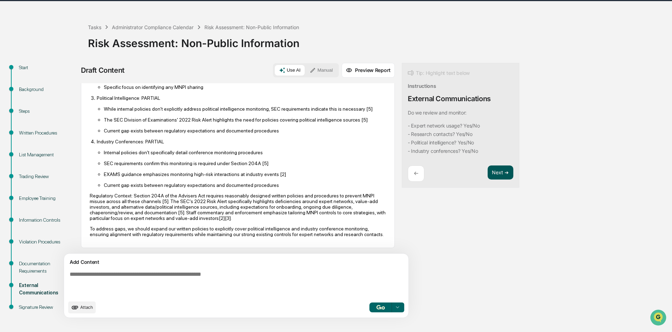
click at [487, 173] on button "Next ➔" at bounding box center [500, 173] width 26 height 14
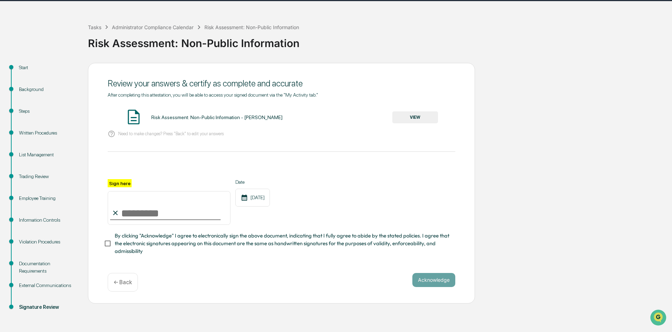
click at [420, 119] on button "VIEW" at bounding box center [415, 117] width 46 height 12
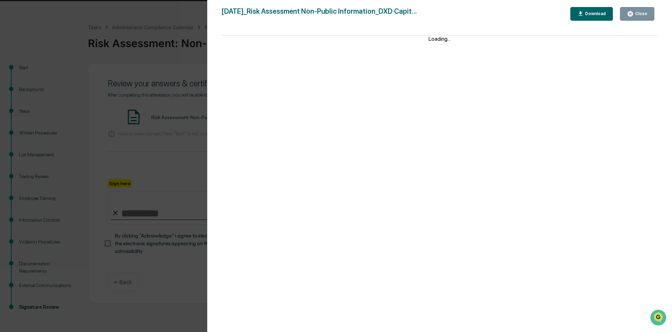
click at [646, 13] on div "Close" at bounding box center [640, 13] width 14 height 5
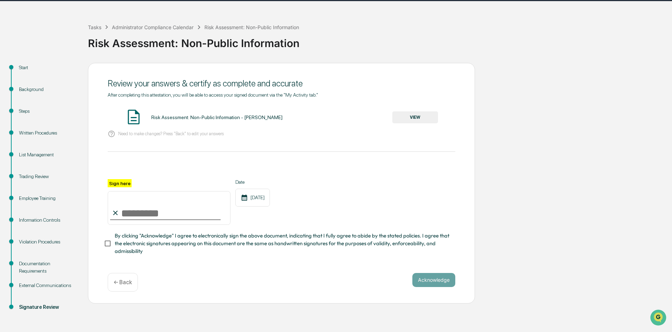
click at [149, 209] on input "Sign here" at bounding box center [169, 208] width 123 height 34
type input "**********"
click at [424, 280] on button "Acknowledge" at bounding box center [433, 280] width 43 height 14
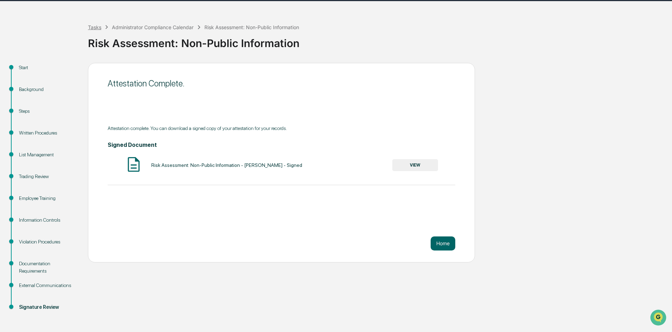
click at [98, 27] on div "Tasks" at bounding box center [94, 27] width 13 height 6
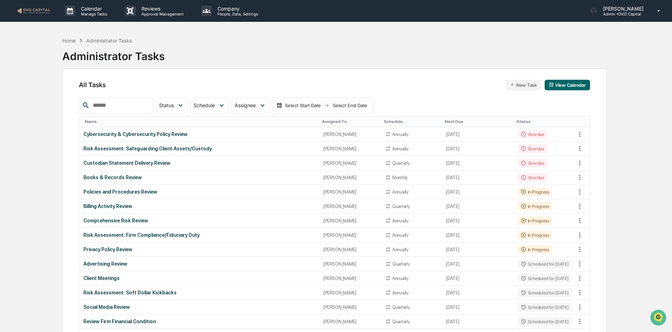
click at [37, 11] on img at bounding box center [34, 10] width 34 height 7
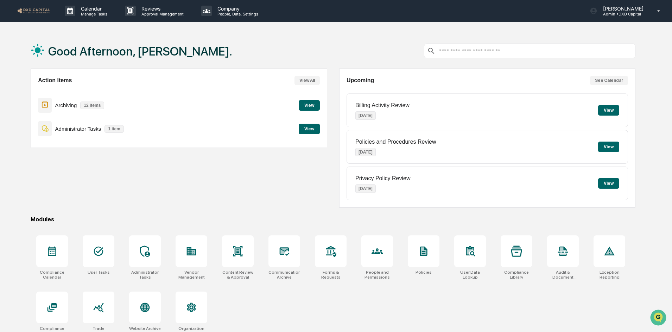
click at [306, 129] on button "View" at bounding box center [309, 129] width 21 height 11
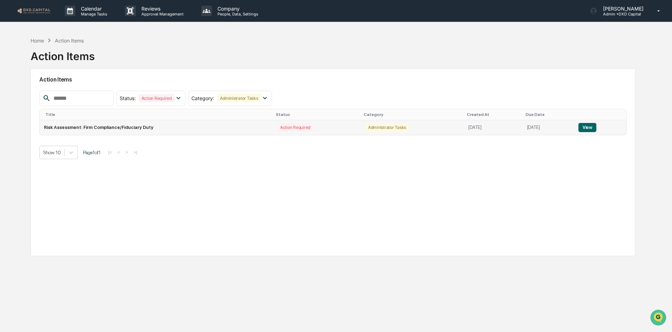
click at [588, 126] on button "View" at bounding box center [587, 127] width 18 height 9
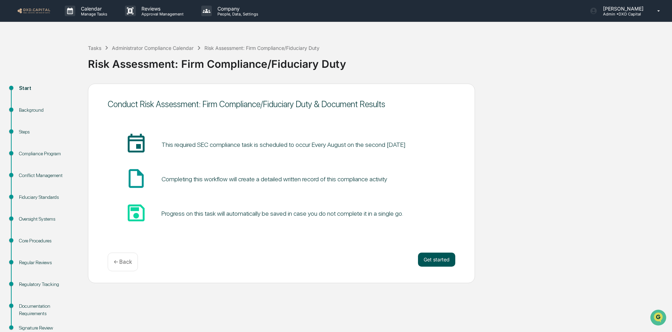
click at [428, 257] on button "Get started" at bounding box center [436, 260] width 37 height 14
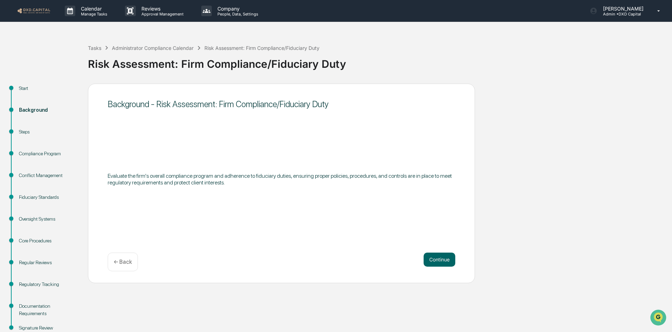
click at [456, 265] on div "Background - Risk Assessment: Firm Compliance/Fiduciary Duty Evaluate the firm'…" at bounding box center [281, 184] width 387 height 200
click at [436, 259] on button "Continue" at bounding box center [439, 260] width 32 height 14
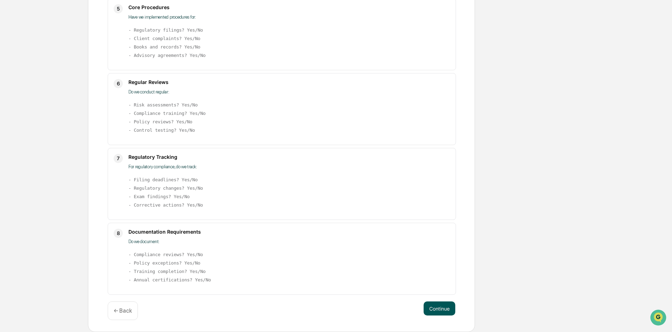
click at [432, 306] on button "Continue" at bounding box center [439, 309] width 32 height 14
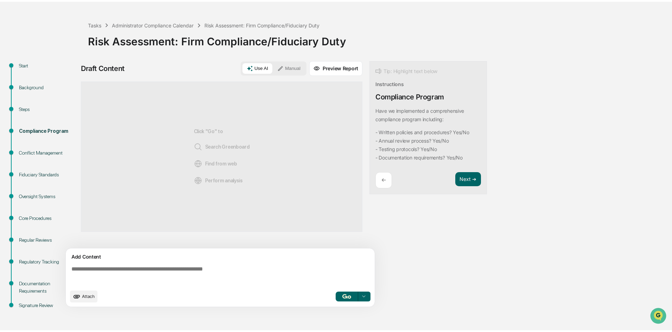
scroll to position [21, 0]
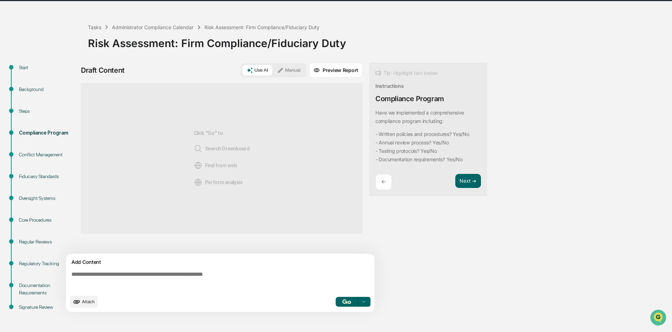
click at [344, 302] on img "button" at bounding box center [346, 302] width 8 height 5
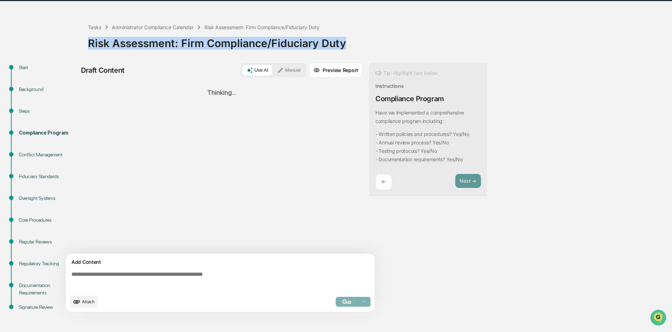
drag, startPoint x: 351, startPoint y: 43, endPoint x: 85, endPoint y: 50, distance: 265.6
click at [85, 50] on div "Tasks Administrator Compliance Calendar Risk Assessment: Firm Compliance/Fiduci…" at bounding box center [336, 173] width 672 height 320
copy div "Risk Assessment: Firm Compliance/Fiduciary Duty"
click at [563, 38] on div "Risk Assessment: Firm Compliance/Fiduciary Duty" at bounding box center [378, 40] width 580 height 18
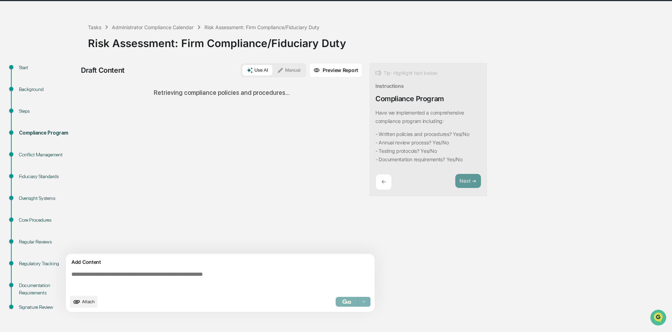
click at [378, 29] on div "Tasks Administrator Compliance Calendar Risk Assessment: Firm Compliance/Fiduci…" at bounding box center [378, 37] width 580 height 29
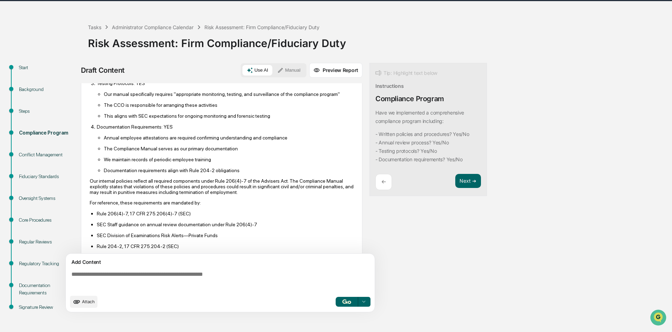
scroll to position [143, 0]
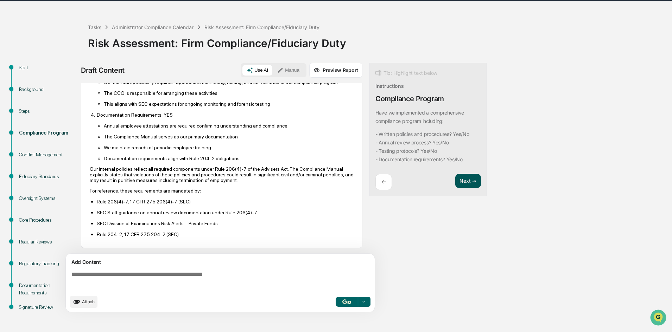
click at [463, 182] on button "Next ➔" at bounding box center [468, 181] width 26 height 14
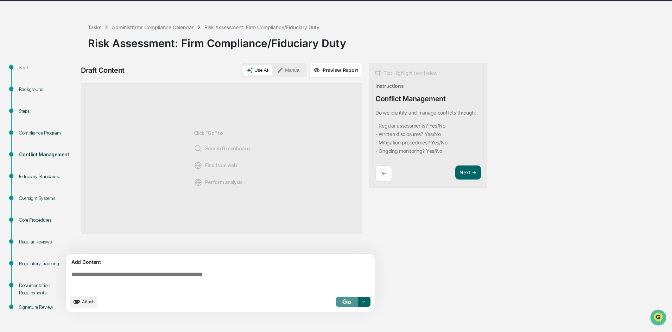
click at [340, 302] on button "button" at bounding box center [346, 302] width 23 height 10
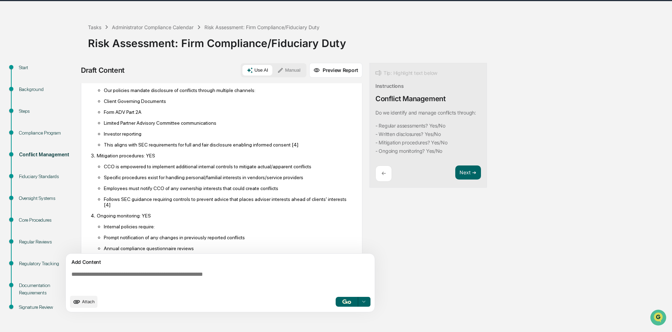
scroll to position [143, 0]
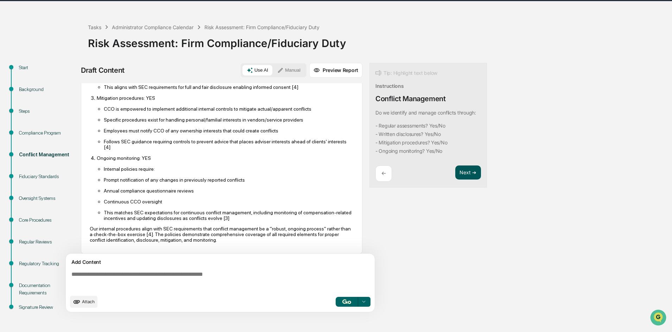
click at [465, 170] on button "Next ➔" at bounding box center [468, 173] width 26 height 14
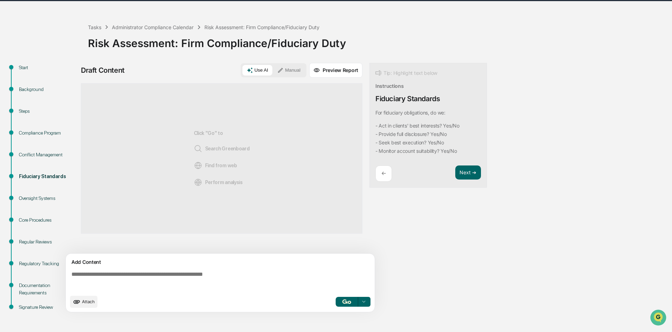
scroll to position [0, 0]
click at [342, 301] on img "button" at bounding box center [346, 302] width 8 height 5
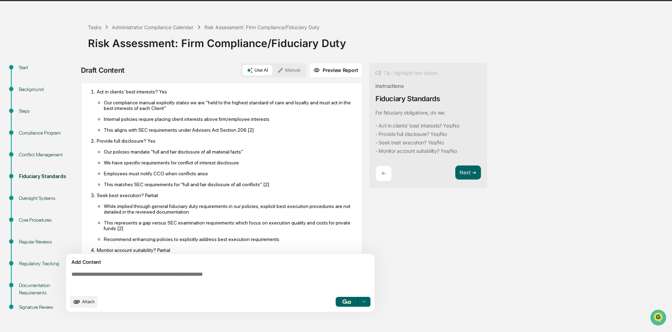
scroll to position [100, 0]
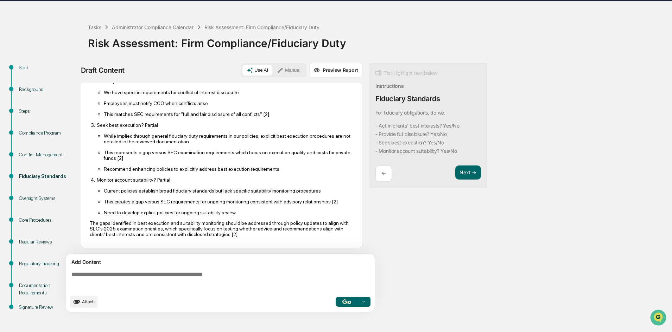
drag, startPoint x: 470, startPoint y: 171, endPoint x: 460, endPoint y: 191, distance: 21.7
click at [470, 171] on button "Next ➔" at bounding box center [468, 173] width 26 height 14
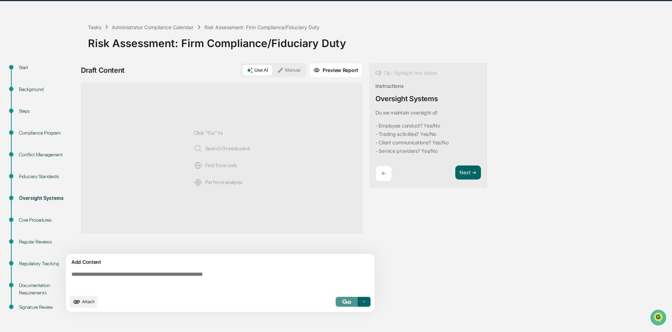
click at [343, 300] on img "button" at bounding box center [346, 302] width 8 height 5
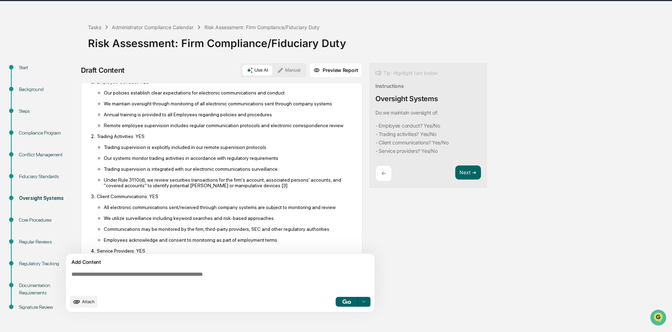
scroll to position [121, 0]
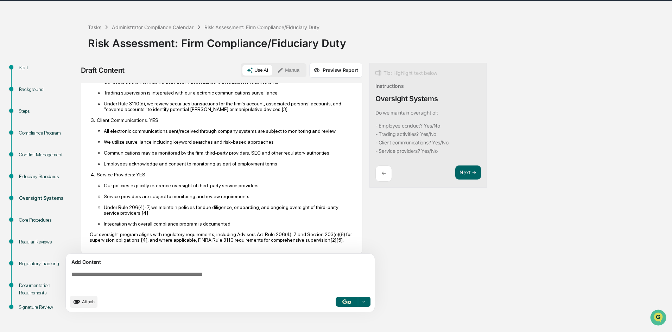
drag, startPoint x: 462, startPoint y: 173, endPoint x: 444, endPoint y: 169, distance: 19.2
click at [462, 173] on button "Next ➔" at bounding box center [468, 173] width 26 height 14
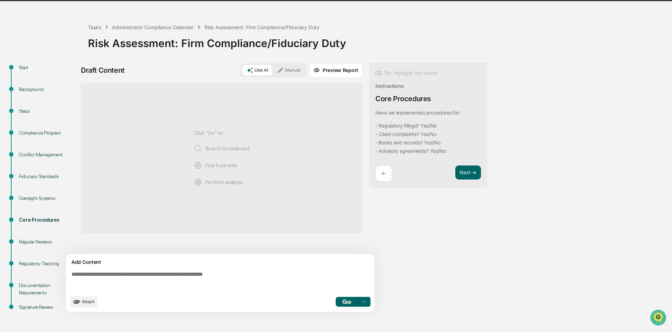
scroll to position [0, 0]
click at [345, 302] on img "button" at bounding box center [346, 302] width 8 height 5
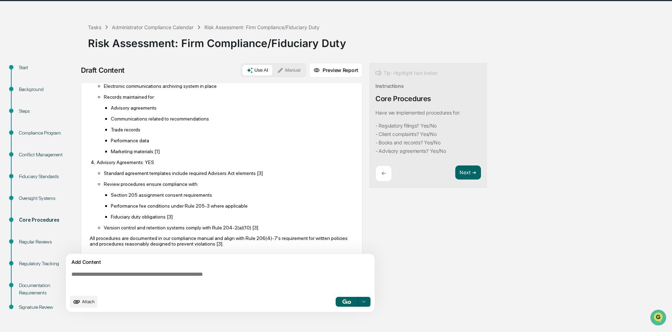
scroll to position [187, 0]
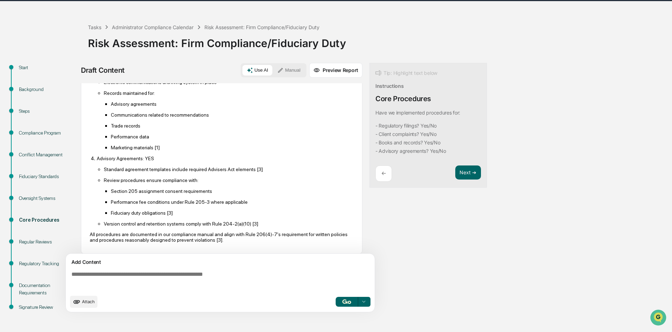
drag, startPoint x: 464, startPoint y: 174, endPoint x: 427, endPoint y: 169, distance: 37.5
click at [464, 174] on button "Next ➔" at bounding box center [468, 173] width 26 height 14
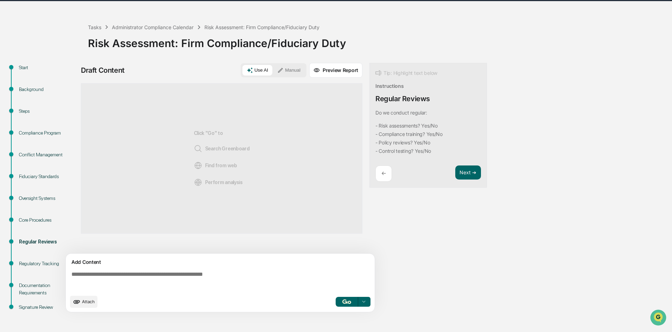
scroll to position [0, 0]
drag, startPoint x: 351, startPoint y: 304, endPoint x: 362, endPoint y: 305, distance: 10.9
click at [351, 304] on button "button" at bounding box center [346, 302] width 23 height 10
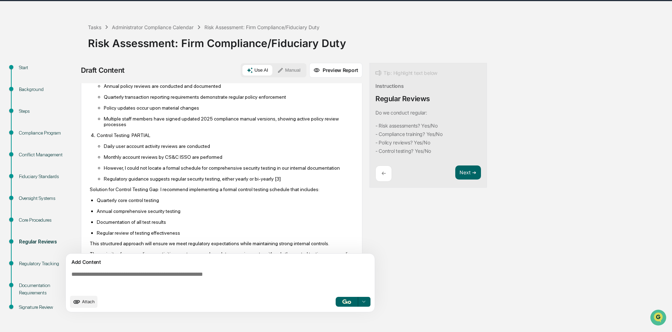
scroll to position [145, 0]
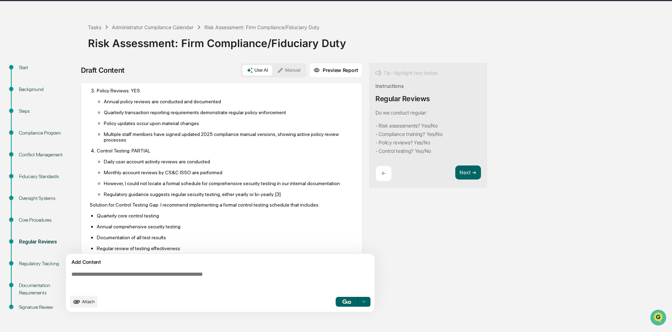
drag, startPoint x: 474, startPoint y: 171, endPoint x: 462, endPoint y: 196, distance: 27.7
click at [474, 171] on button "Next ➔" at bounding box center [468, 173] width 26 height 14
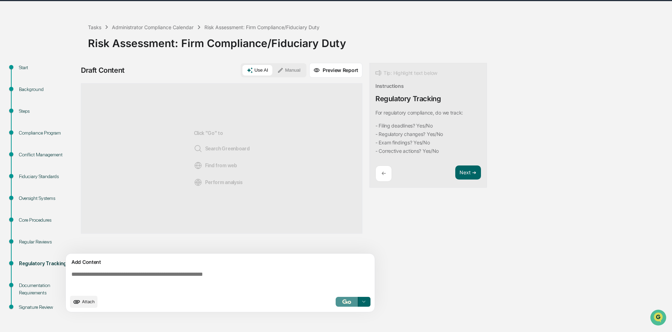
click at [347, 299] on button "button" at bounding box center [346, 302] width 23 height 10
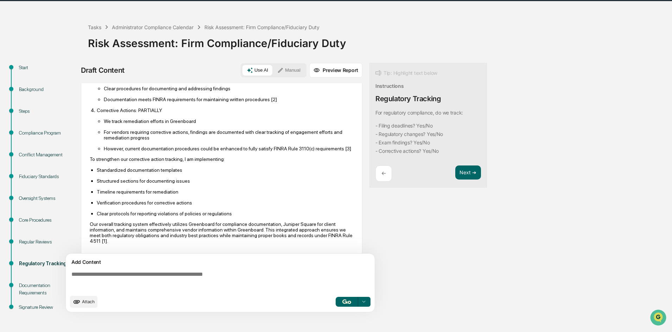
scroll to position [175, 0]
click at [465, 170] on button "Next ➔" at bounding box center [468, 173] width 26 height 14
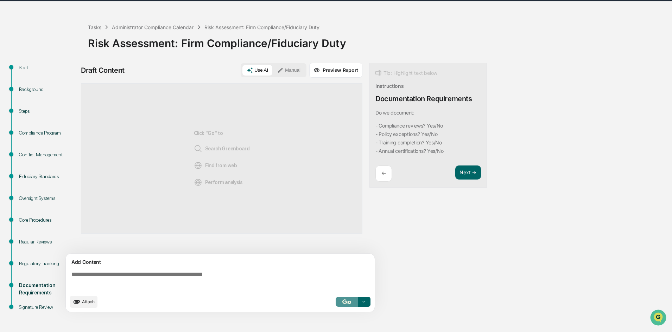
click at [344, 301] on img "button" at bounding box center [346, 302] width 8 height 5
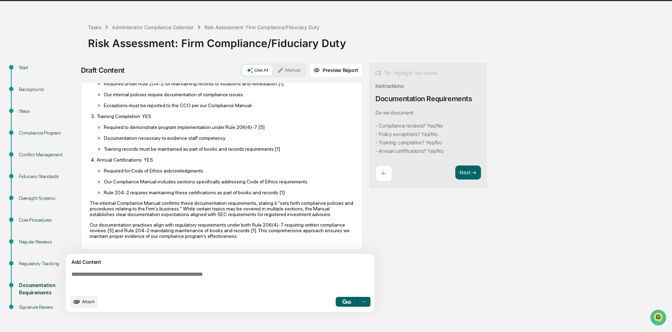
scroll to position [100, 0]
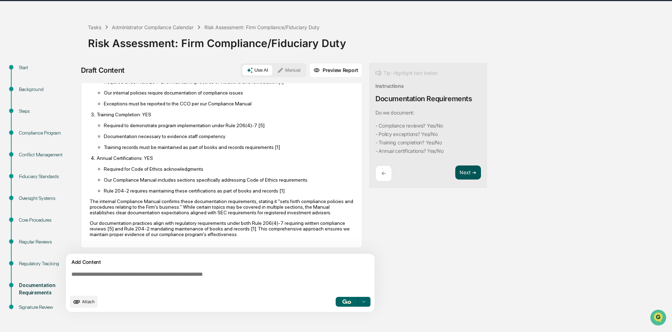
click at [469, 173] on button "Next ➔" at bounding box center [468, 173] width 26 height 14
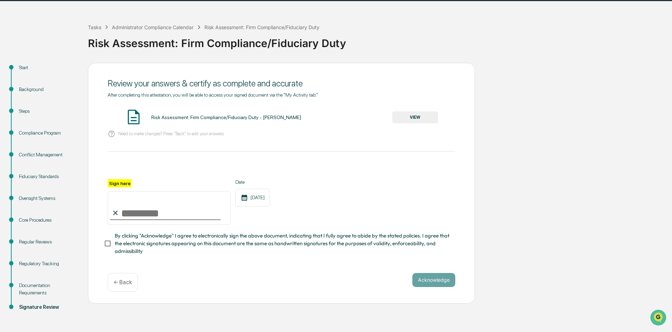
click at [404, 115] on button "VIEW" at bounding box center [415, 117] width 46 height 12
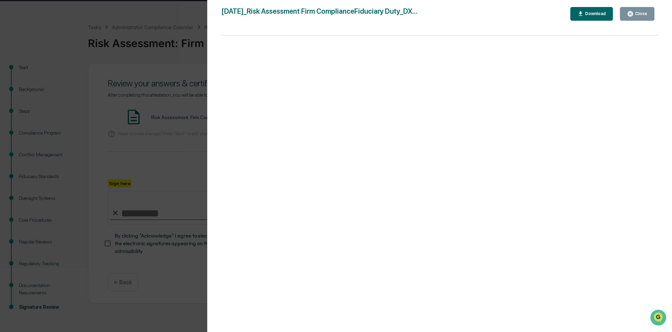
click at [646, 14] on div "Close" at bounding box center [640, 13] width 14 height 5
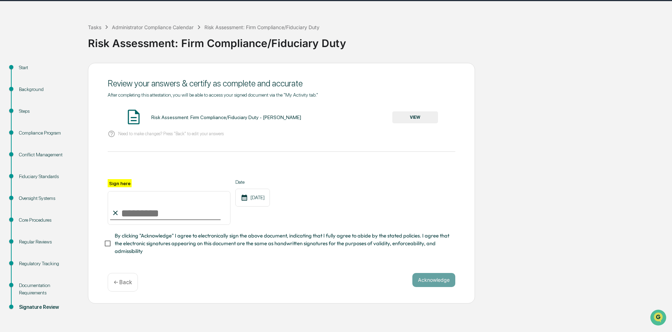
click at [141, 212] on input "Sign here" at bounding box center [169, 208] width 123 height 34
type input "**********"
click at [431, 279] on button "Acknowledge" at bounding box center [433, 280] width 43 height 14
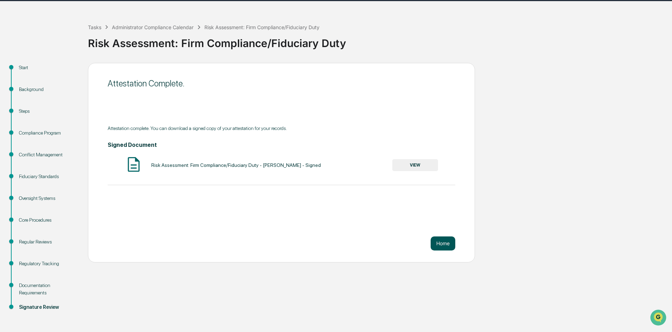
click at [440, 241] on button "Home" at bounding box center [442, 244] width 25 height 14
